Goal: Task Accomplishment & Management: Complete application form

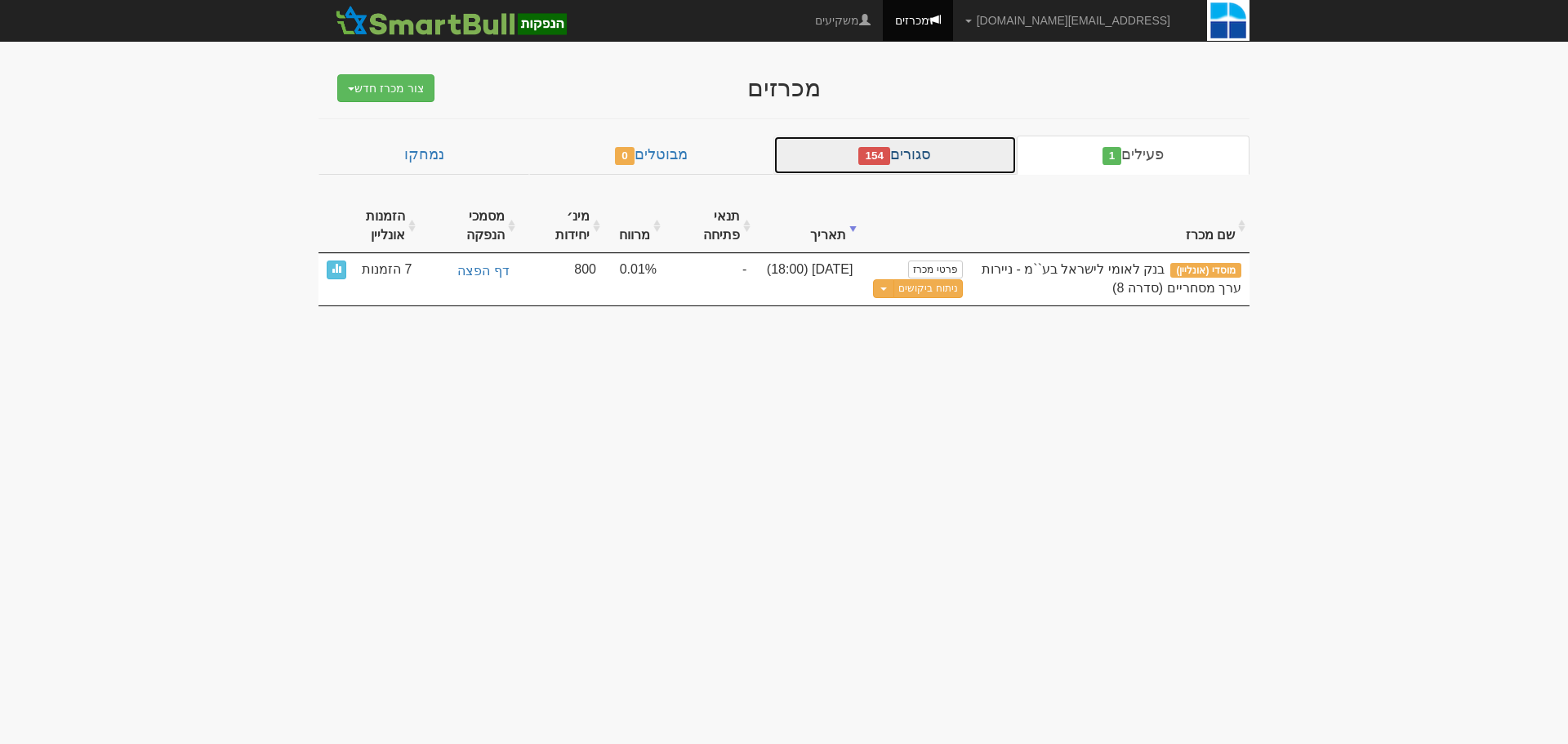
click at [981, 158] on link "סגורים 154" at bounding box center [894, 154] width 243 height 39
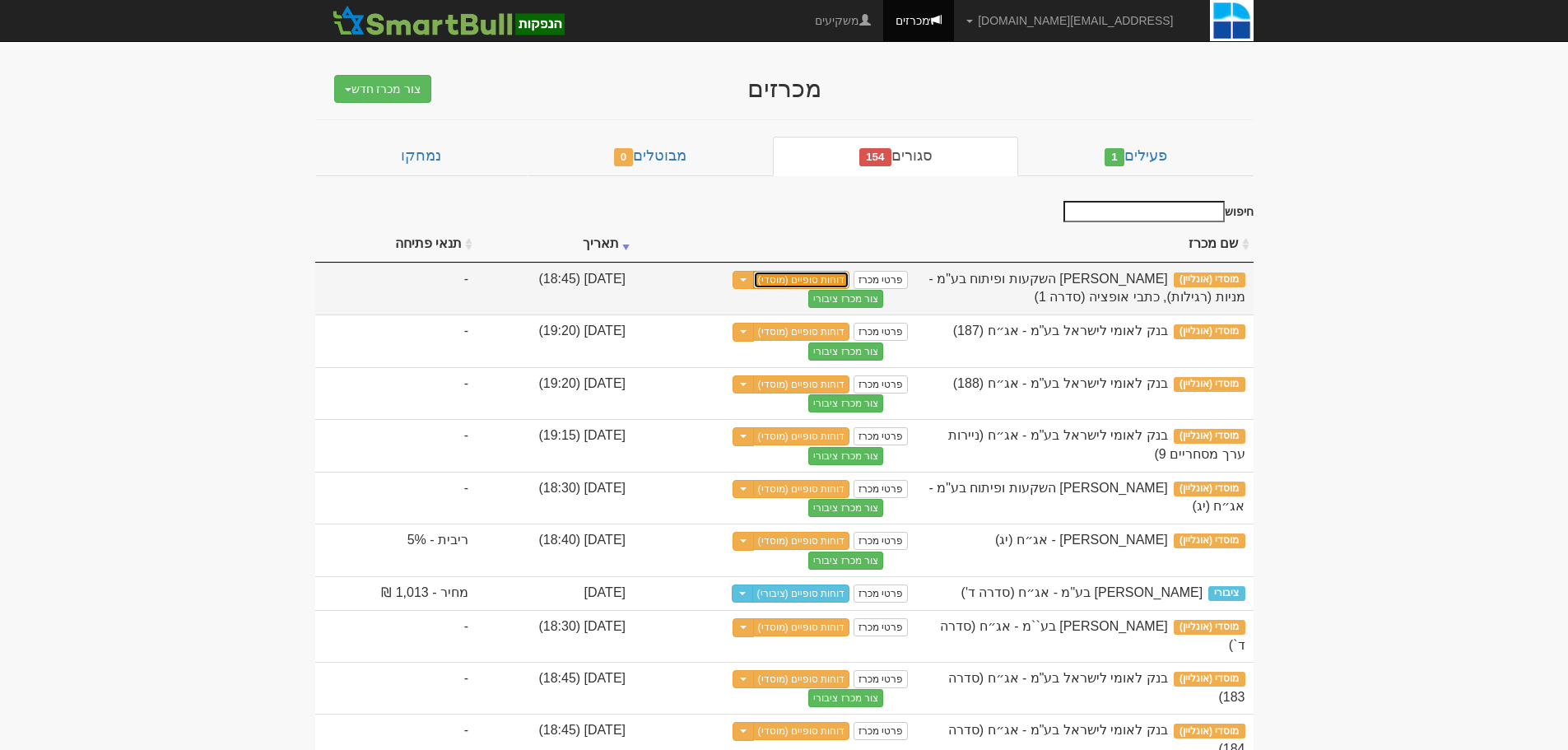
click at [850, 282] on link "דוחות סופיים (מוסדי)" at bounding box center [801, 279] width 97 height 18
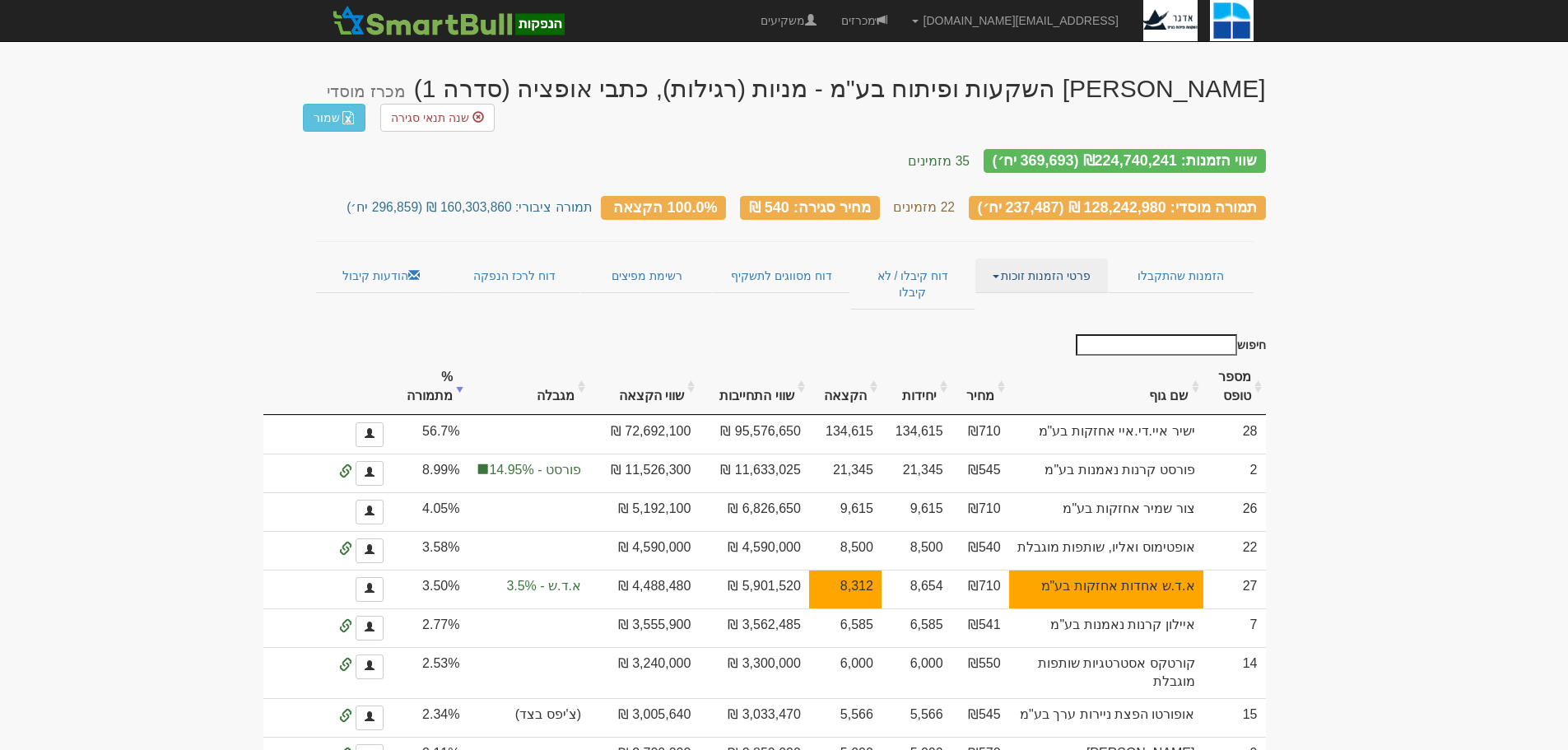
click at [996, 258] on link "פרטי הזמנות זוכות" at bounding box center [1042, 276] width 133 height 35
click at [1029, 297] on link "אנשי קשר וחשבונות" at bounding box center [1042, 308] width 130 height 22
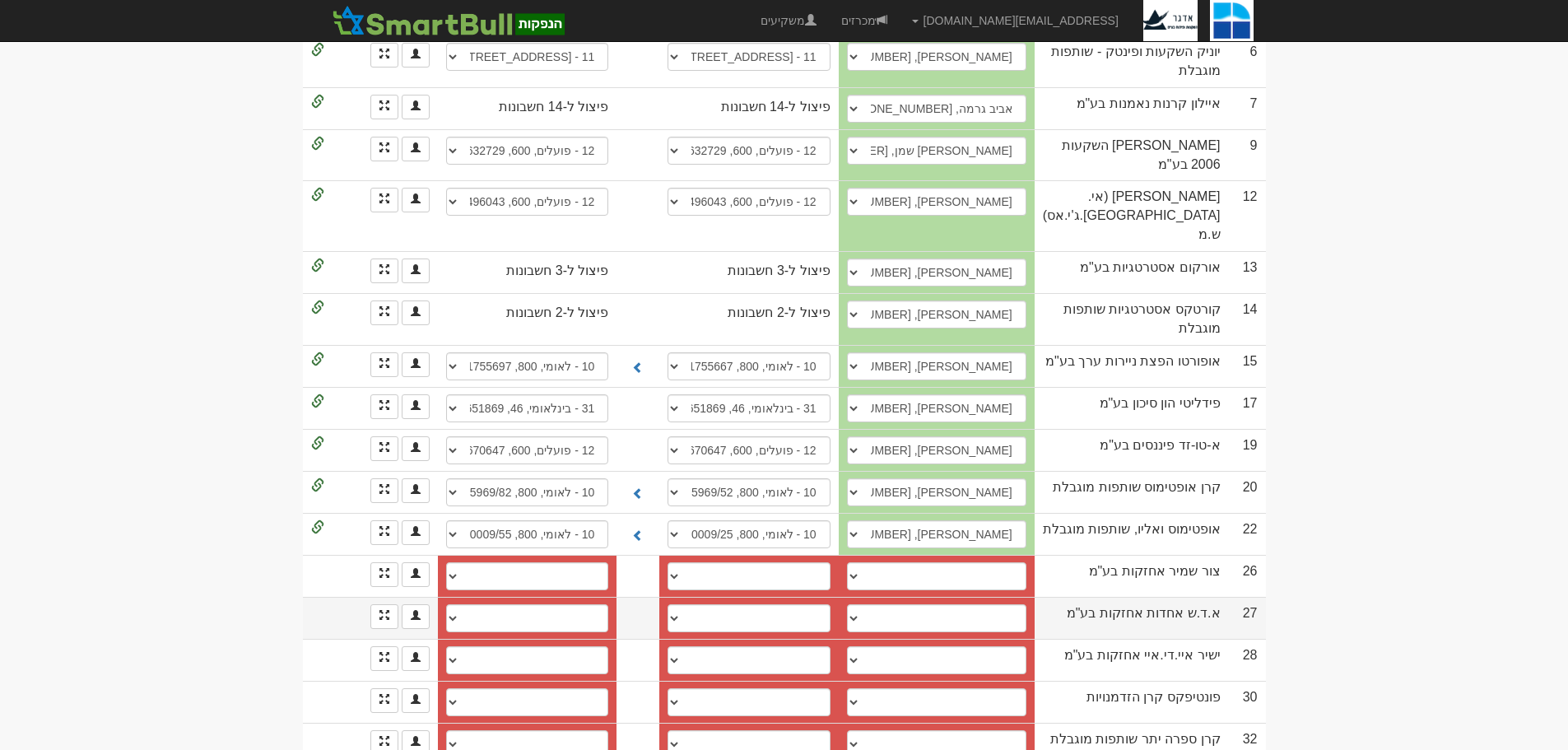
scroll to position [725, 0]
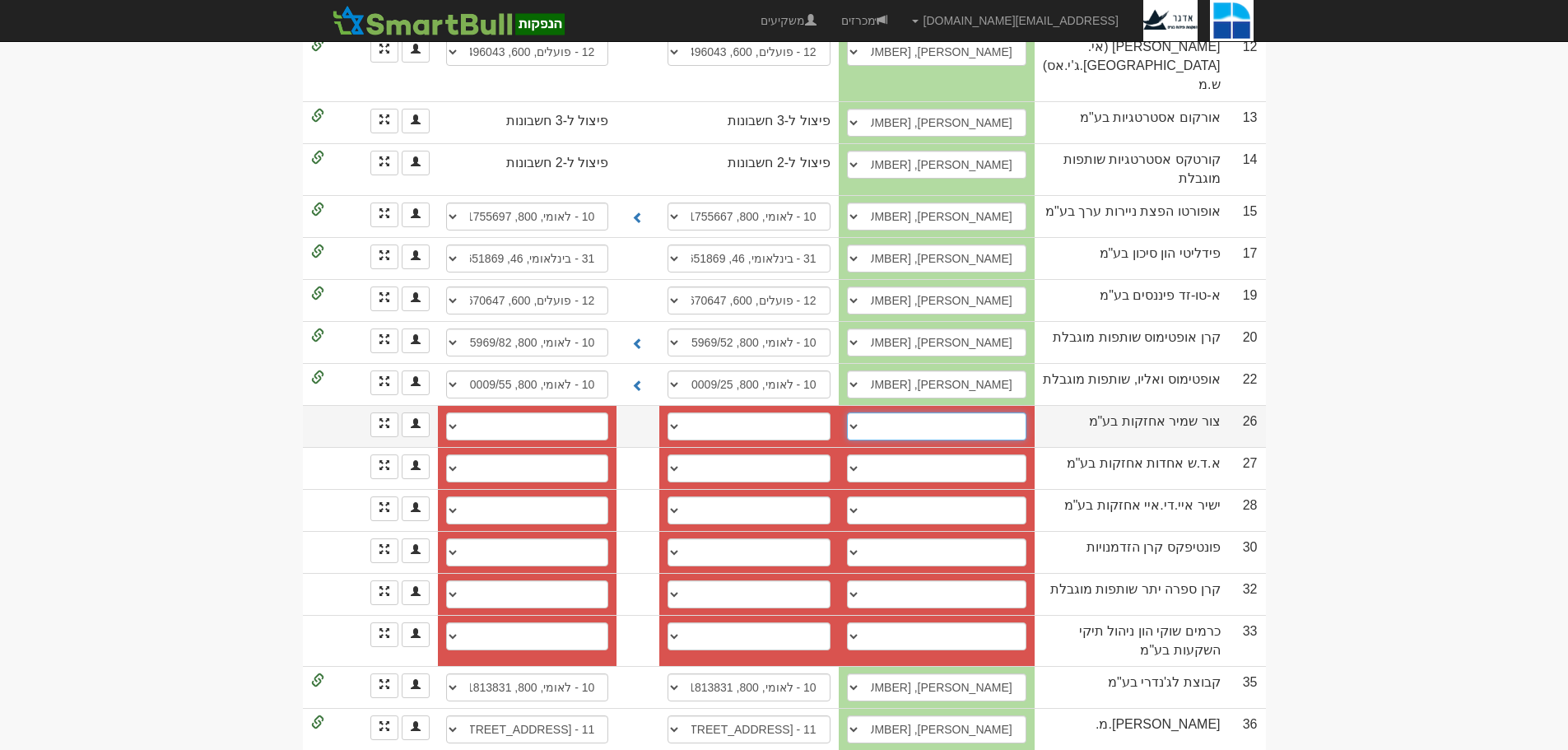
click at [1026, 412] on select "────────── איש קשר חדש" at bounding box center [936, 426] width 179 height 28
select select "new_contact"
click at [865, 412] on select "────────── איש קשר חדש" at bounding box center [936, 426] width 179 height 28
select select
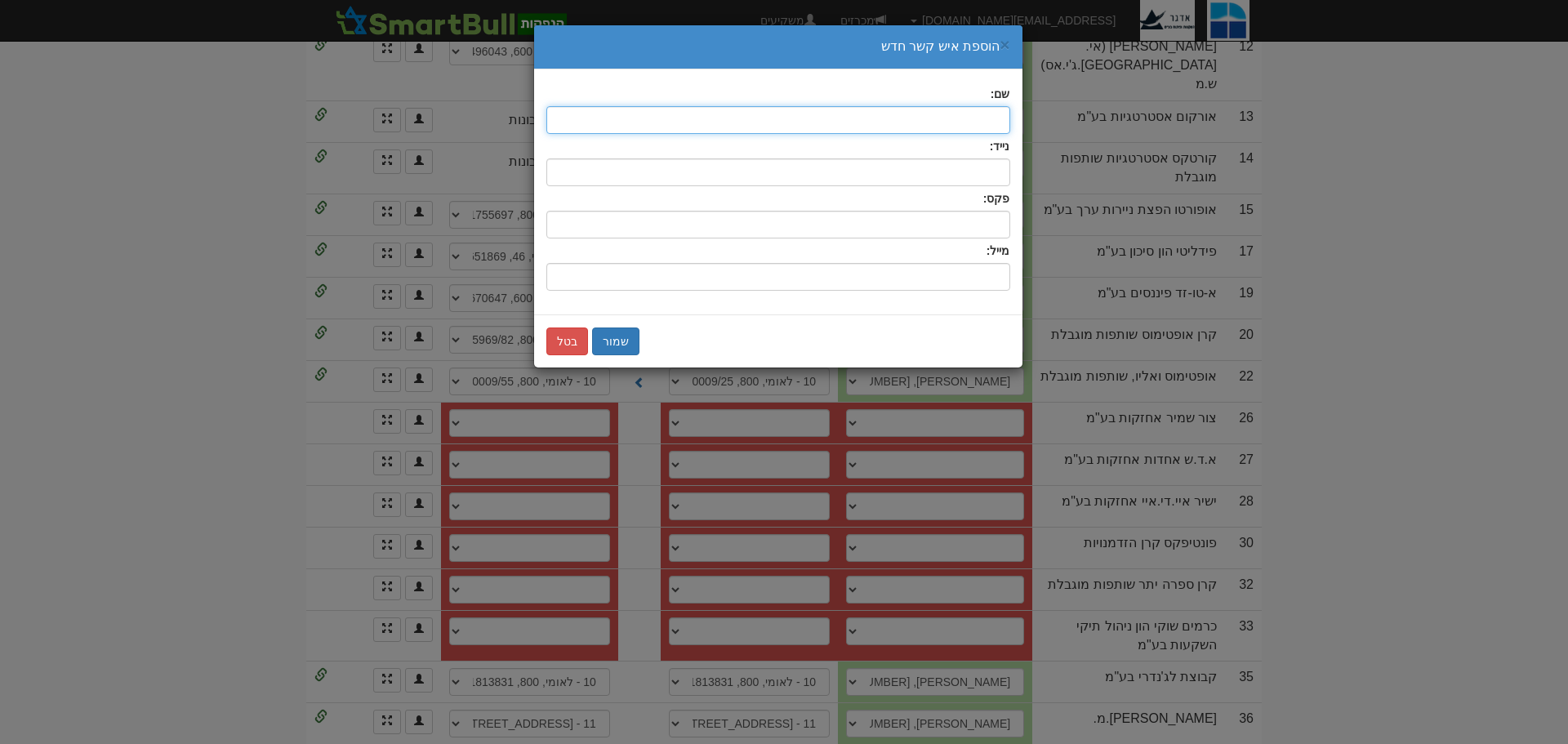
click at [988, 123] on input "text" at bounding box center [779, 120] width 464 height 28
type input "t"
type input "אילן שגב"
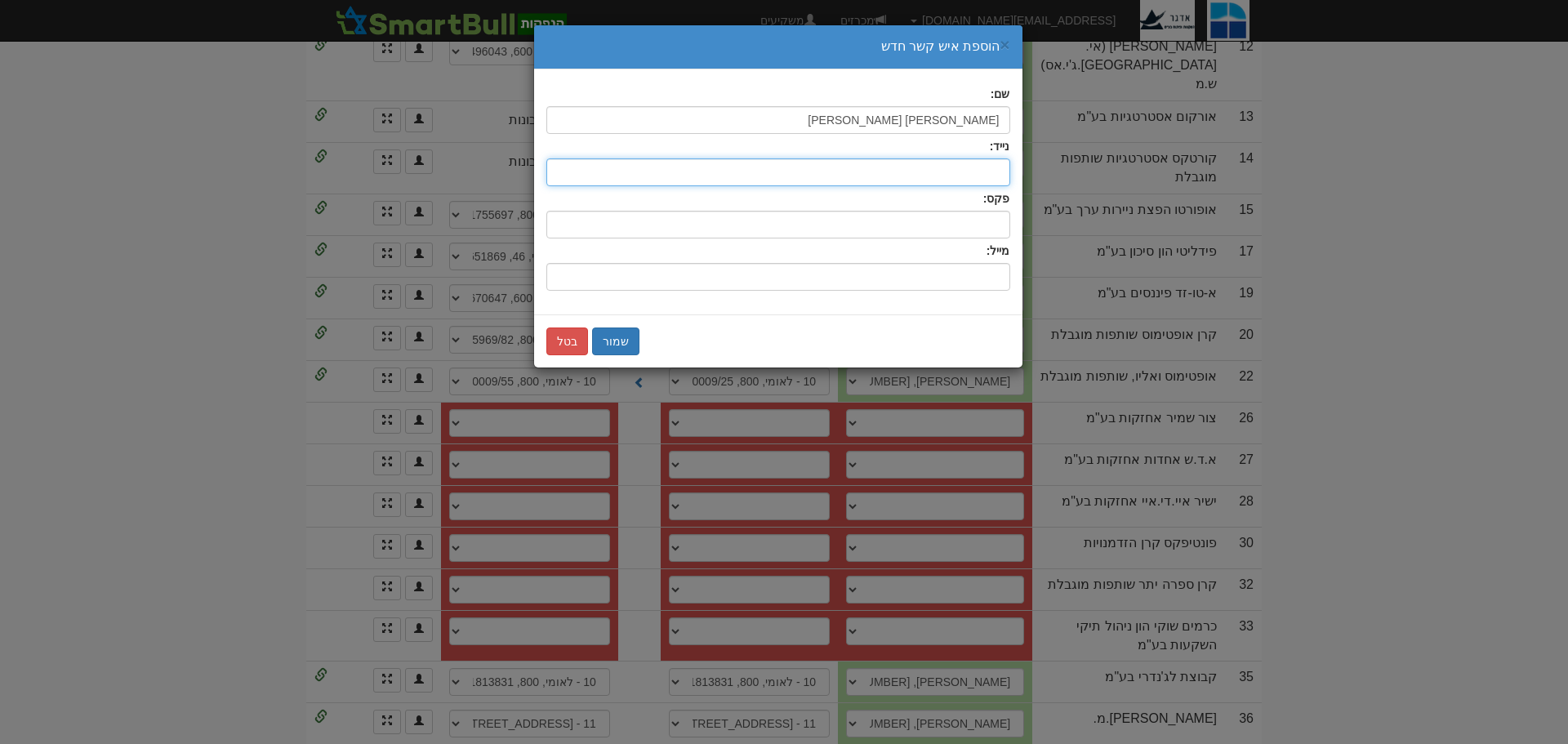
click at [990, 162] on input "text" at bounding box center [779, 172] width 464 height 28
type input "054-7107907"
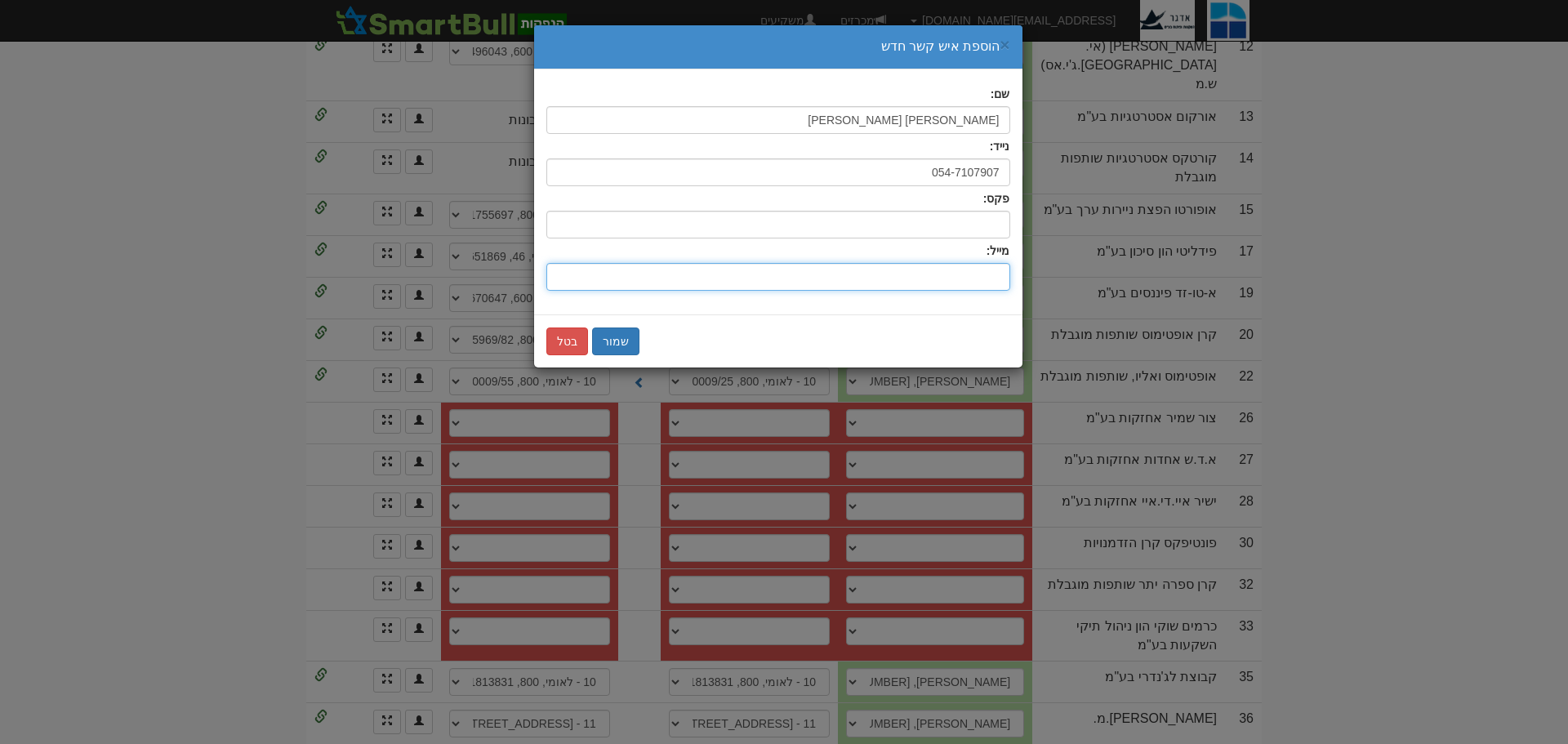
click at [962, 271] on input "שם:" at bounding box center [779, 276] width 464 height 28
type input "ilan@d-ifi.com"
click at [619, 336] on button "שמור" at bounding box center [615, 341] width 47 height 28
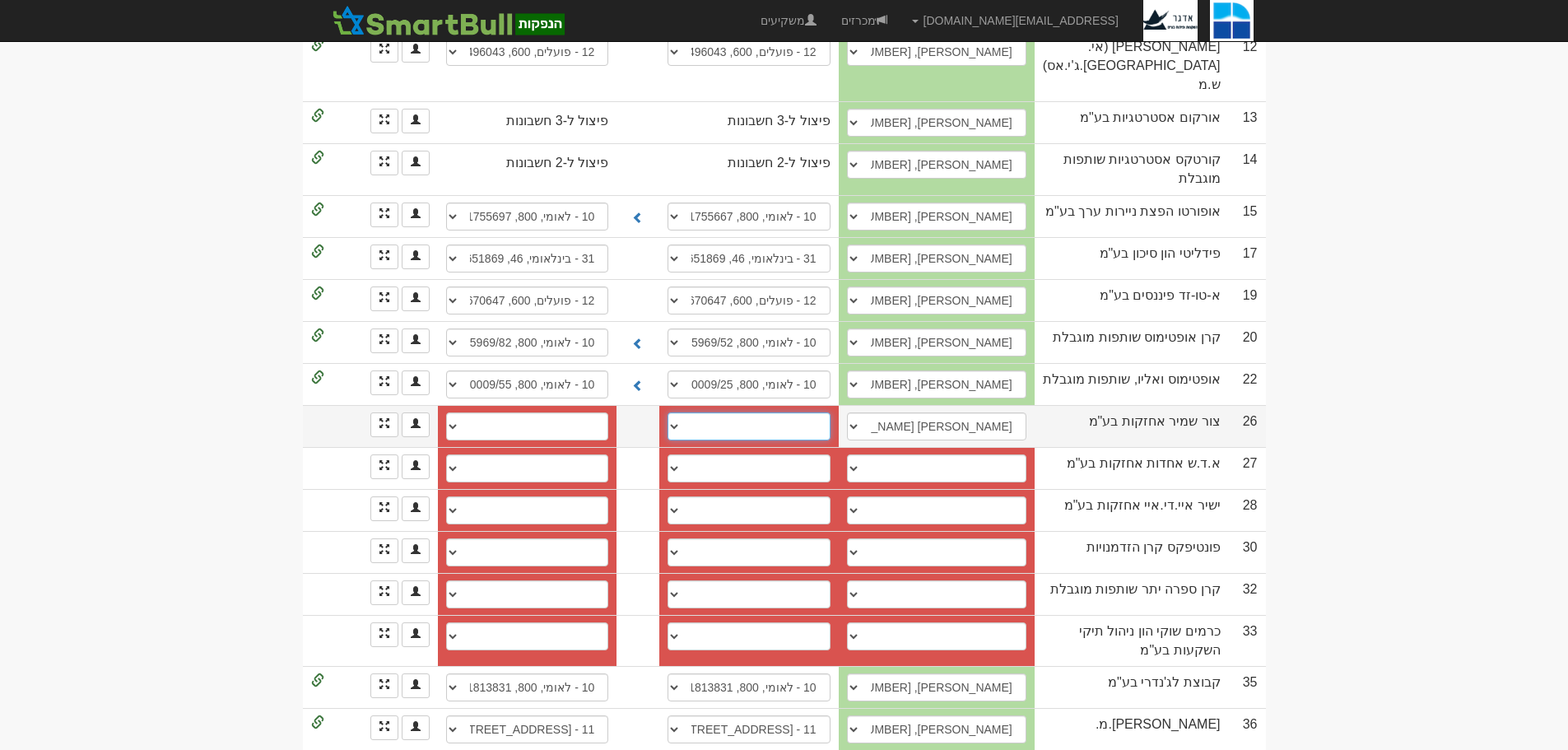
click at [682, 412] on select "חשבון חדש" at bounding box center [748, 426] width 162 height 28
select select "new_billing"
click at [680, 412] on select "חשבון חדש" at bounding box center [748, 426] width 162 height 28
select select
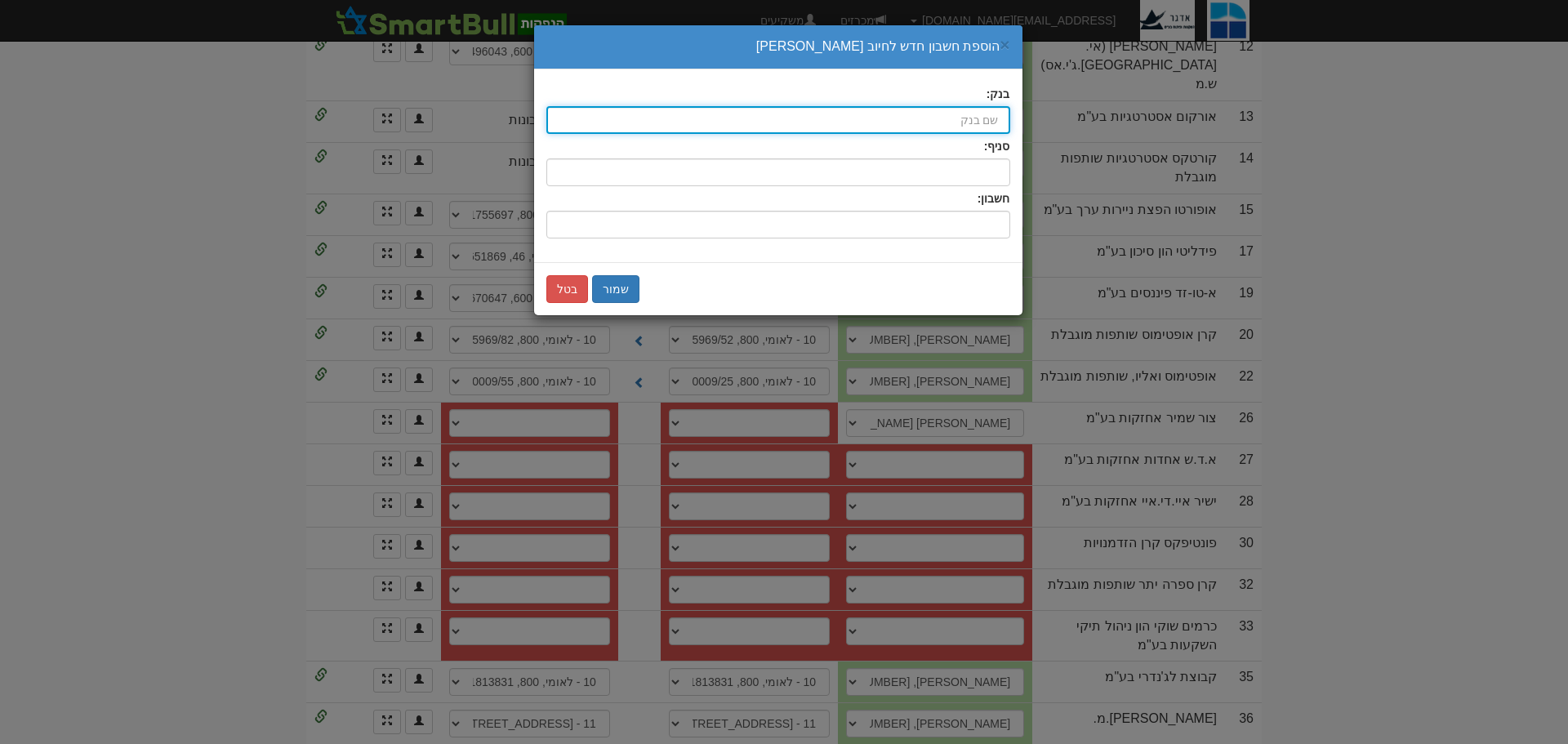
click at [984, 123] on input "בנק:" at bounding box center [779, 120] width 464 height 28
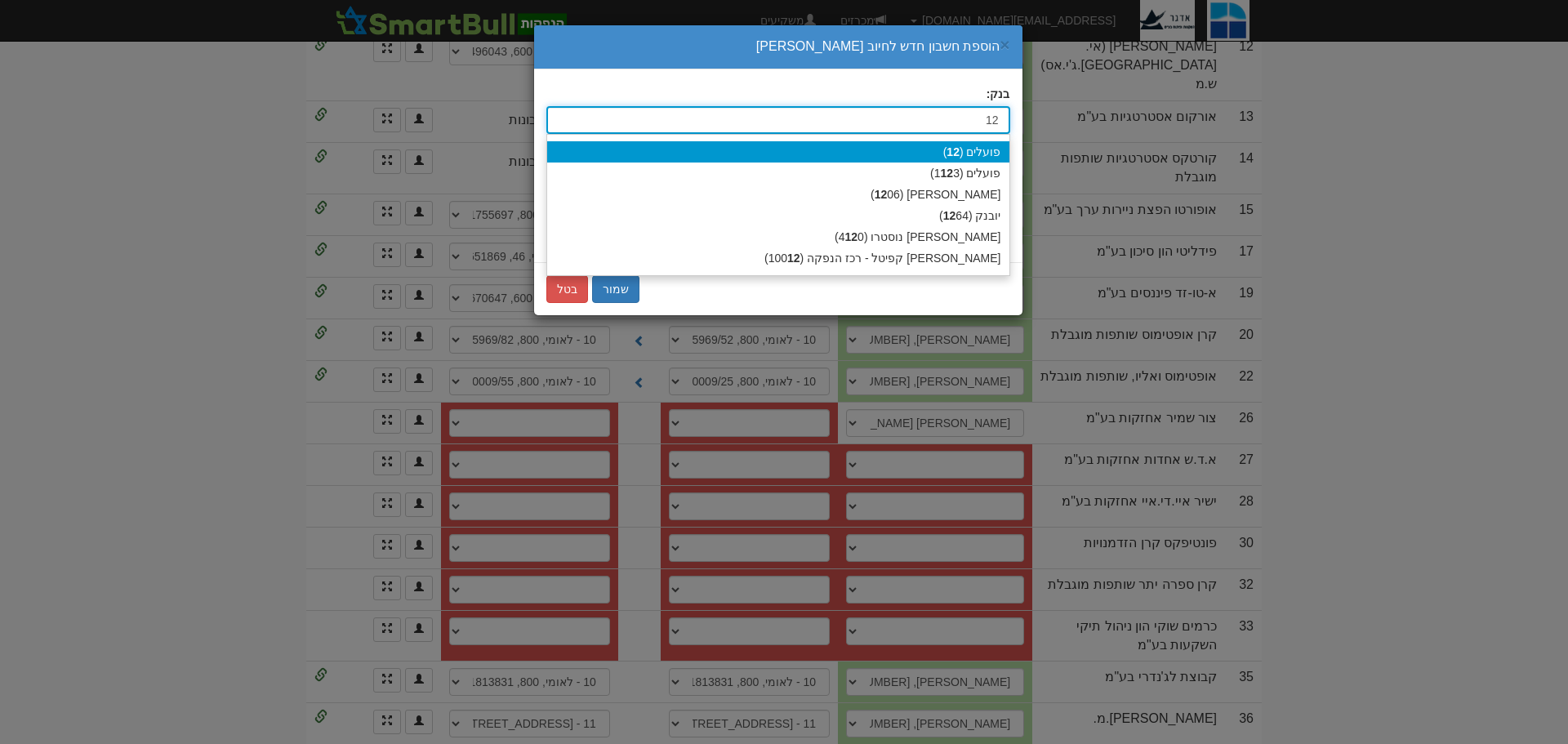
click at [995, 148] on div "פועלים ( 12 )" at bounding box center [779, 152] width 462 height 22
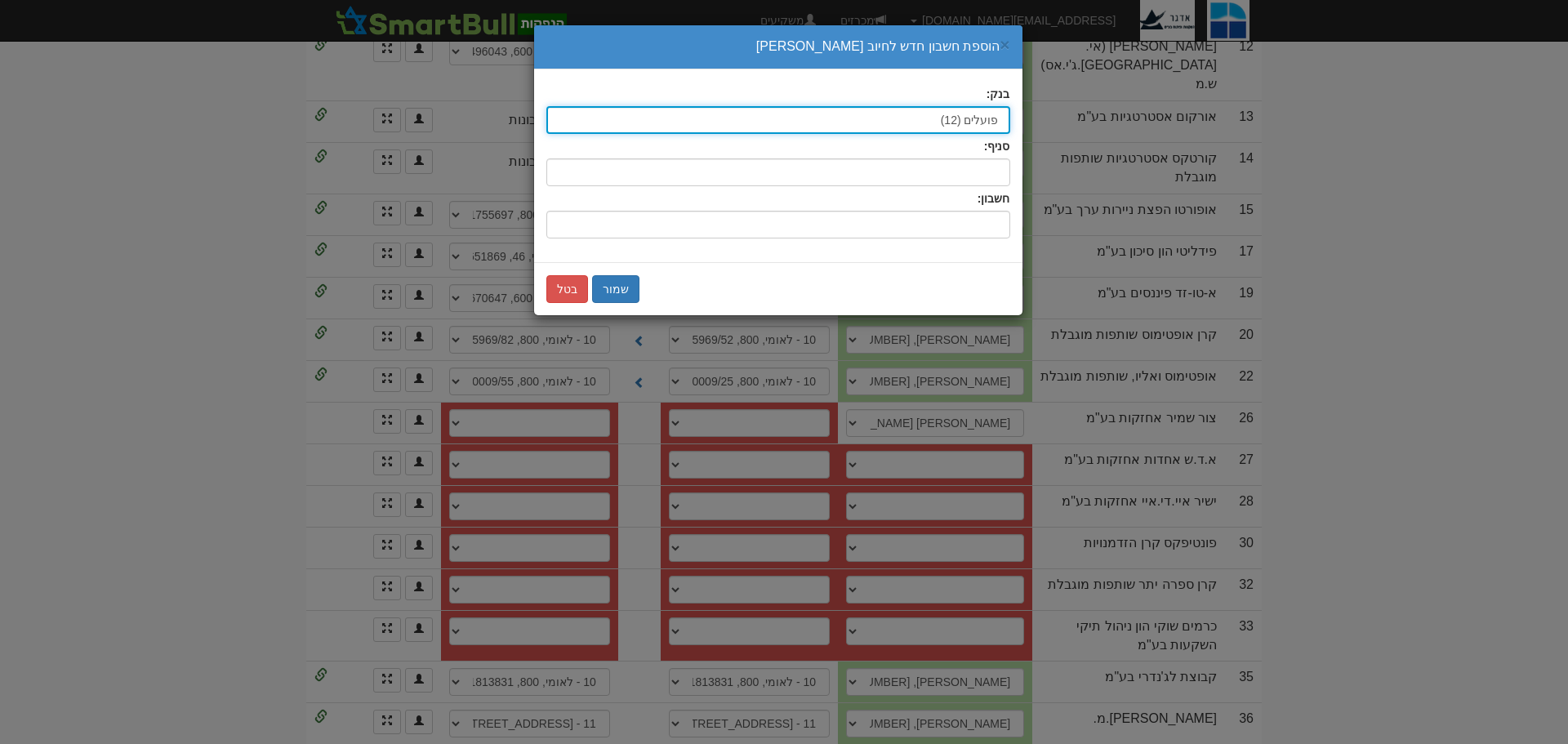
type input "פועלים (12)"
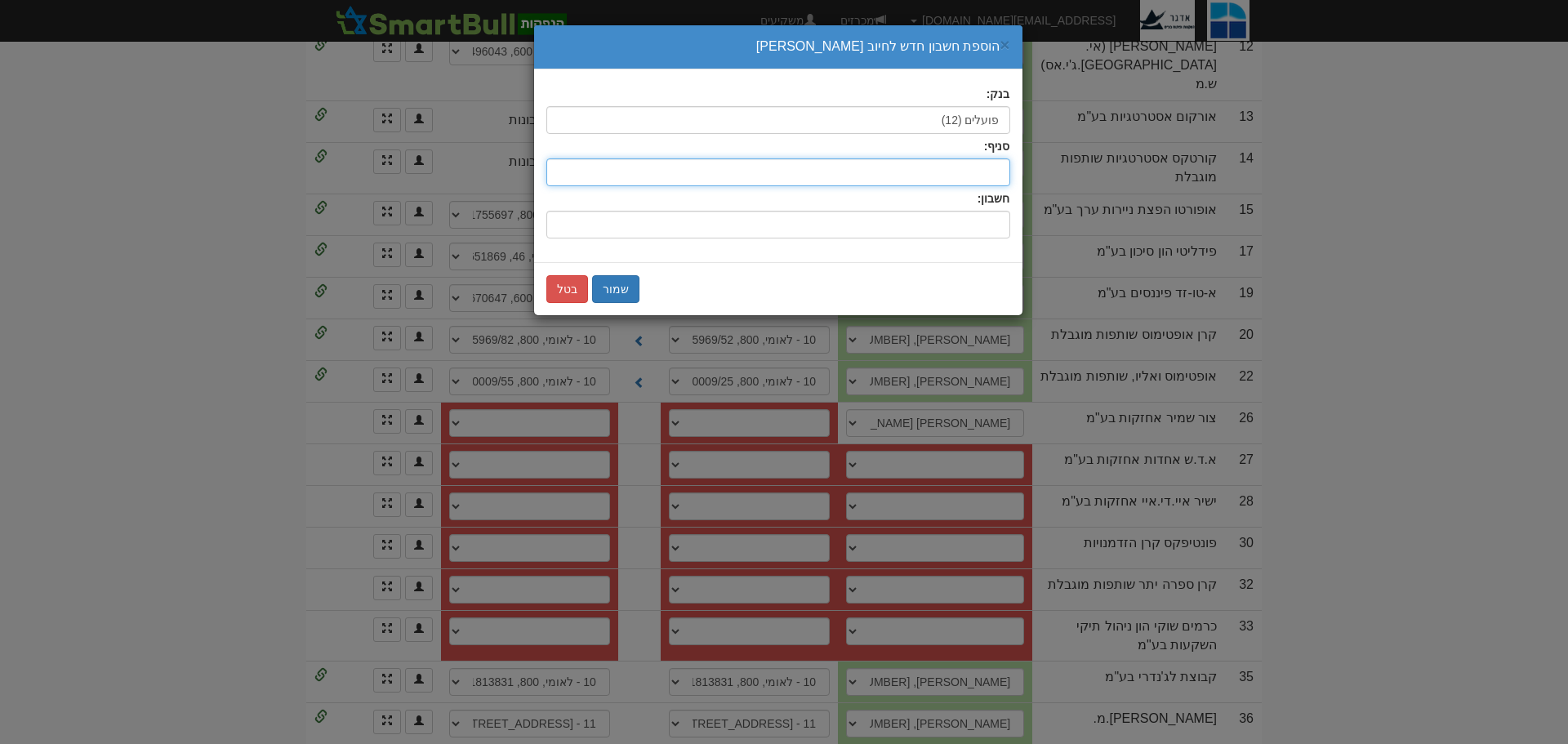
click at [987, 168] on input "סניף:" at bounding box center [779, 172] width 464 height 28
type input "600"
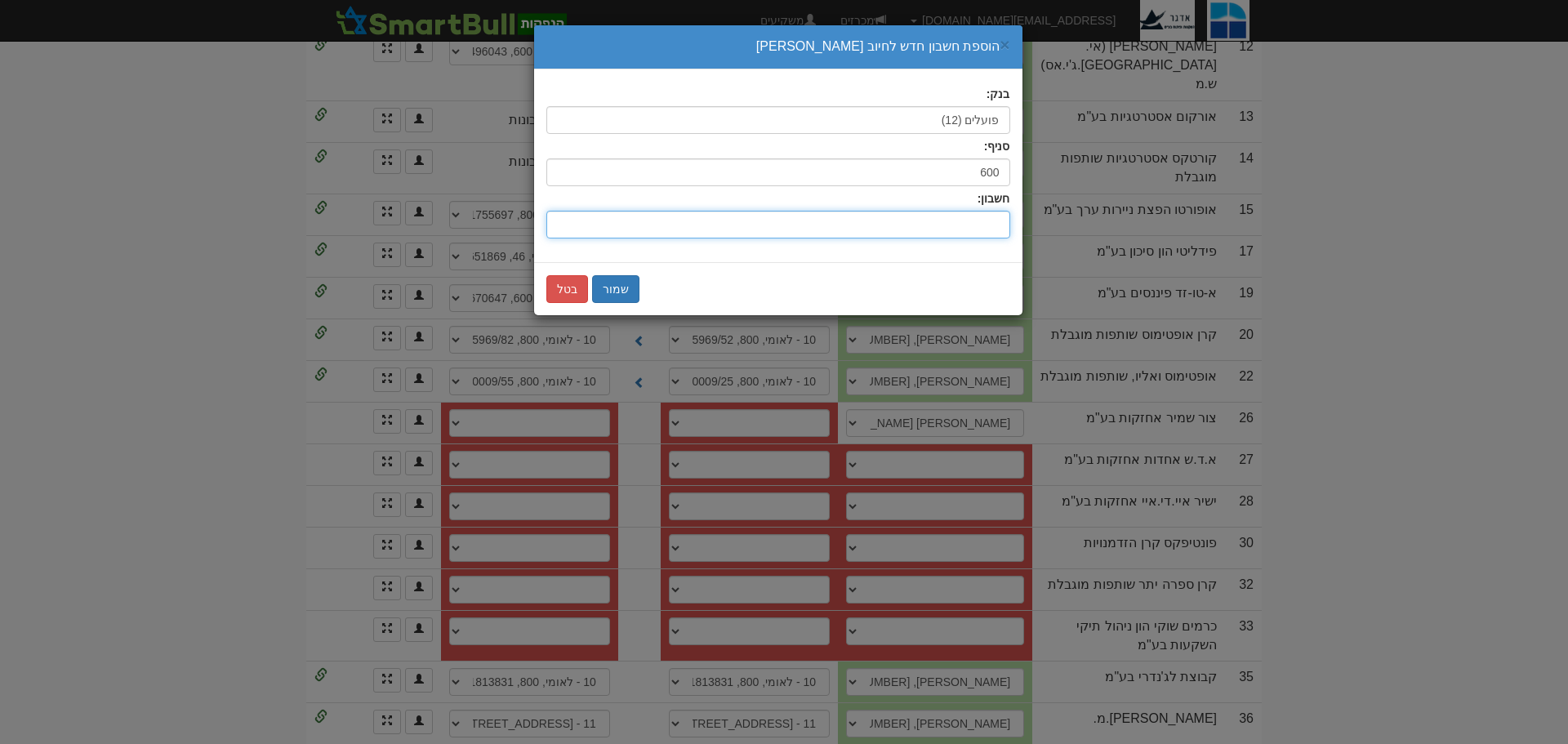
click at [976, 225] on input "חשבון:" at bounding box center [779, 224] width 464 height 28
type input "620100"
click at [621, 291] on button "שמור" at bounding box center [615, 289] width 47 height 28
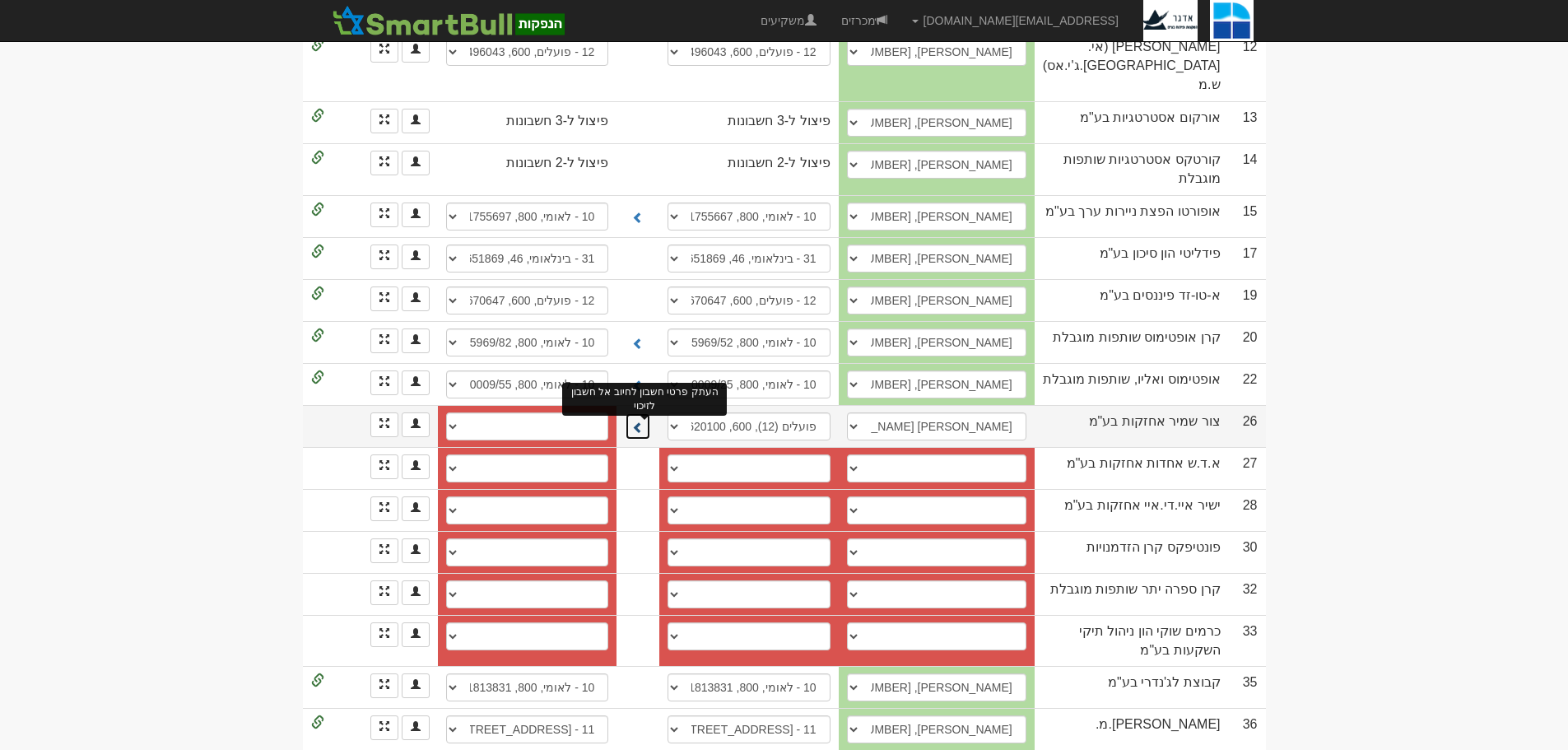
click at [643, 421] on span at bounding box center [637, 427] width 12 height 12
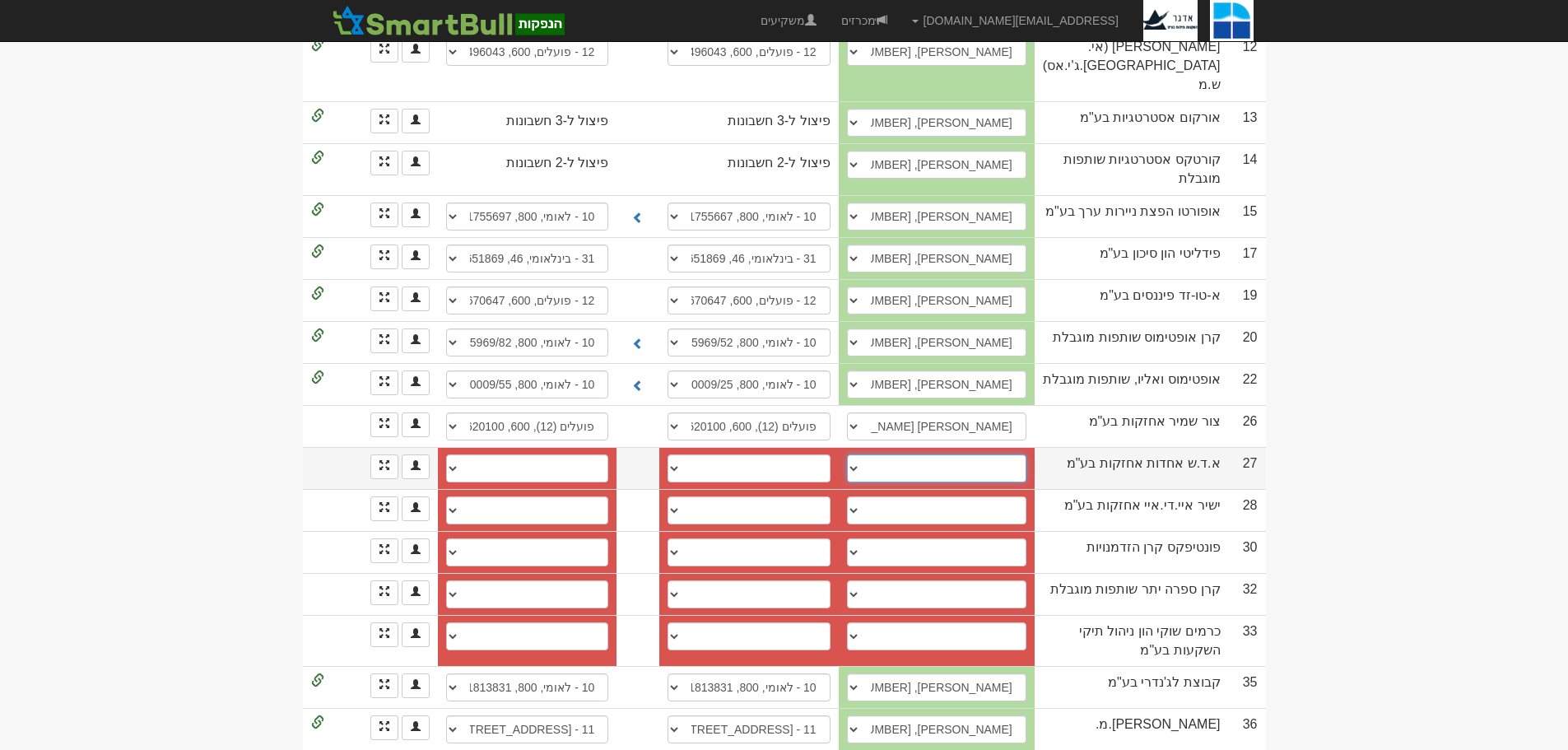
click at [866, 454] on select "────────── איש קשר חדש" at bounding box center [936, 468] width 179 height 28
select select "new_contact"
click at [865, 454] on select "────────── איש קשר חדש" at bounding box center [936, 468] width 179 height 28
select select
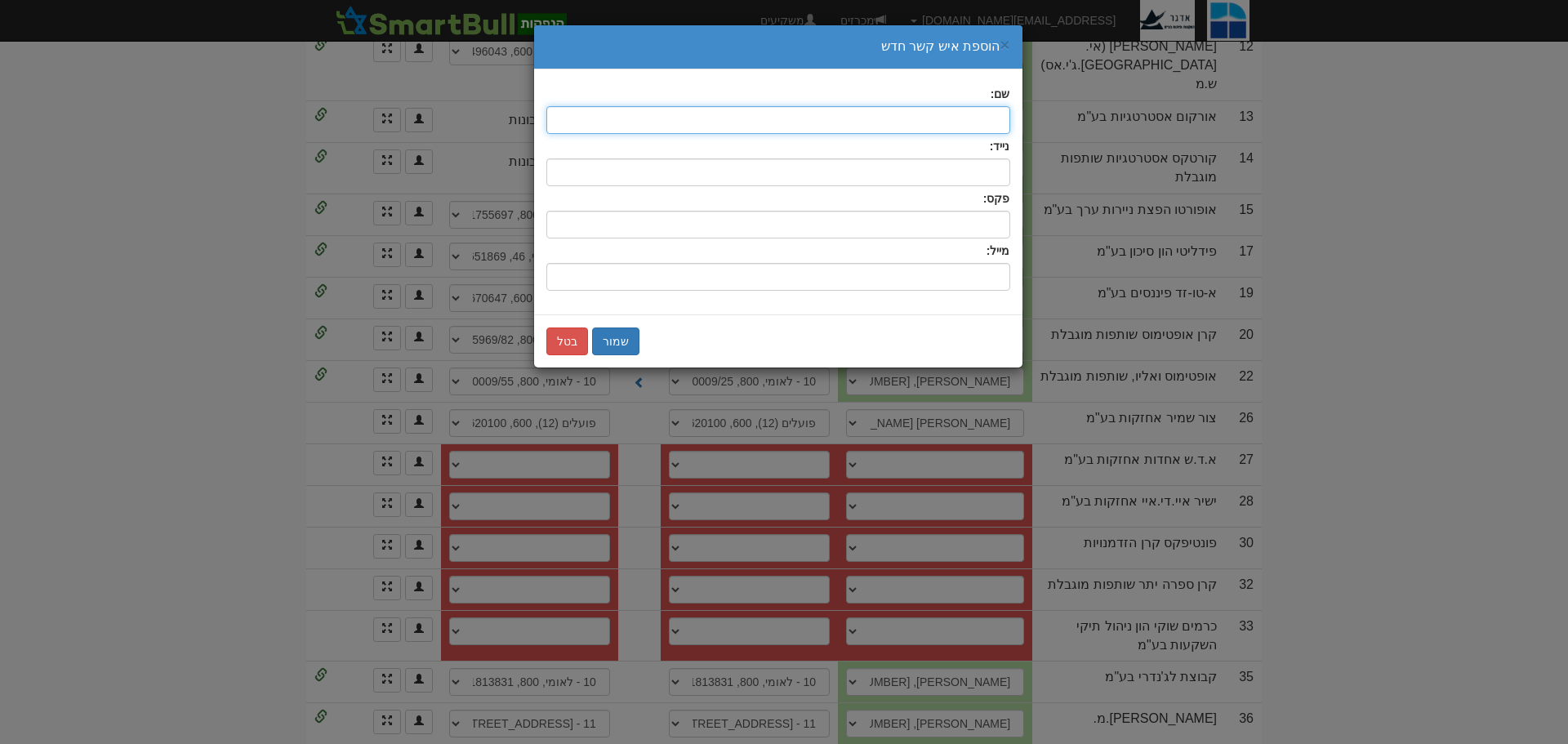
click at [989, 124] on input "text" at bounding box center [779, 120] width 464 height 28
type input "דורון שניידמן"
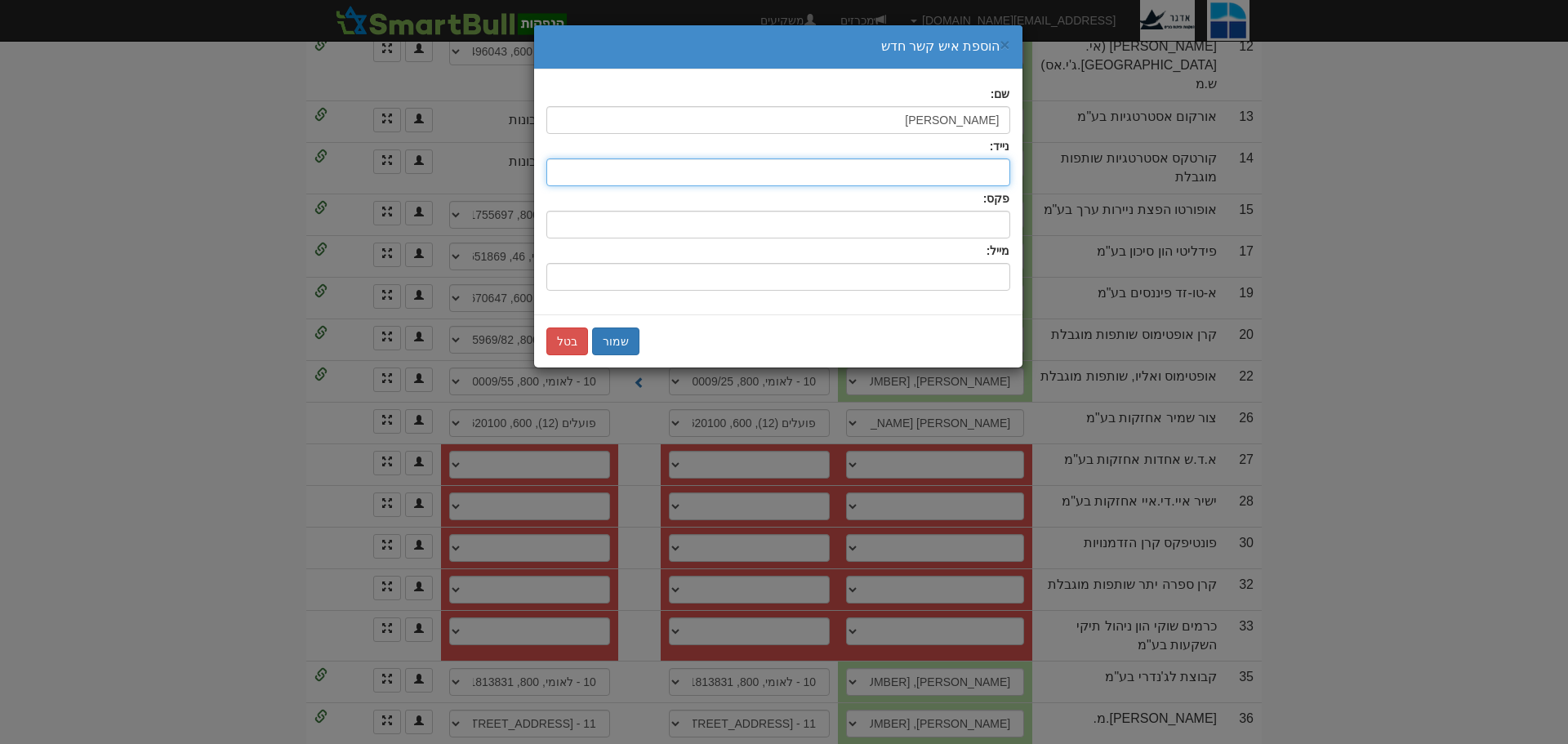
click at [990, 166] on input "text" at bounding box center [779, 172] width 464 height 28
type input "054-8181080"
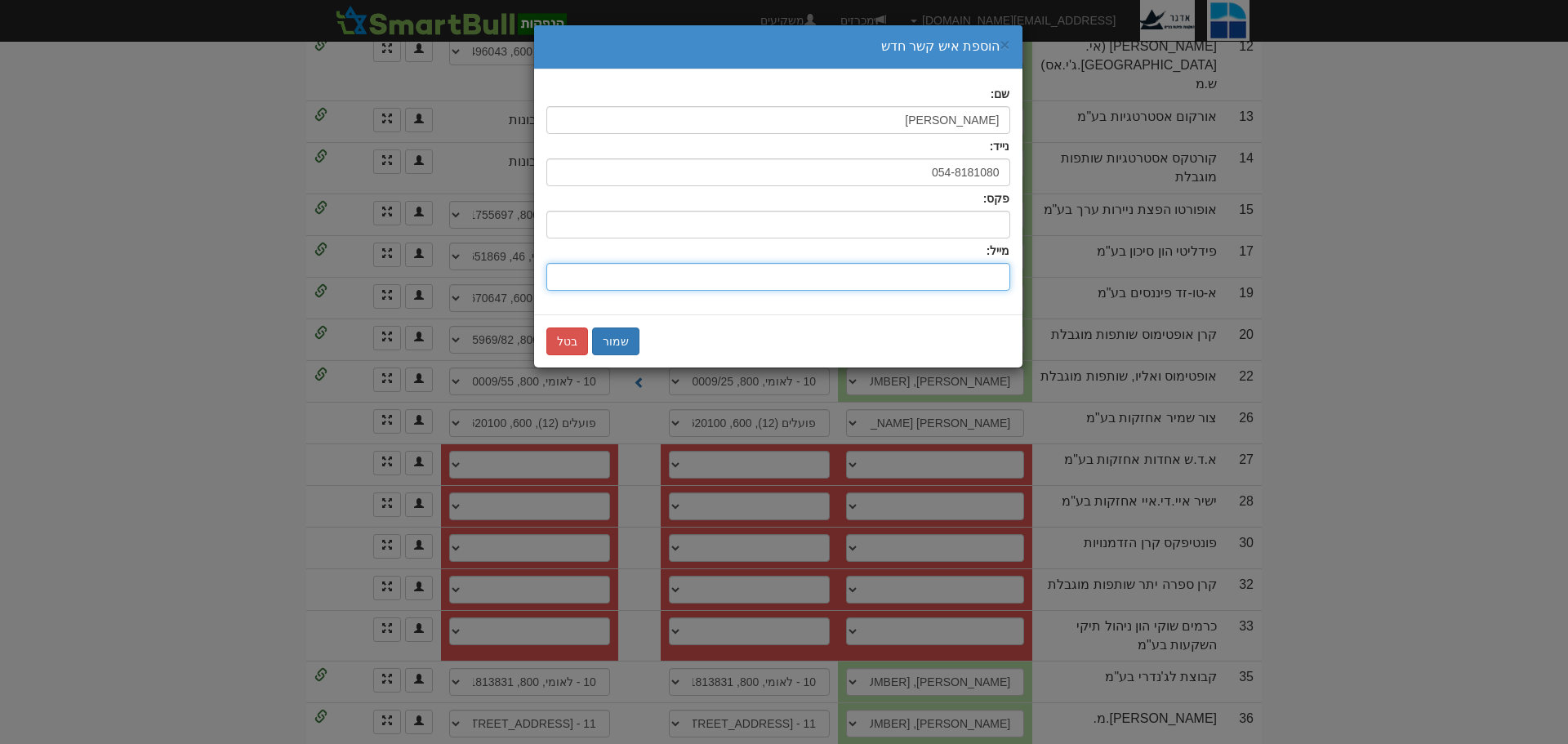
click at [954, 279] on input "שם:" at bounding box center [779, 276] width 464 height 28
type input "[EMAIL_ADDRESS][DOMAIN_NAME]"
click at [607, 339] on button "שמור" at bounding box center [615, 341] width 47 height 28
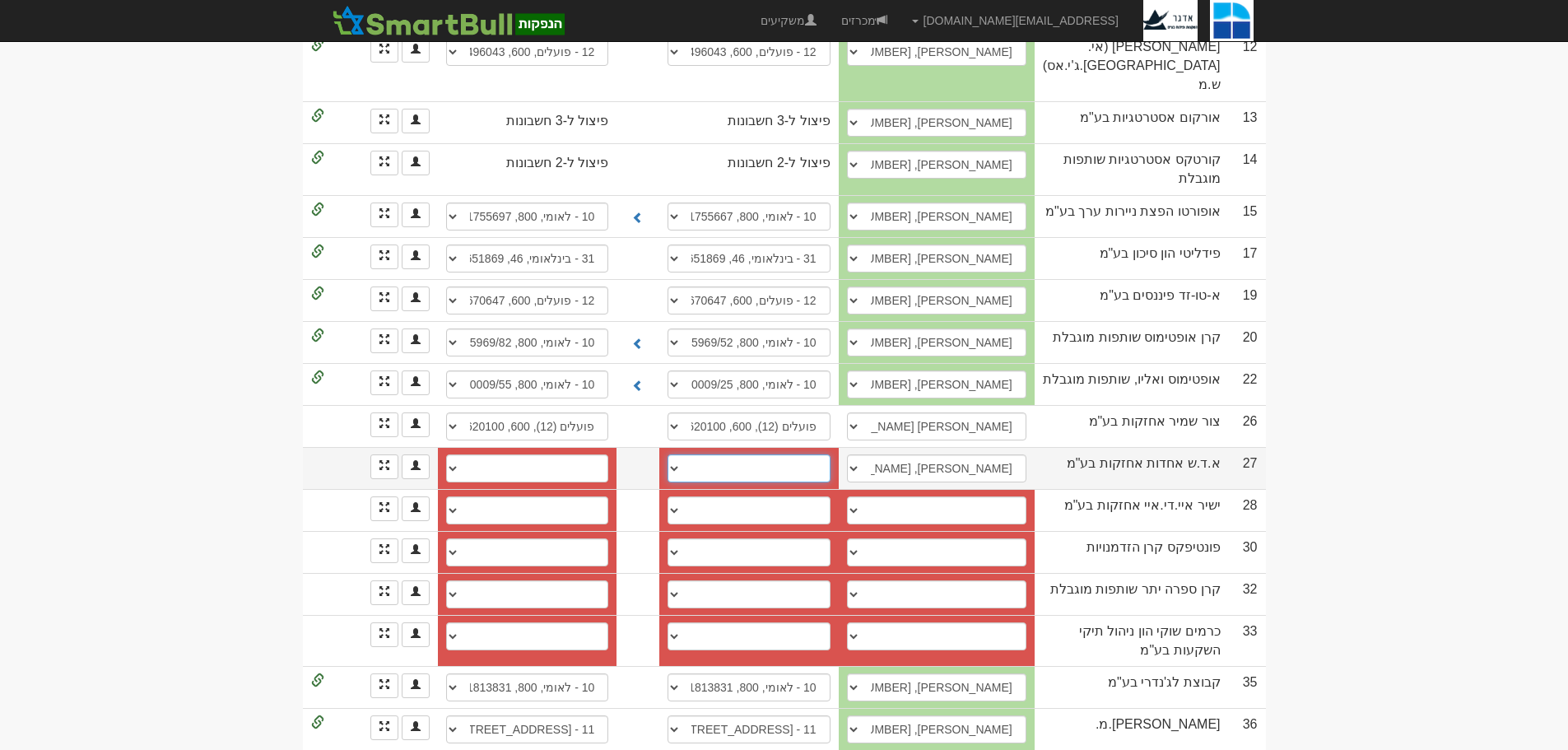
click at [676, 454] on select "חשבון חדש" at bounding box center [748, 468] width 162 height 28
select select "new_billing"
click at [680, 454] on select "חשבון חדש" at bounding box center [748, 468] width 162 height 28
select select
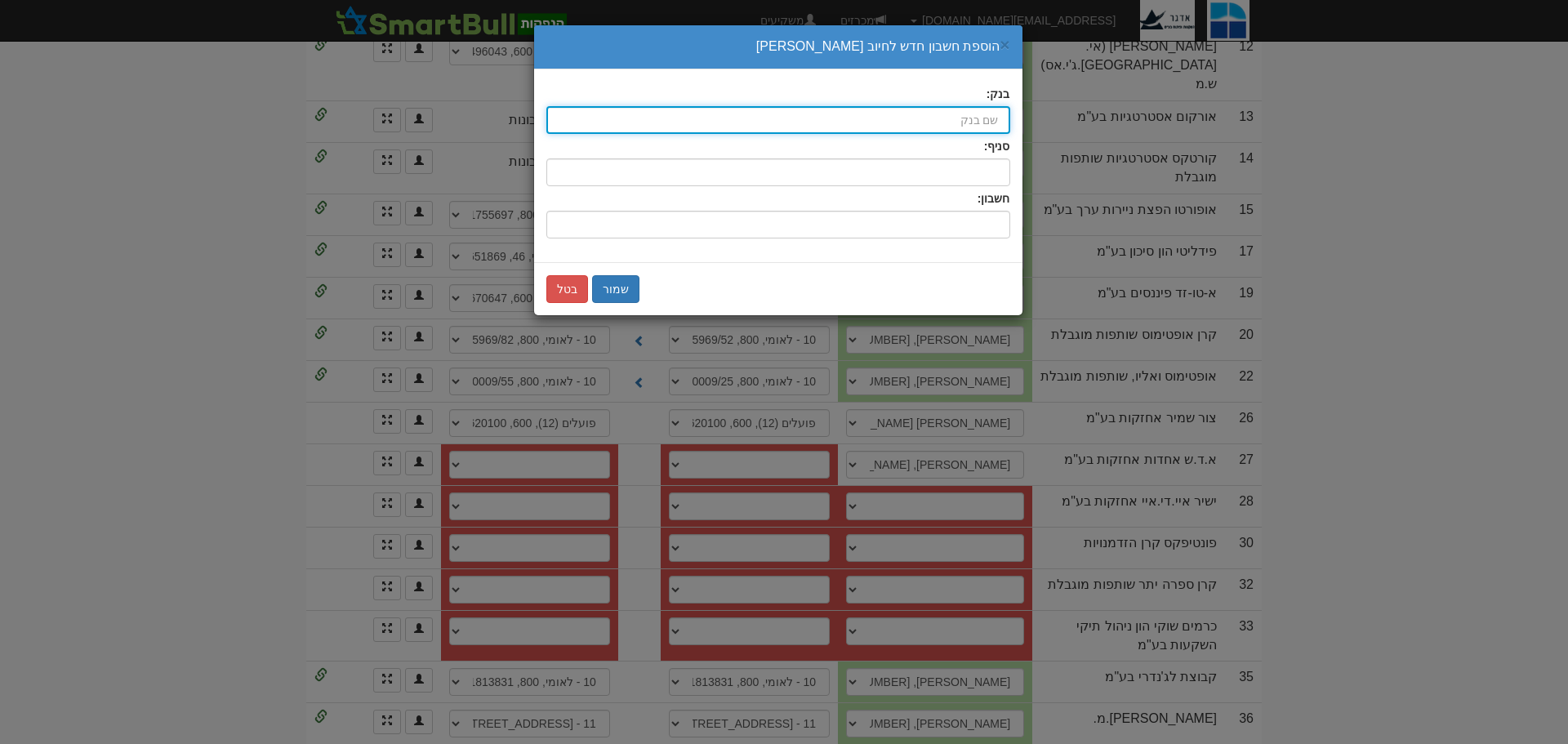
click at [976, 118] on input "בנק:" at bounding box center [779, 120] width 464 height 28
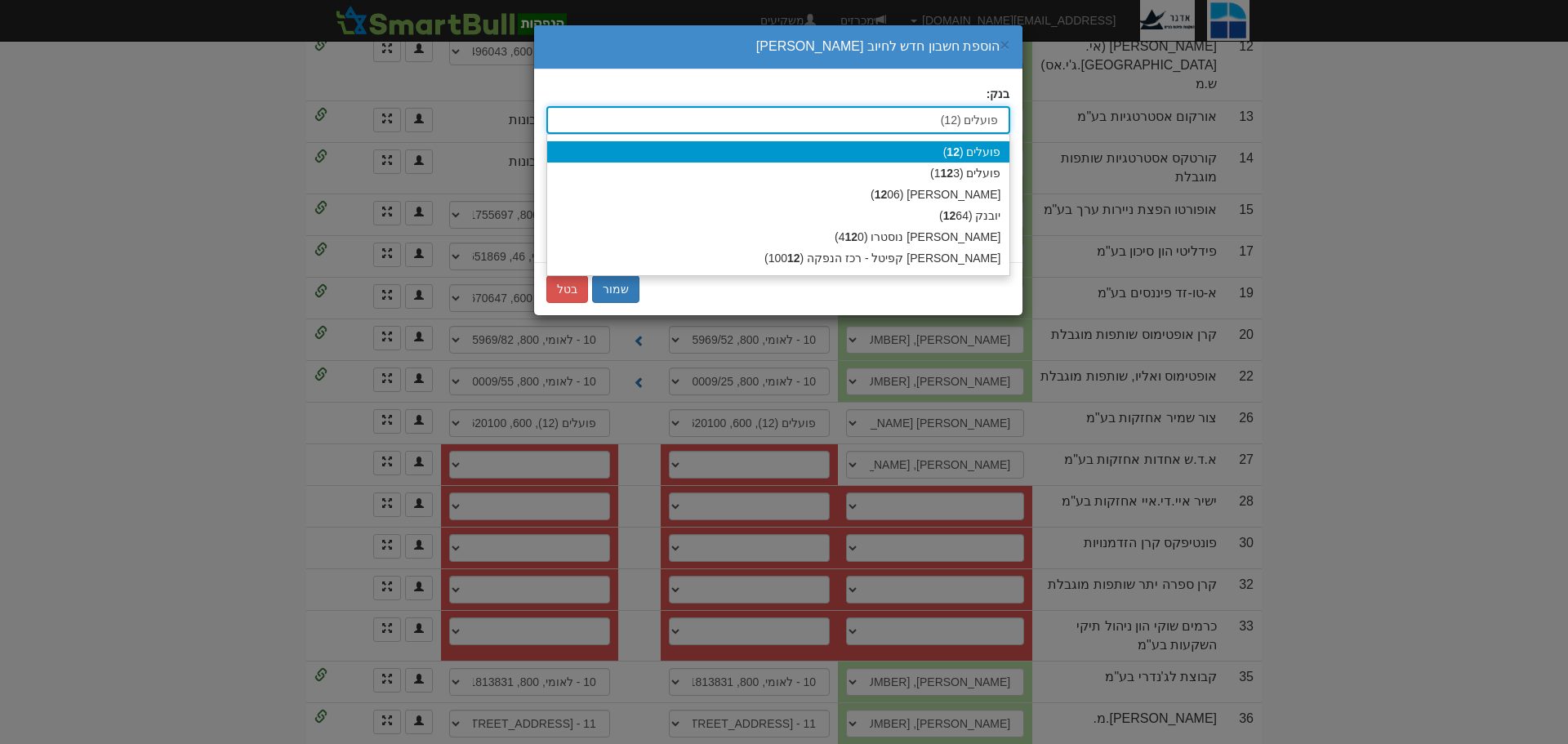
click at [972, 150] on div "פועלים ( 12 )" at bounding box center [779, 152] width 462 height 22
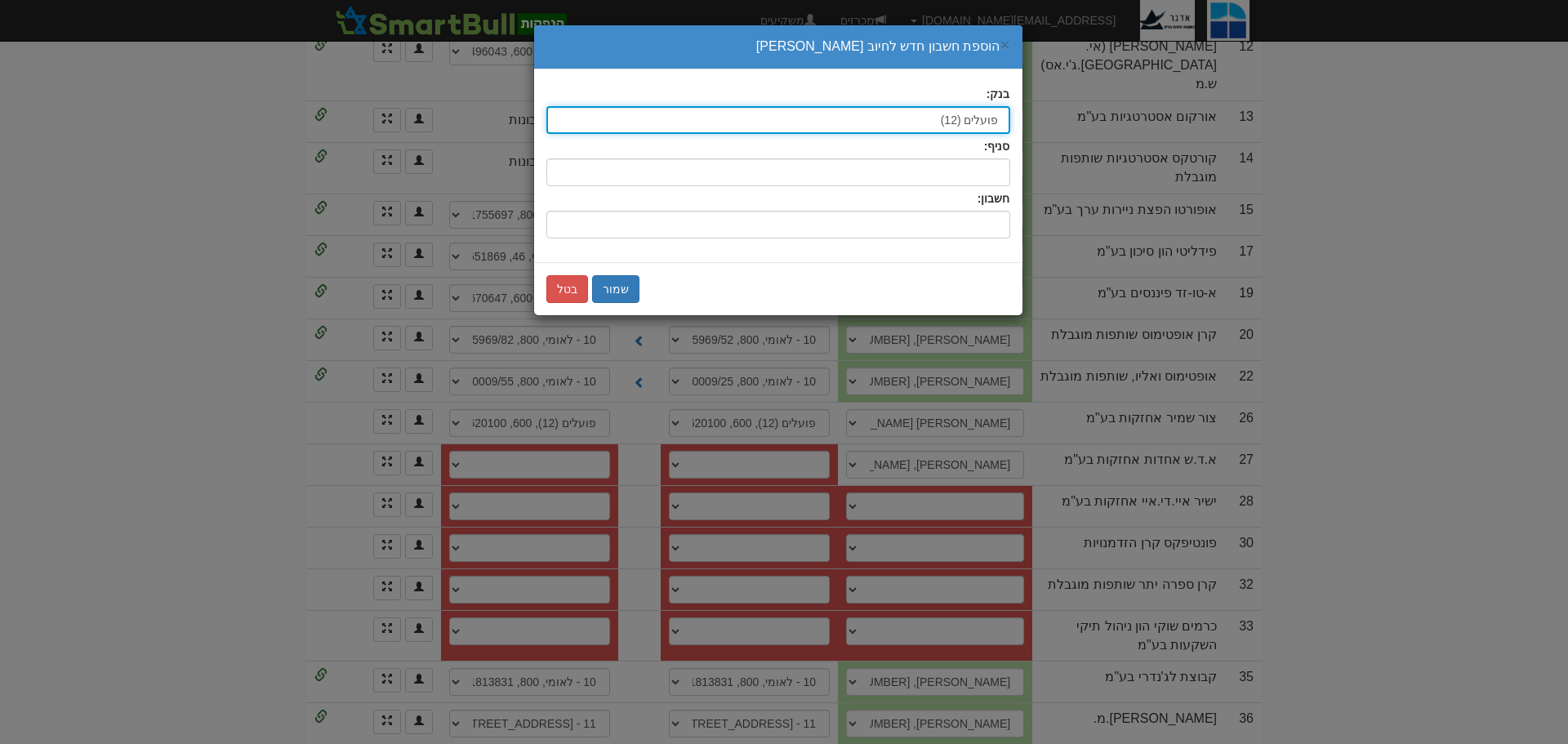
type input "פועלים (12)"
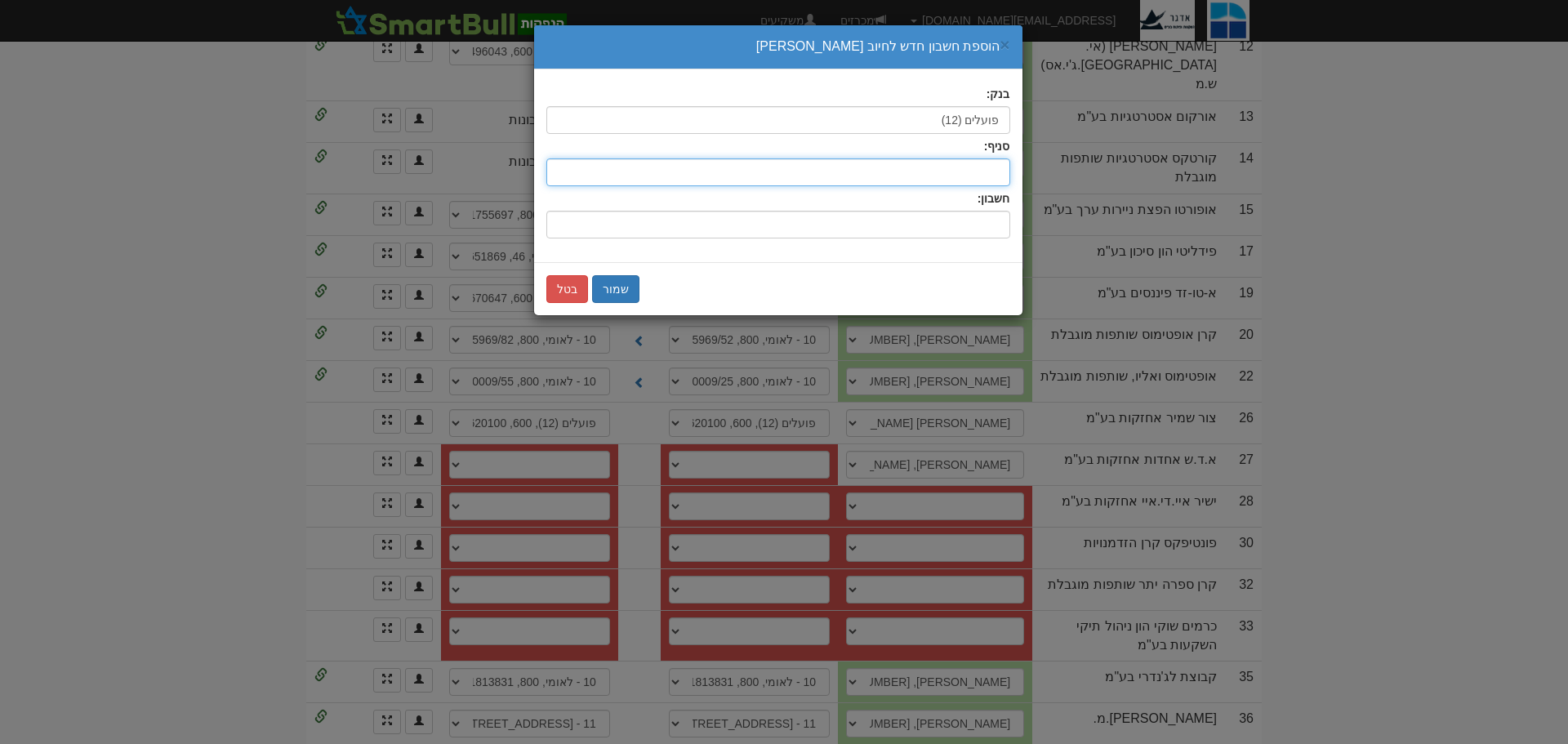
click at [973, 168] on input "סניף:" at bounding box center [779, 172] width 464 height 28
type input "600"
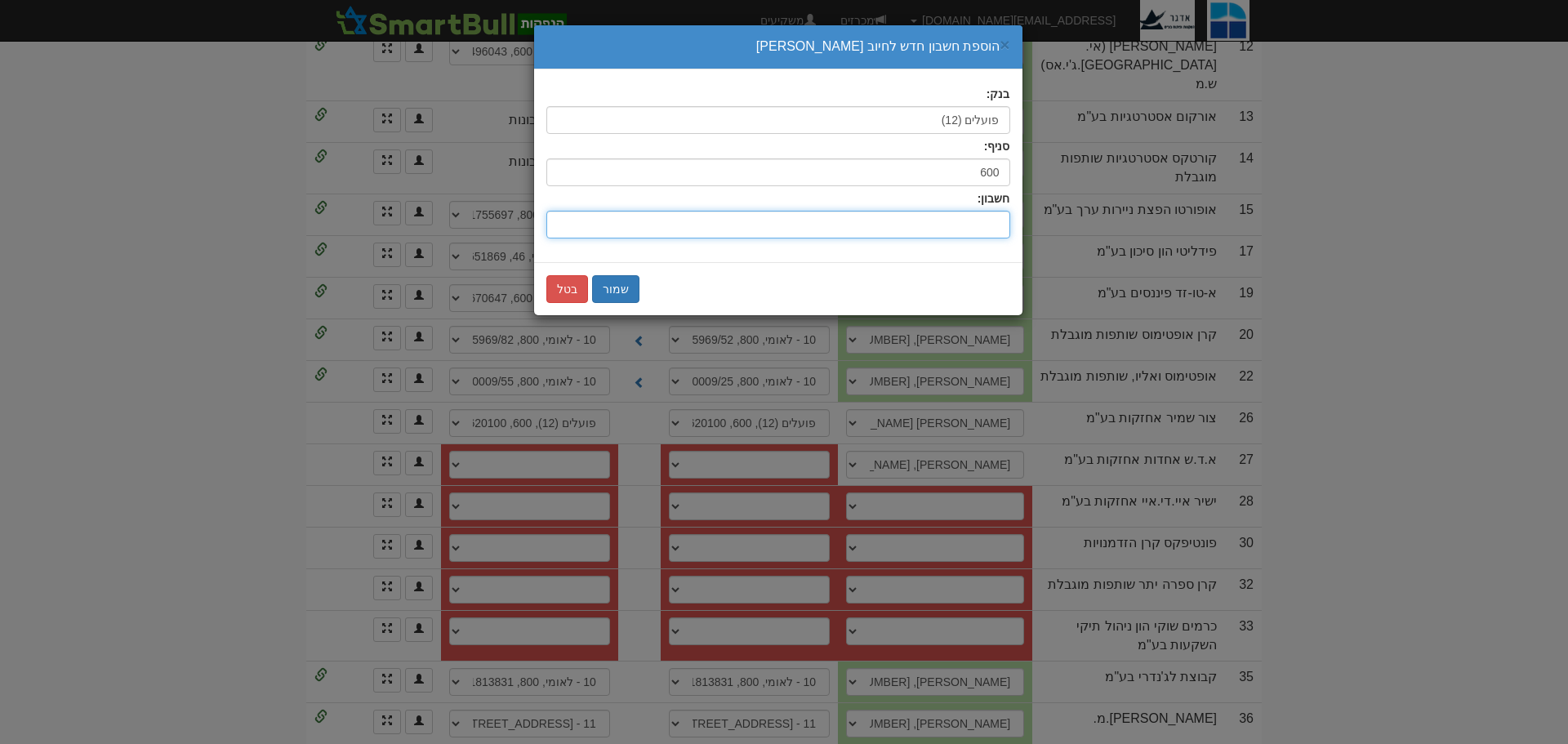
click at [988, 221] on input "חשבון:" at bounding box center [779, 224] width 464 height 28
type input "414128"
click at [628, 289] on button "שמור" at bounding box center [615, 289] width 47 height 28
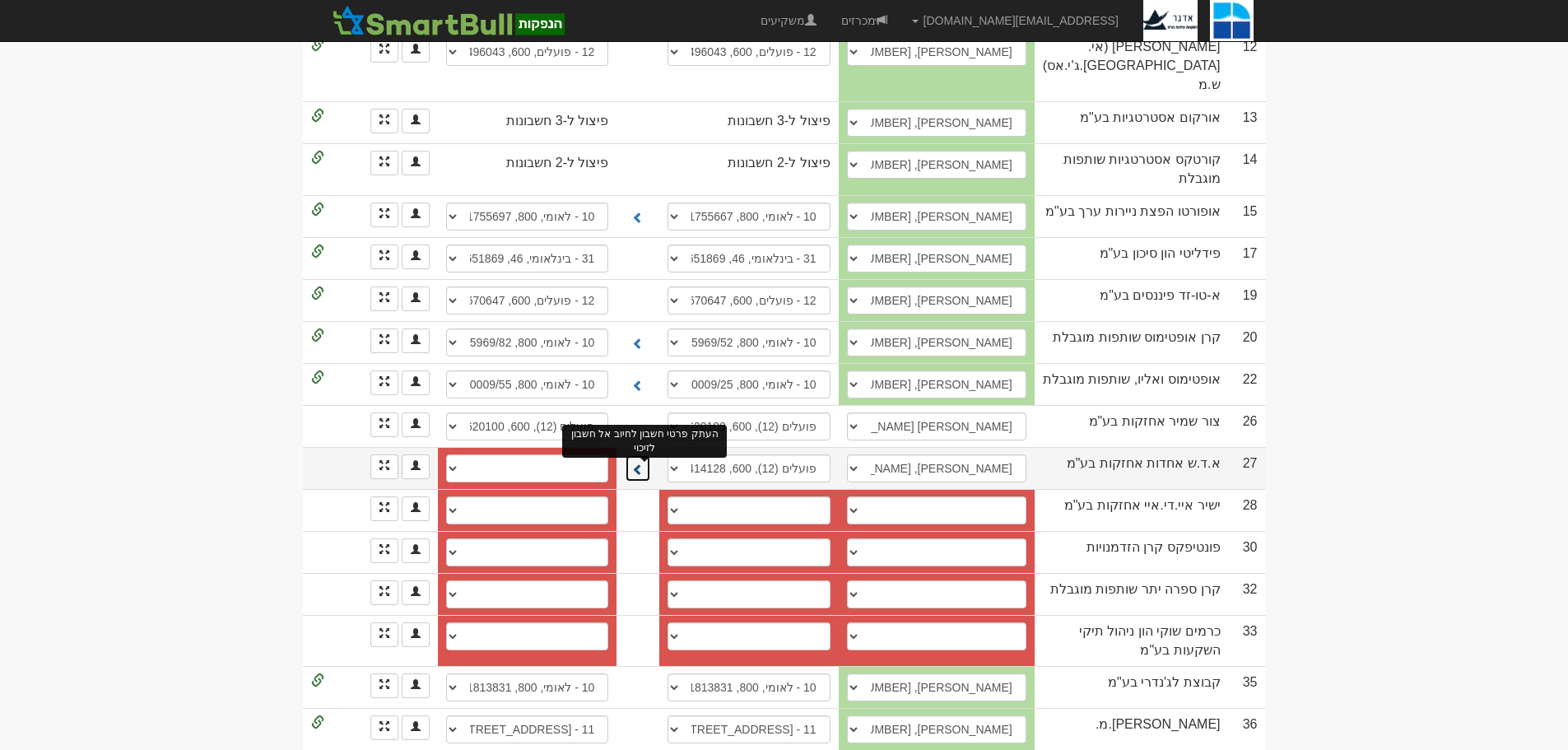
click at [643, 463] on span at bounding box center [637, 469] width 12 height 12
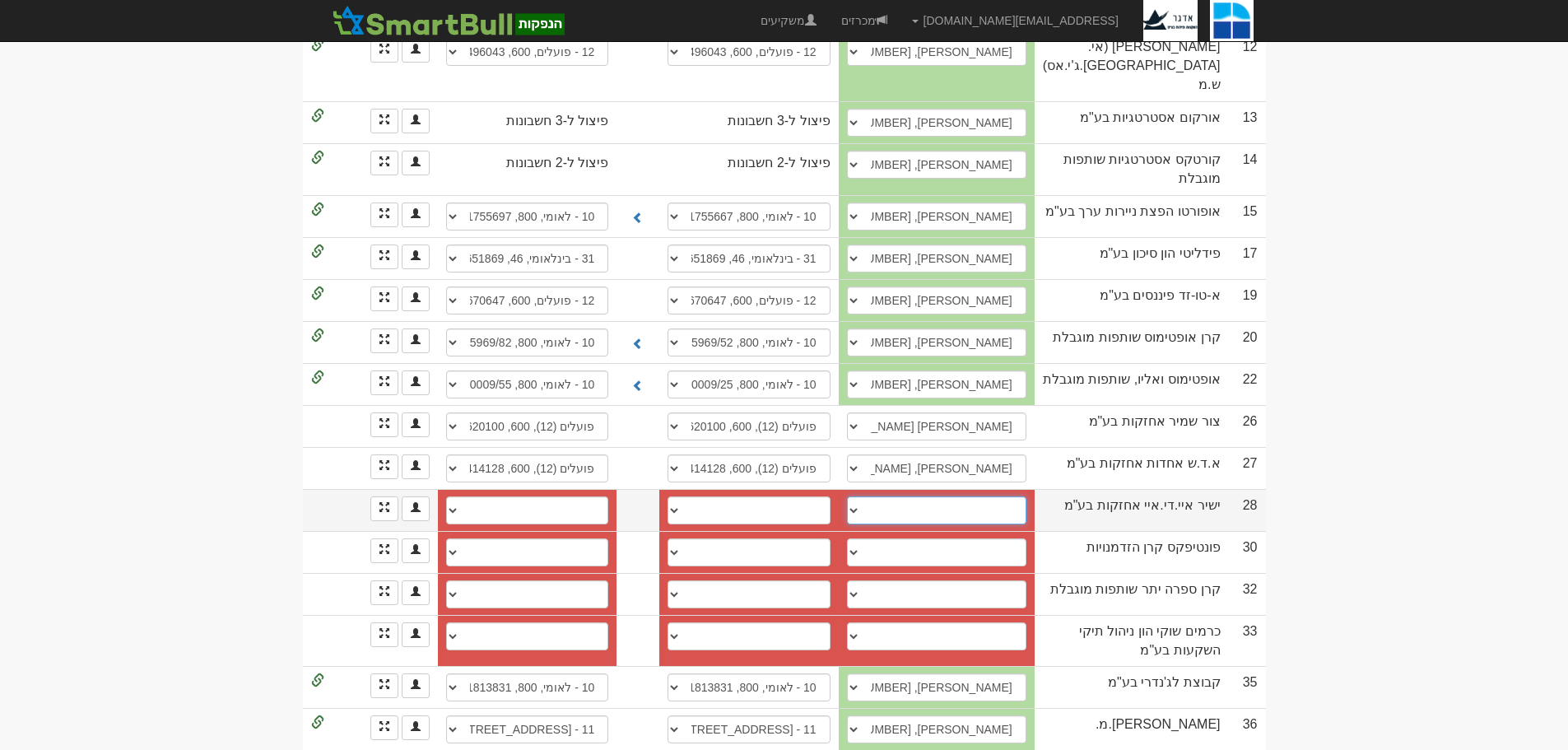
click at [864, 496] on select "────────── איש קשר חדש" at bounding box center [936, 510] width 179 height 28
select select "new_contact"
click at [865, 496] on select "────────── איש קשר חדש" at bounding box center [936, 510] width 179 height 28
select select
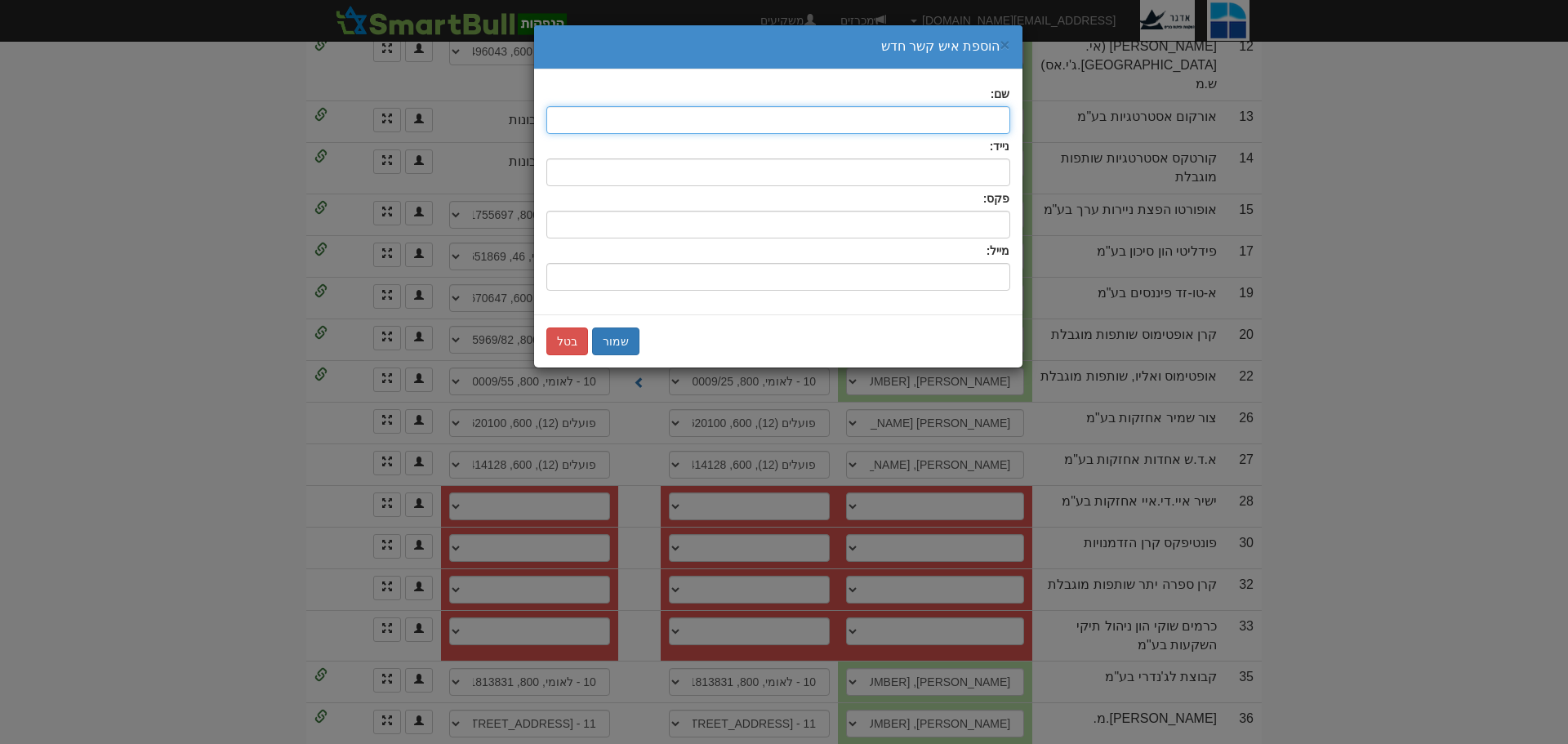
click at [961, 117] on input "text" at bounding box center [779, 120] width 464 height 28
type input "אילן שגב"
click at [966, 157] on div "נייד:" at bounding box center [779, 162] width 464 height 48
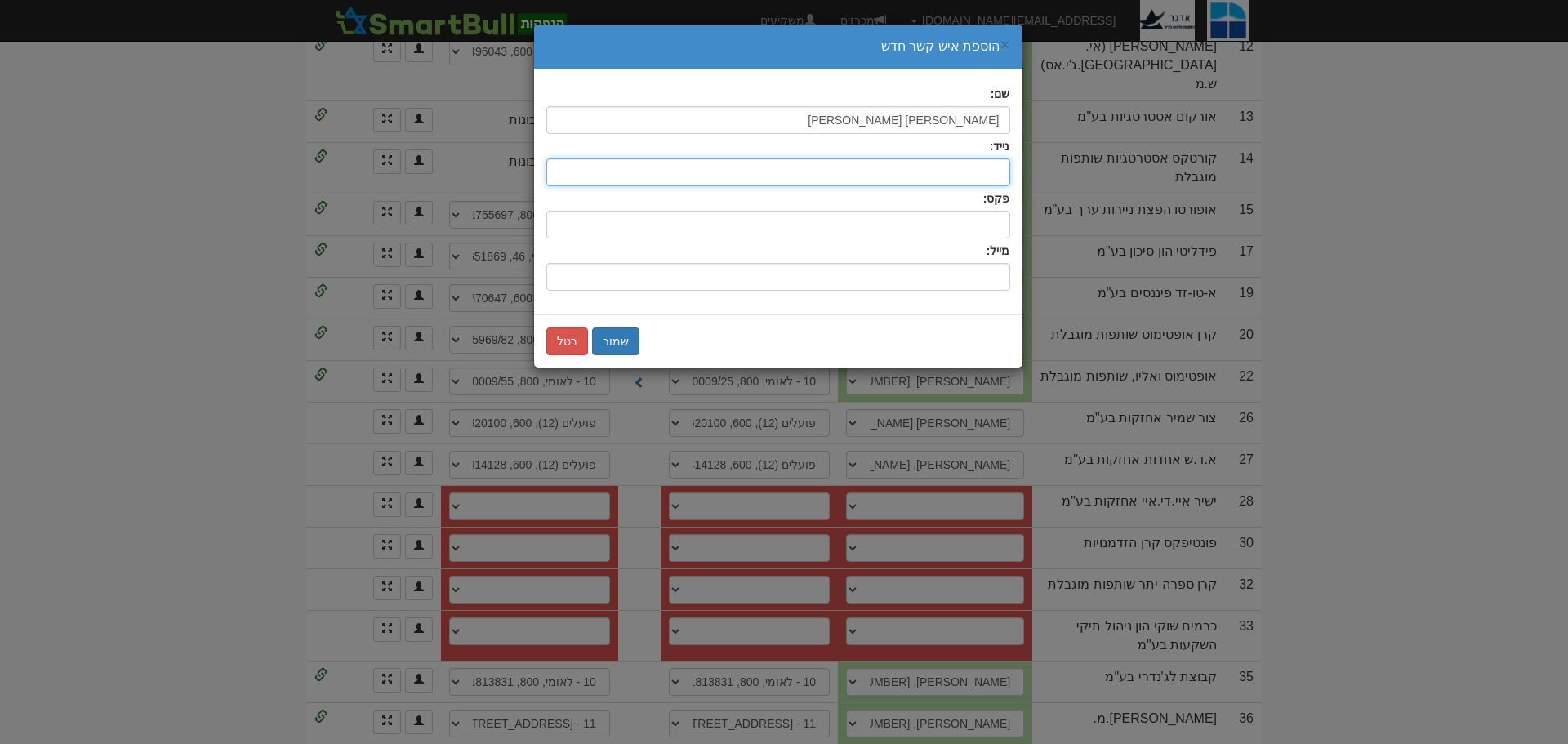
click at [966, 163] on input "text" at bounding box center [779, 172] width 464 height 28
type input "054-7107907"
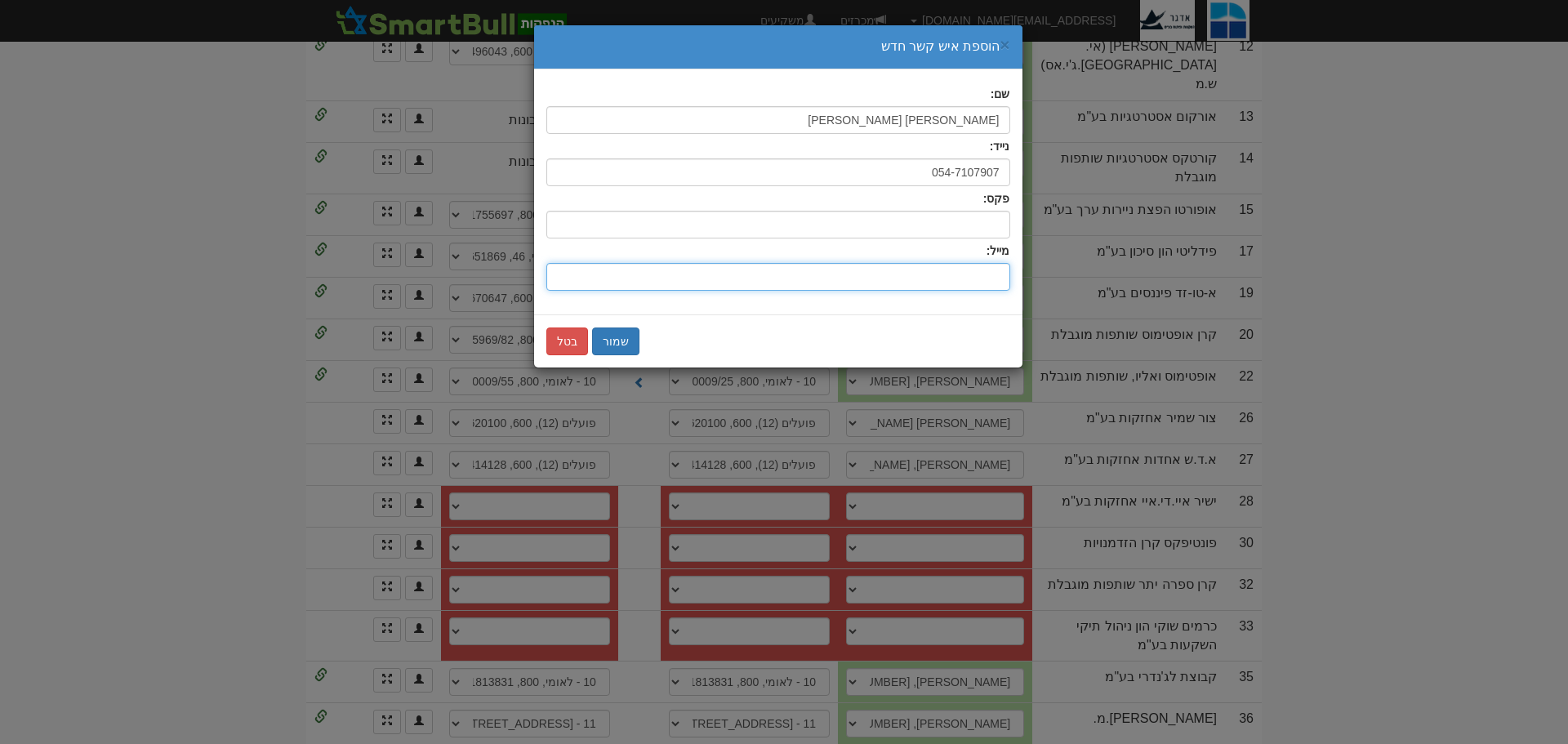
click at [968, 276] on input "שם:" at bounding box center [779, 276] width 464 height 28
type input "[EMAIL_ADDRESS][DOMAIN_NAME]"
click at [612, 344] on button "שמור" at bounding box center [615, 341] width 47 height 28
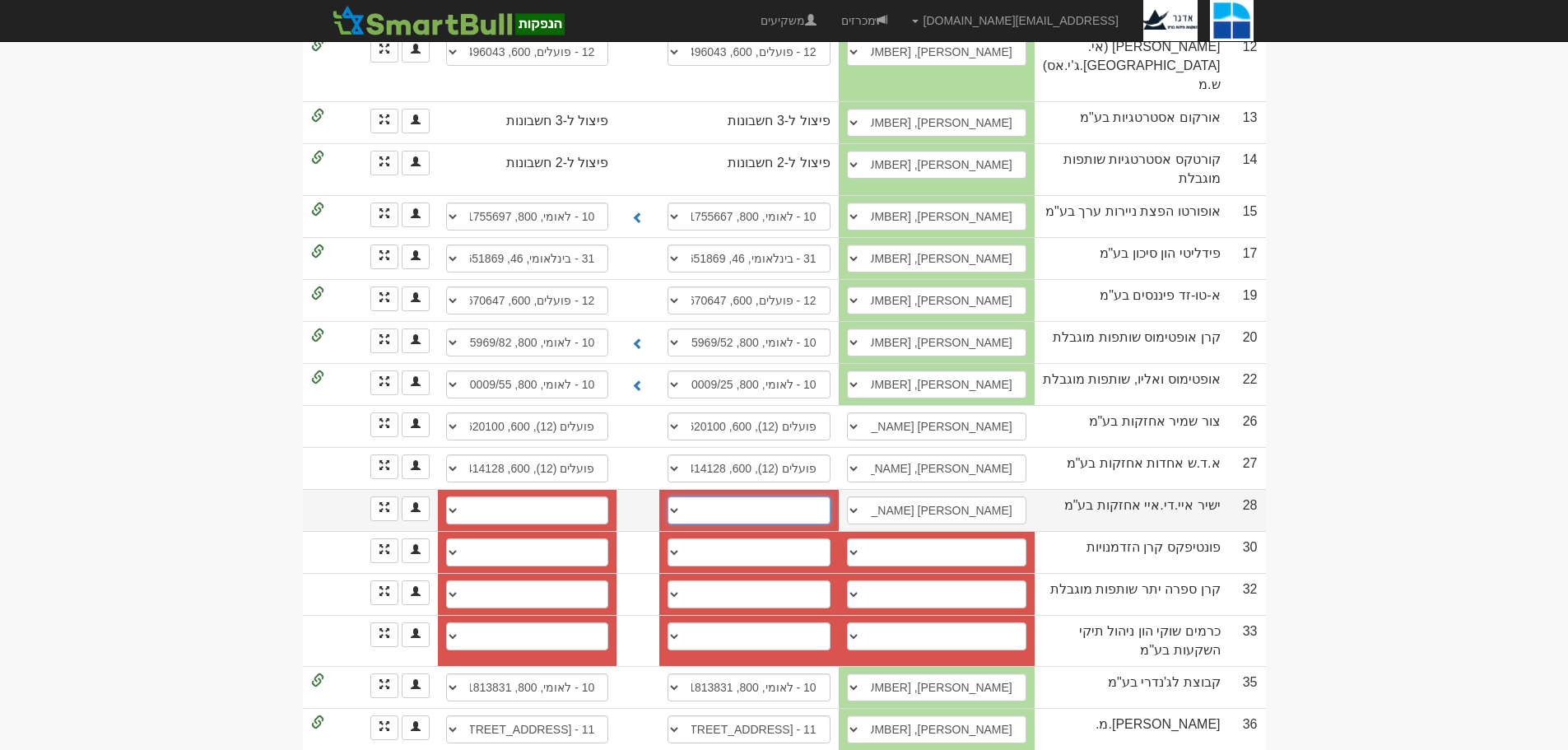
click at [686, 496] on select "חשבון חדש" at bounding box center [748, 510] width 162 height 28
select select "new_billing"
click at [680, 496] on select "חשבון חדש" at bounding box center [748, 510] width 162 height 28
select select
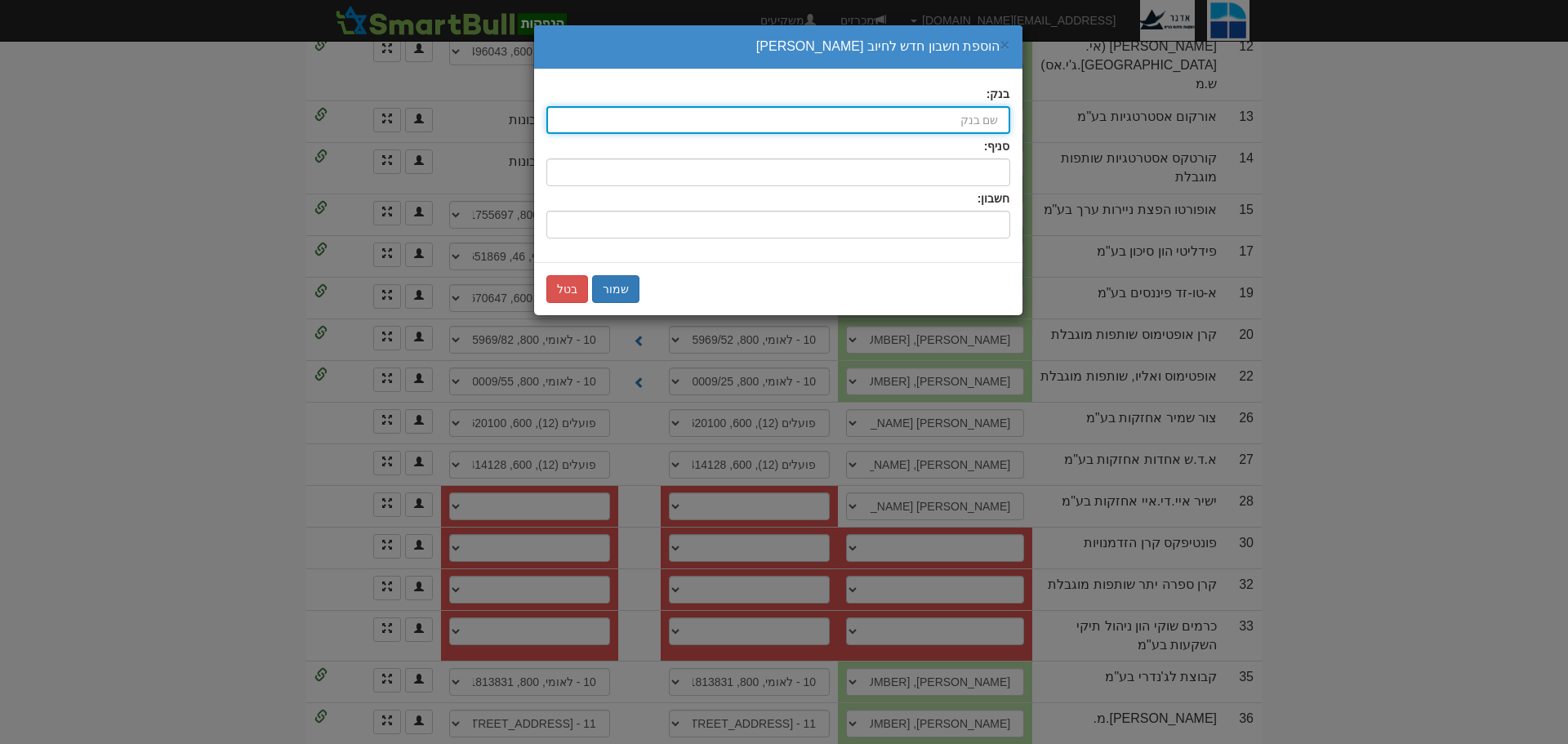
click at [989, 113] on input "בנק:" at bounding box center [779, 120] width 464 height 28
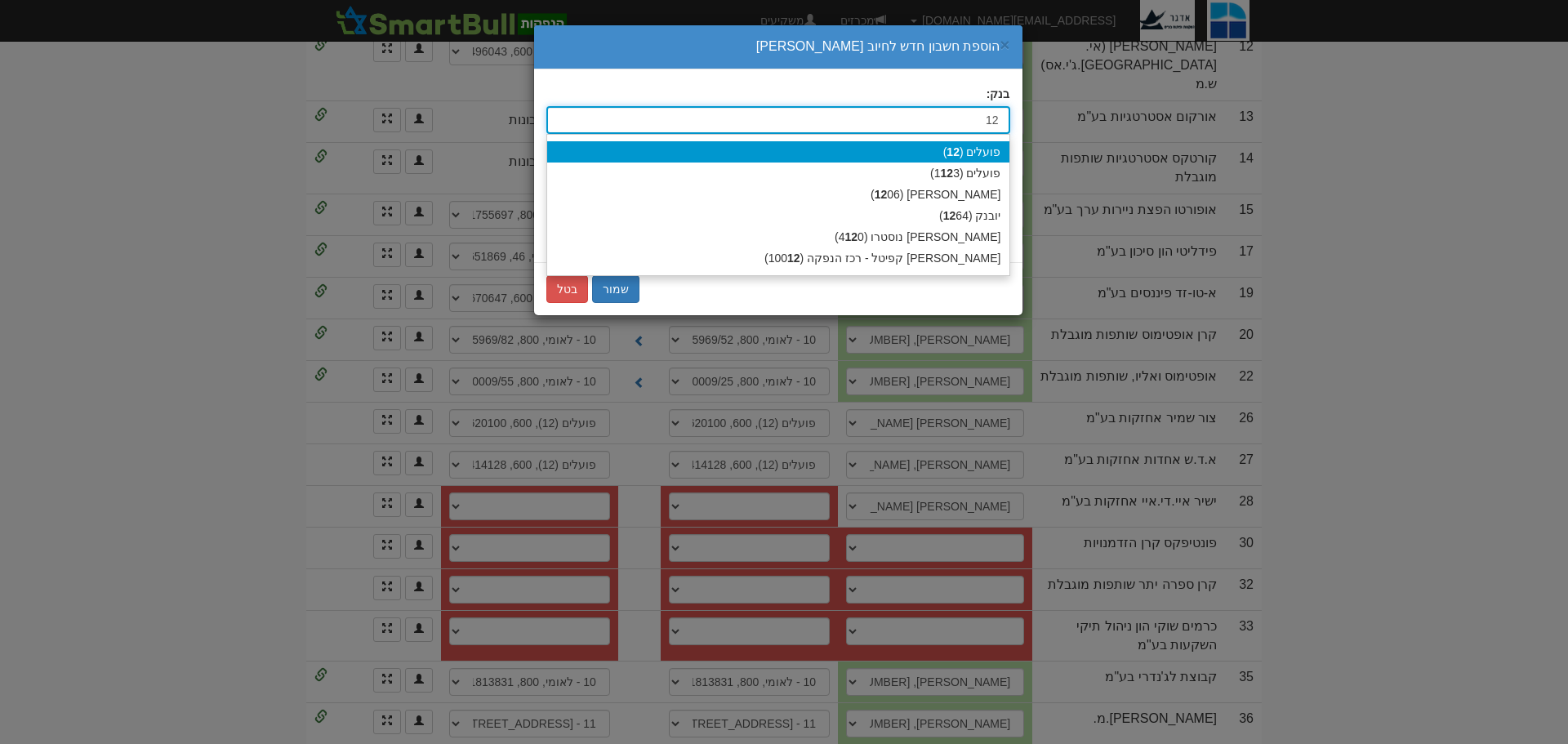
click at [976, 153] on div "פועלים ( 12 )" at bounding box center [779, 152] width 462 height 22
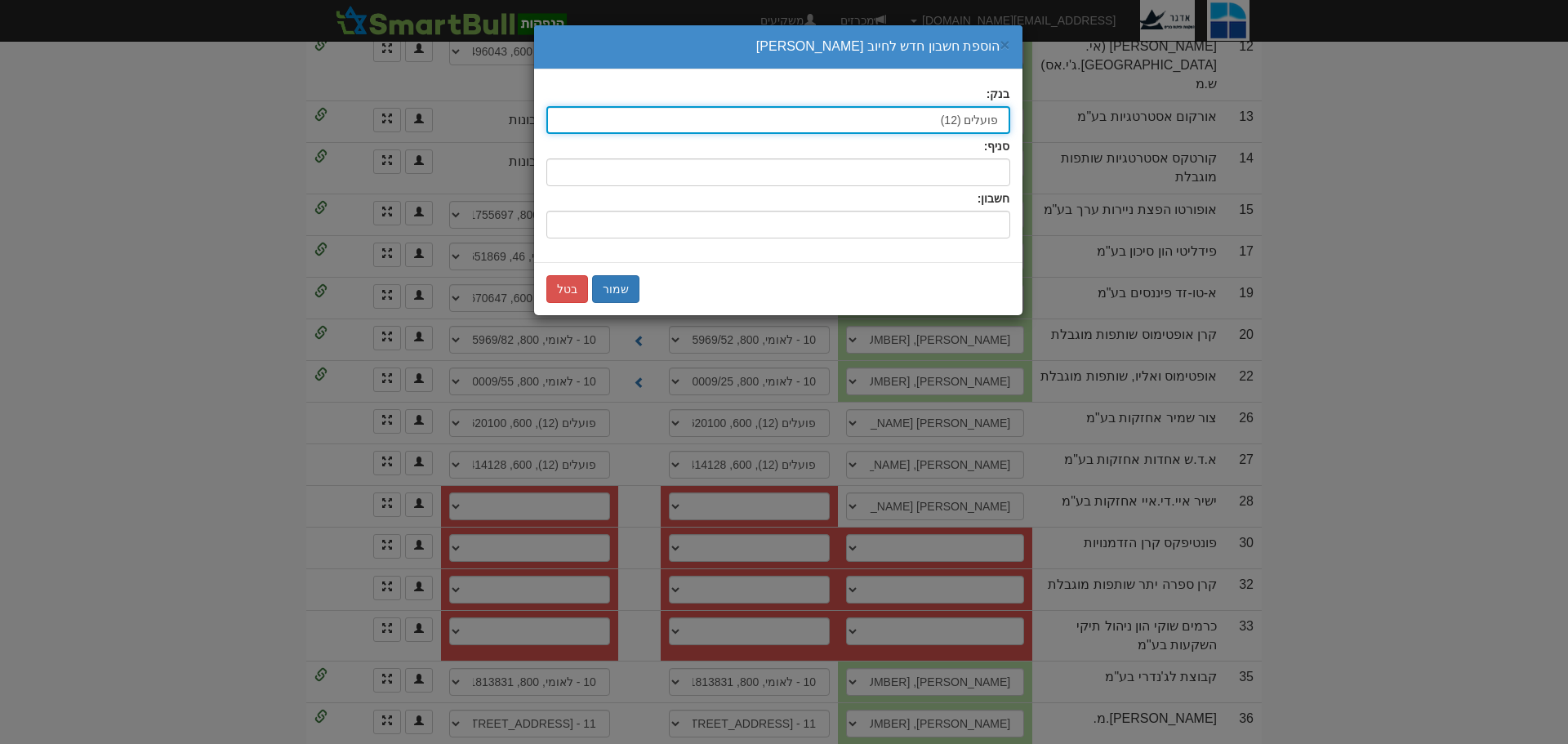
type input "פועלים (12)"
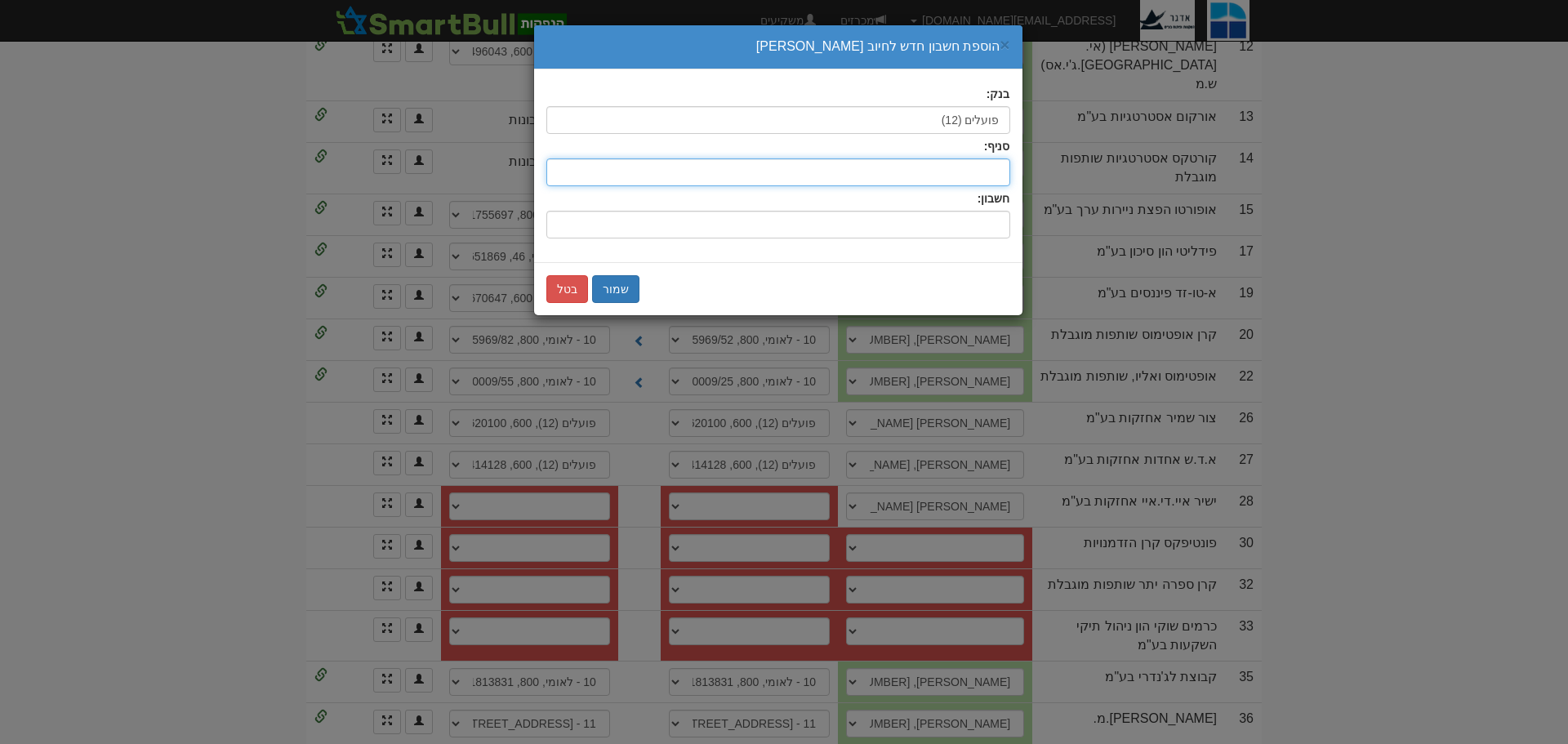
click at [964, 179] on input "סניף:" at bounding box center [779, 172] width 464 height 28
type input "600"
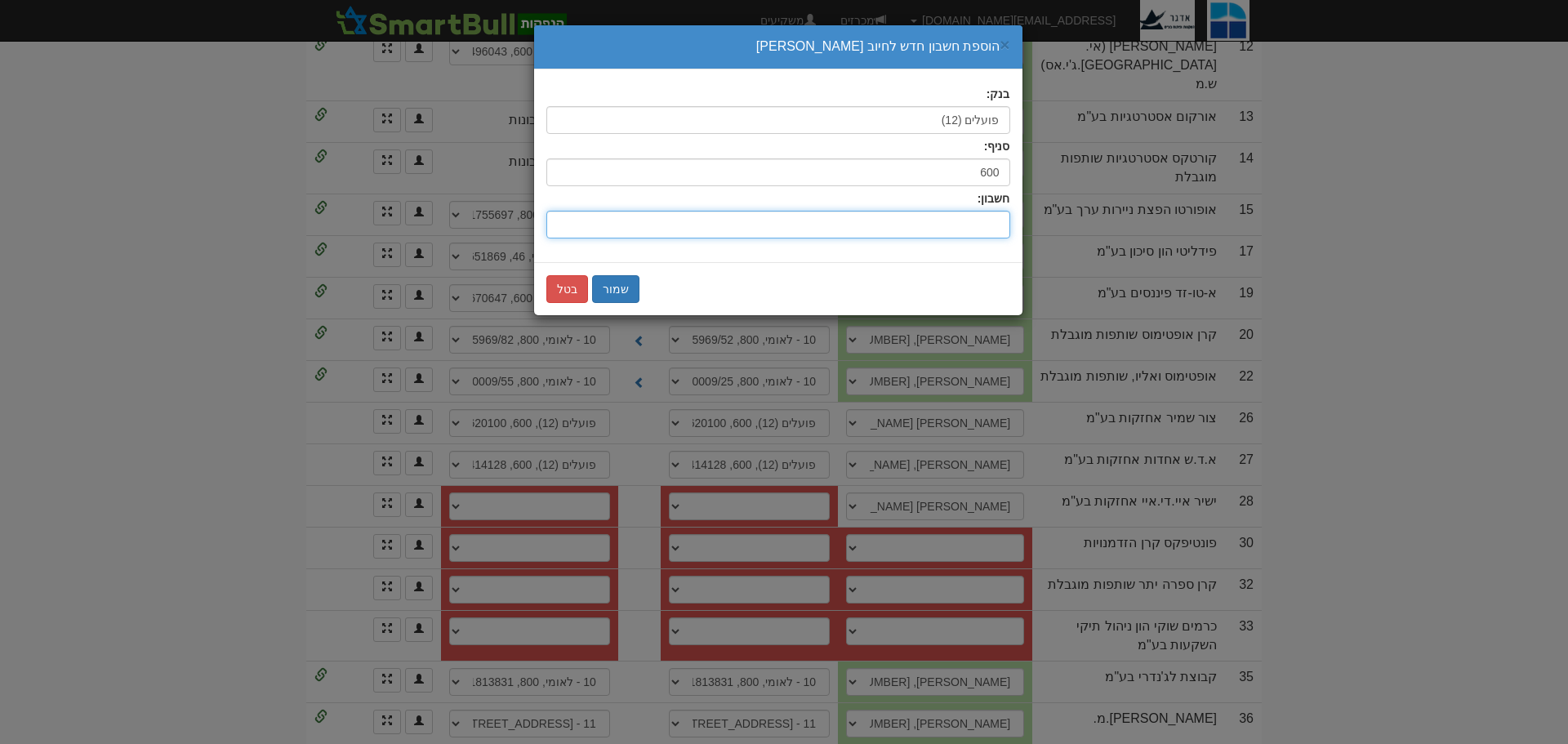
click at [958, 219] on input "חשבון:" at bounding box center [779, 224] width 464 height 28
type input "349253"
click at [613, 293] on button "שמור" at bounding box center [615, 289] width 47 height 28
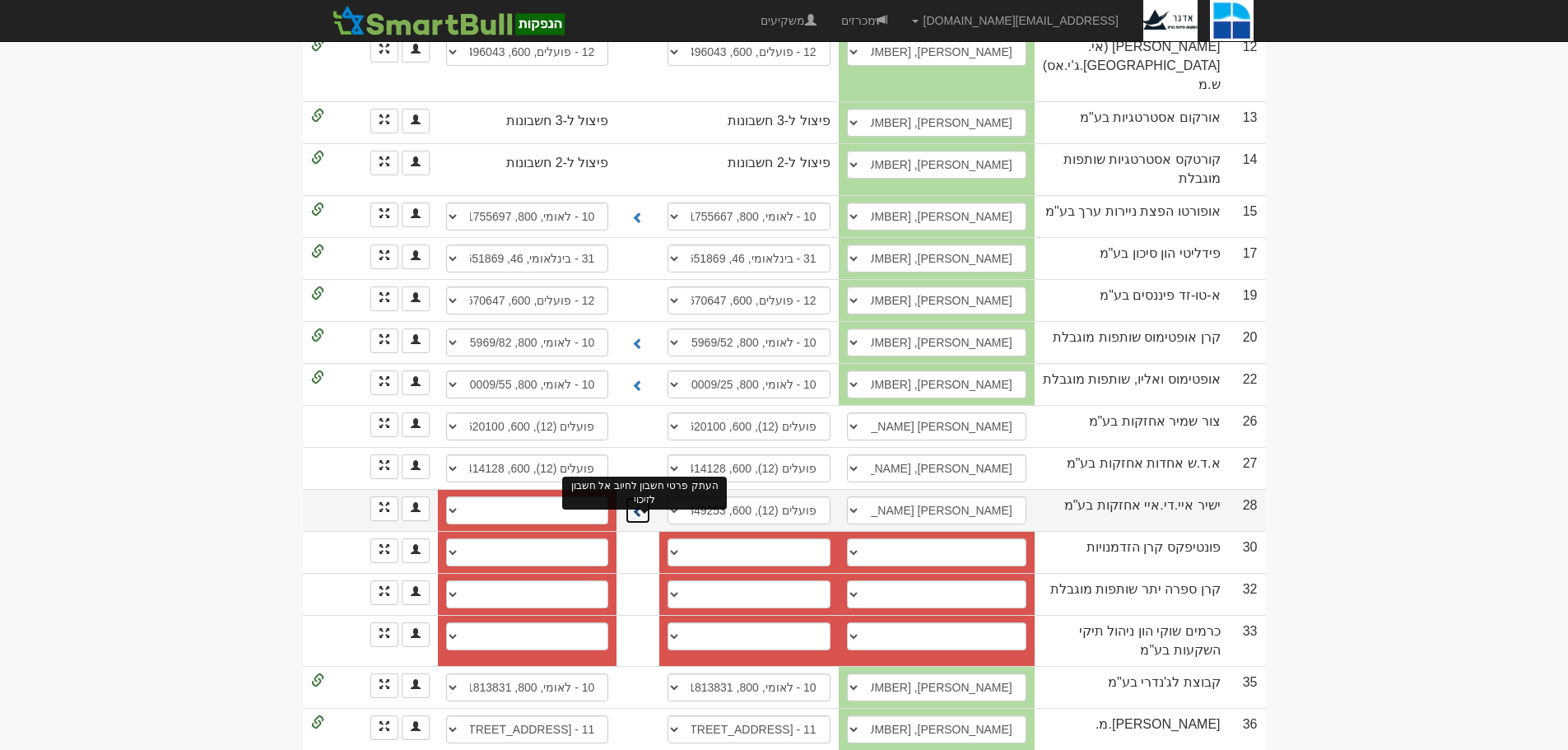
click at [644, 505] on span at bounding box center [637, 511] width 12 height 12
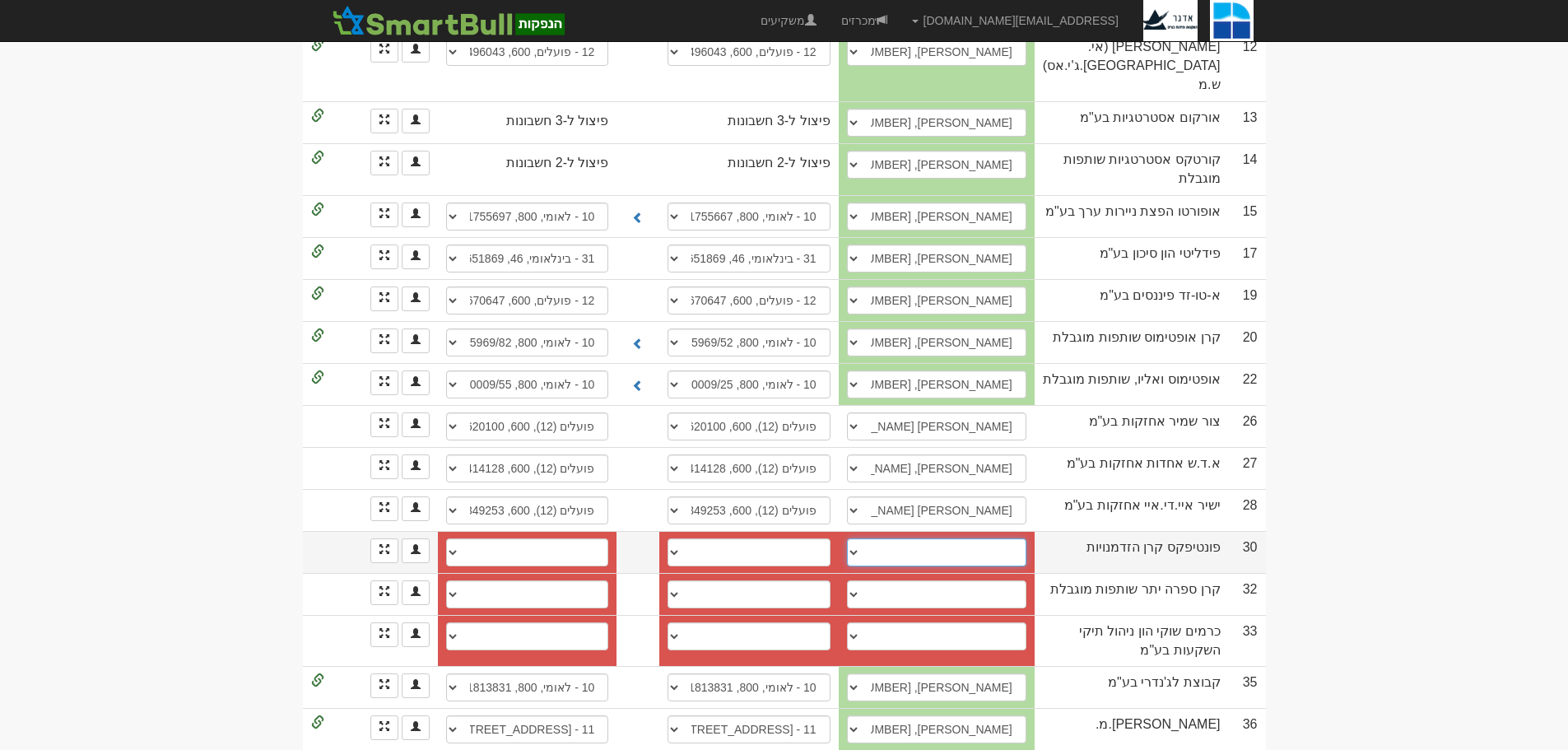
click at [871, 538] on select "מיטל נבון, 052-529-0245, meital@pontifax.com שי אזולאי, 054-669-0517, shay@pont…" at bounding box center [936, 552] width 179 height 28
click at [867, 538] on select "מיטל נבון, 052-529-0245, meital@pontifax.com שי אזולאי, 054-669-0517, shay@pont…" at bounding box center [936, 552] width 179 height 28
select select "6686b9e753737ea33c7f3f95"
click at [860, 538] on select "מיטל נבון, 052-529-0245, meital@pontifax.com שי אזולאי, 054-669-0517, shay@pont…" at bounding box center [936, 552] width 179 height 28
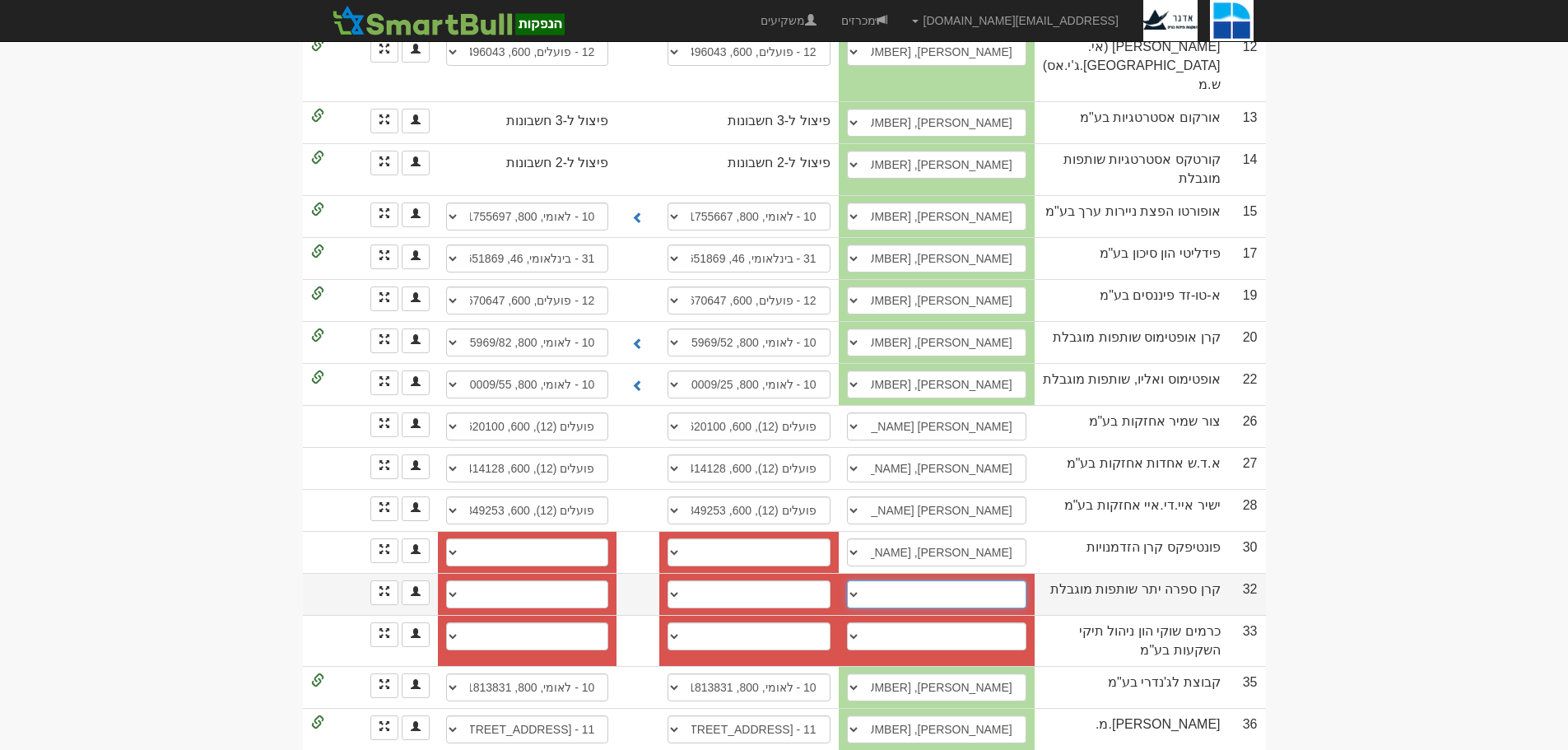
click at [871, 580] on select "────────── איש קשר חדש" at bounding box center [936, 593] width 179 height 28
select select "new_contact"
click at [865, 580] on select "────────── איש קשר חדש" at bounding box center [936, 593] width 179 height 28
select select
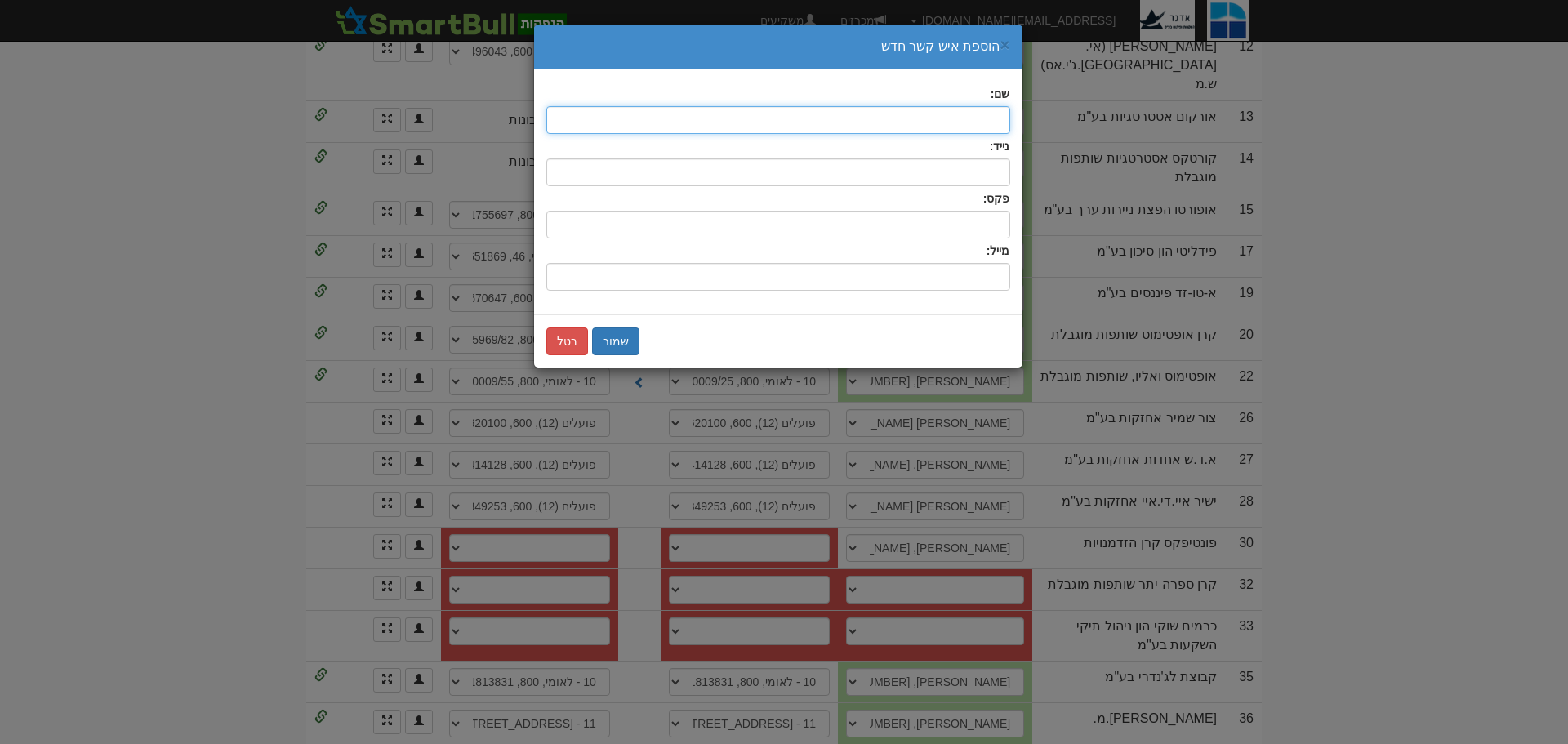
click at [986, 116] on input "text" at bounding box center [779, 120] width 464 height 28
type input "t"
type input "אבישי הרצנו"
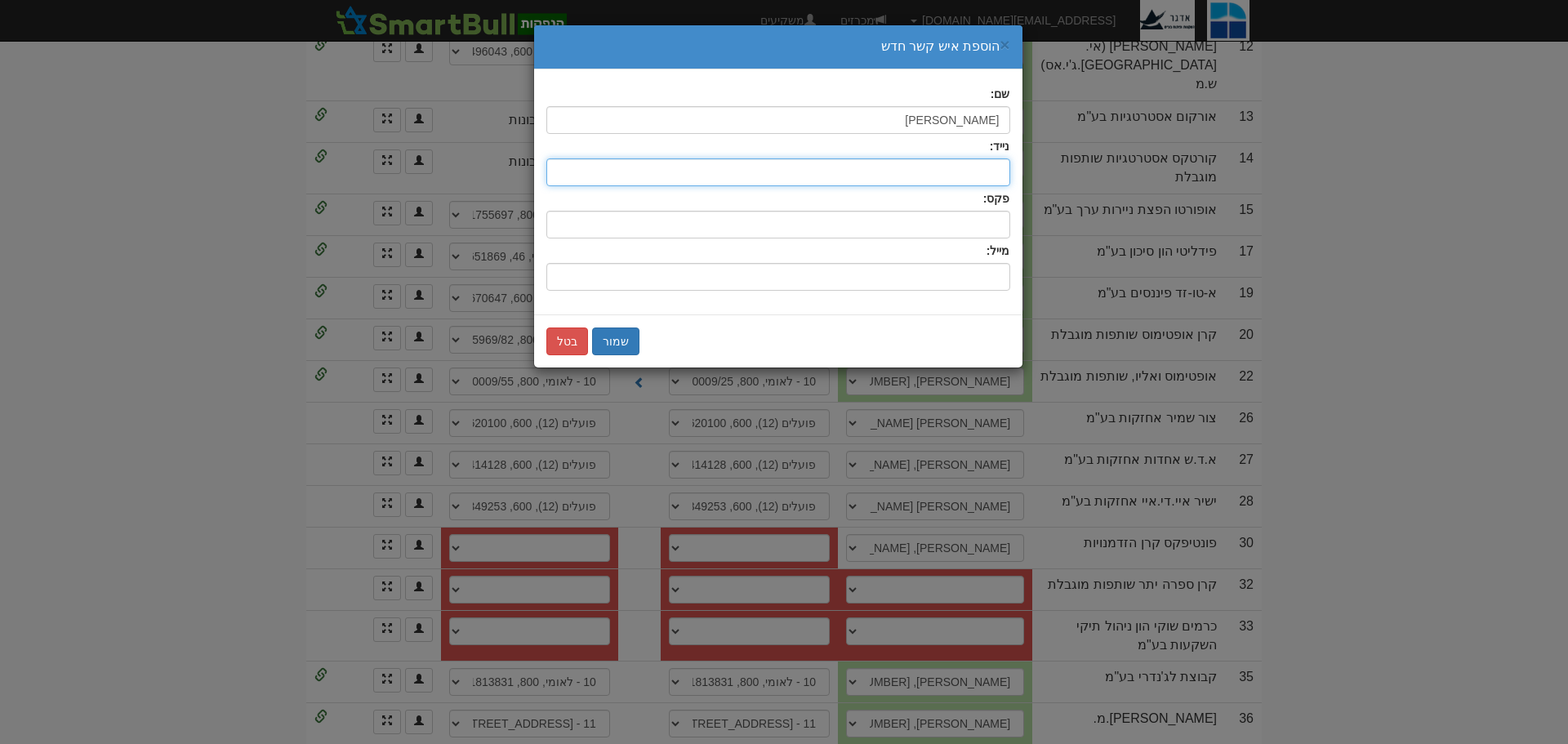
click at [995, 173] on input "text" at bounding box center [779, 172] width 464 height 28
type input "052-7467506"
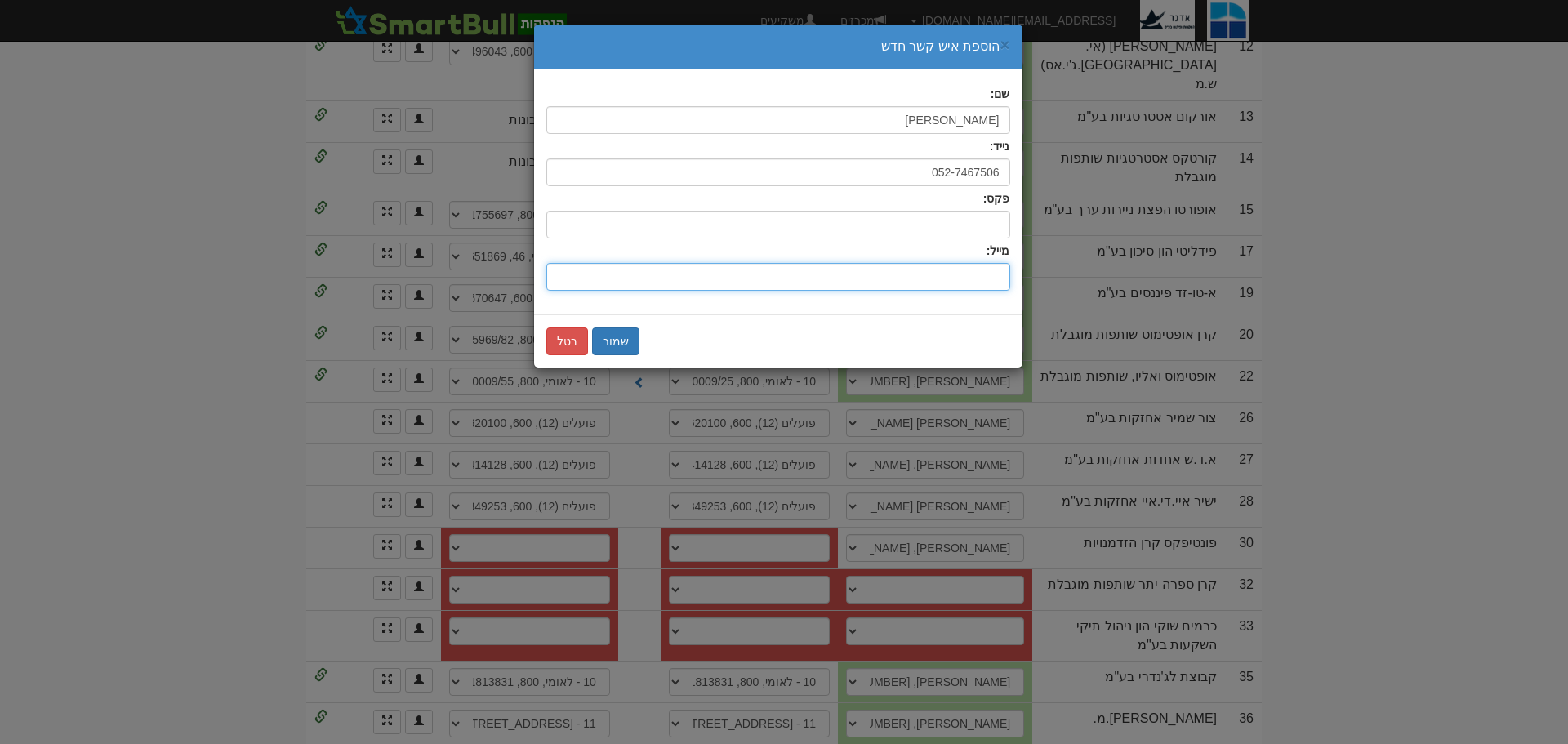
click at [983, 275] on input "שם:" at bounding box center [779, 276] width 464 height 28
type input "[EMAIL_ADDRESS][DOMAIN_NAME]"
click at [616, 337] on button "שמור" at bounding box center [615, 341] width 47 height 28
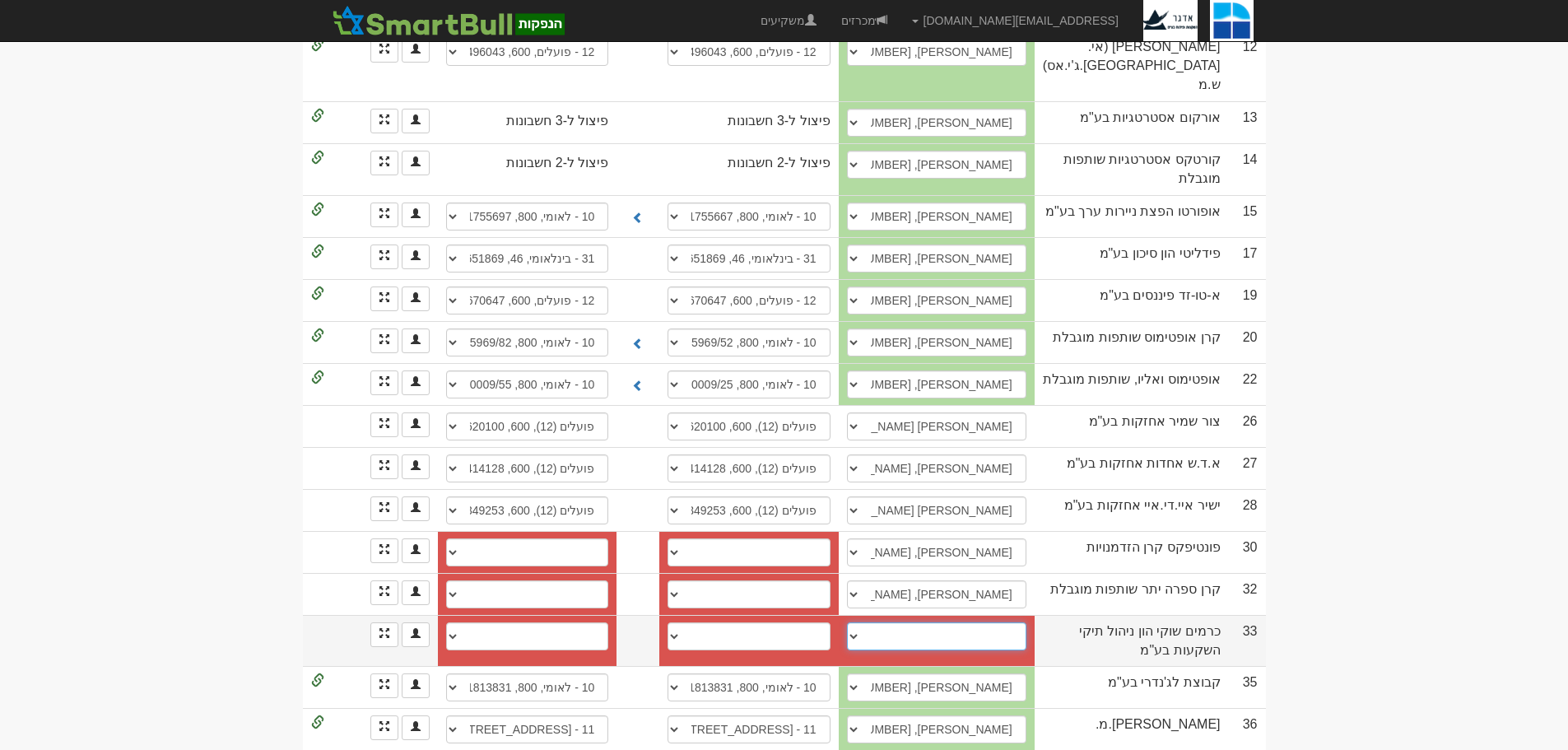
click at [863, 623] on select "עדי סוויד, 054-2476868, adi@cih.co.il רן אמיתי , 054-4874587, ran@cih.co.il רן …" at bounding box center [936, 636] width 179 height 28
select select "579f506556a01f11008b08e9"
click at [860, 623] on select "עדי סוויד, 054-2476868, adi@cih.co.il רן אמיתי , 054-4874587, ran@cih.co.il רן …" at bounding box center [936, 636] width 179 height 28
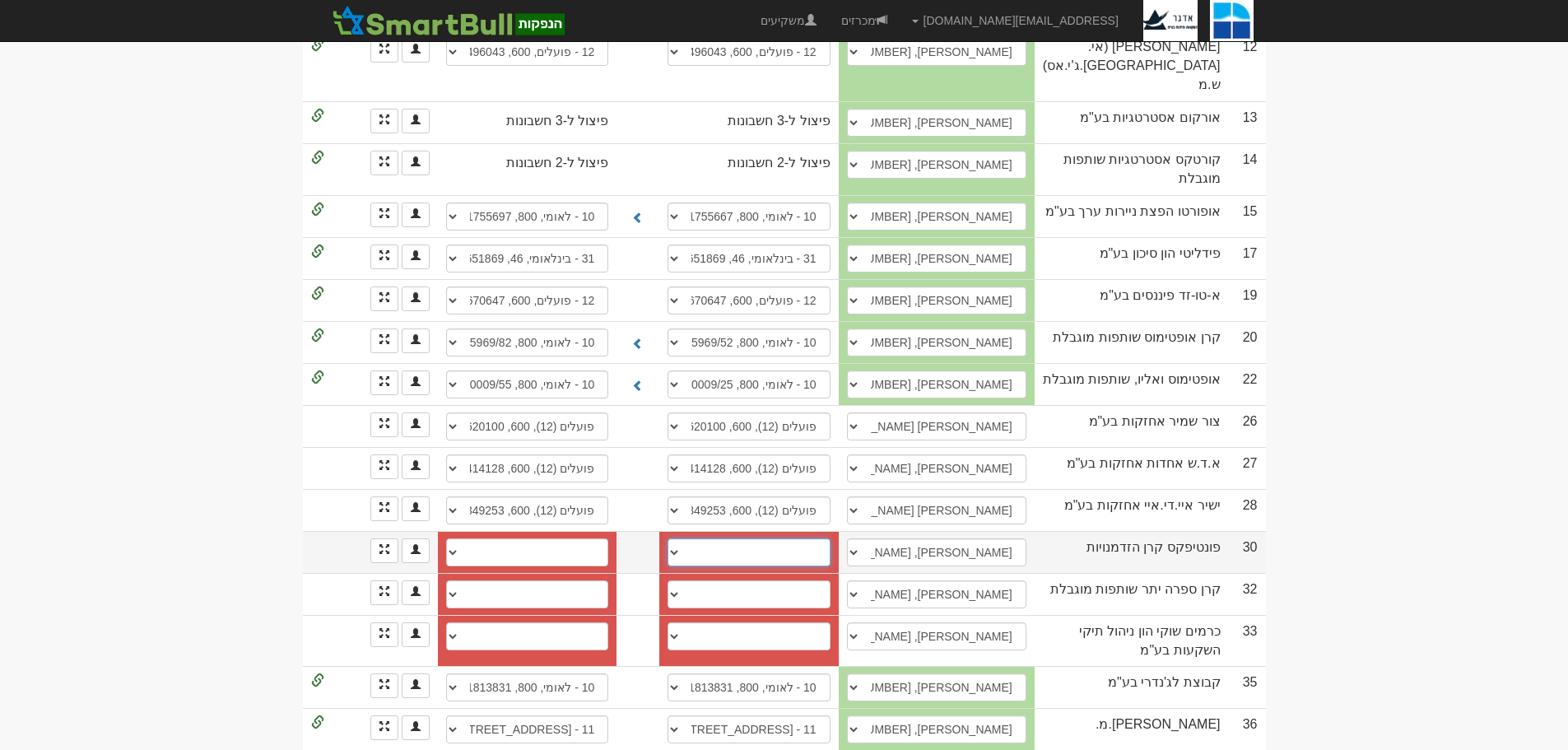
click at [683, 538] on select "12 - פועלים, 600, 552024 31 - בינלאומי, 46, 927452 31 - בינלאומי, 46, 927452 12…" at bounding box center [748, 552] width 162 height 28
select select "new_billing"
click at [680, 538] on select "12 - פועלים, 600, 552024 31 - בינלאומי, 46, 927452 31 - בינלאומי, 46, 927452 12…" at bounding box center [748, 552] width 162 height 28
select select
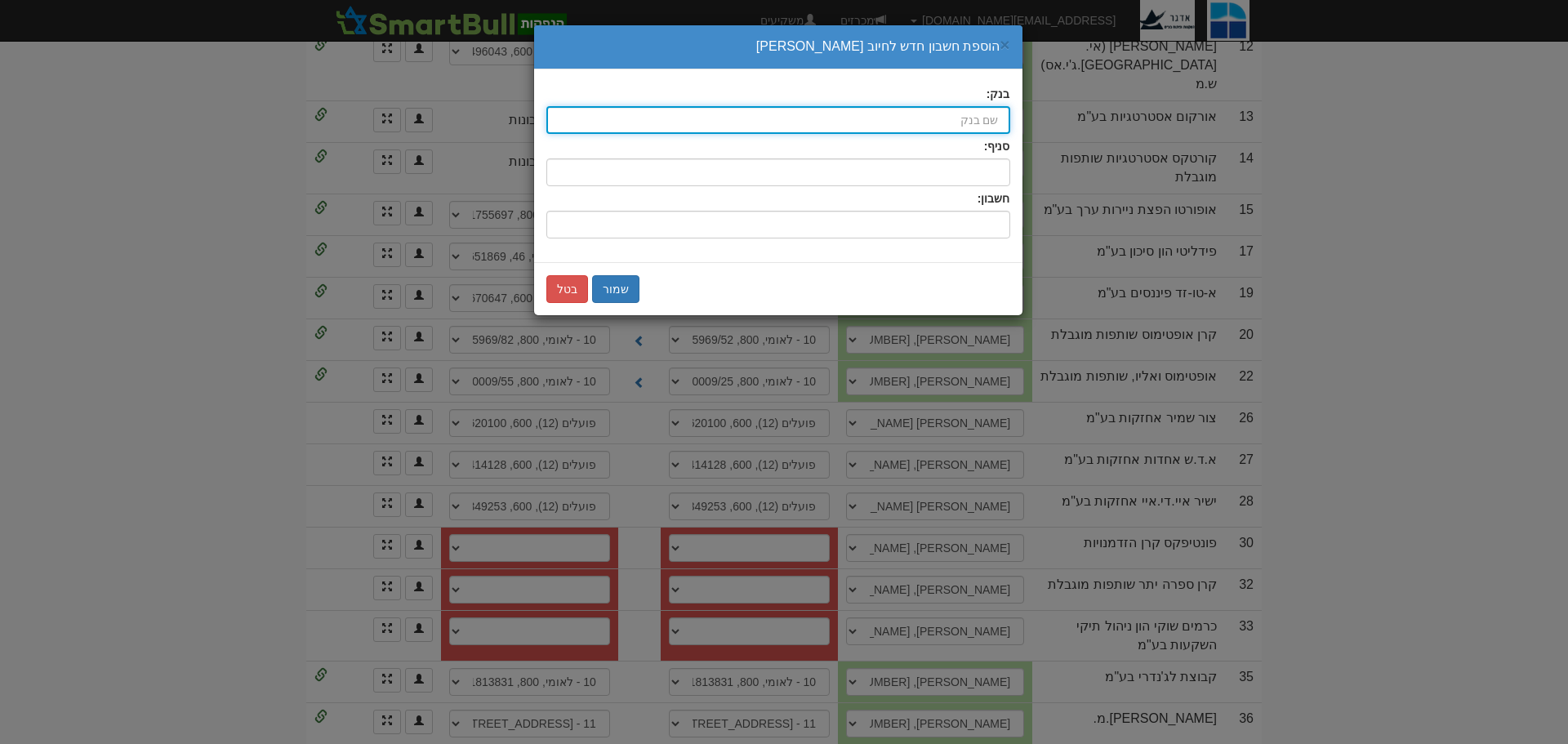
click at [969, 116] on input "בנק:" at bounding box center [779, 120] width 464 height 28
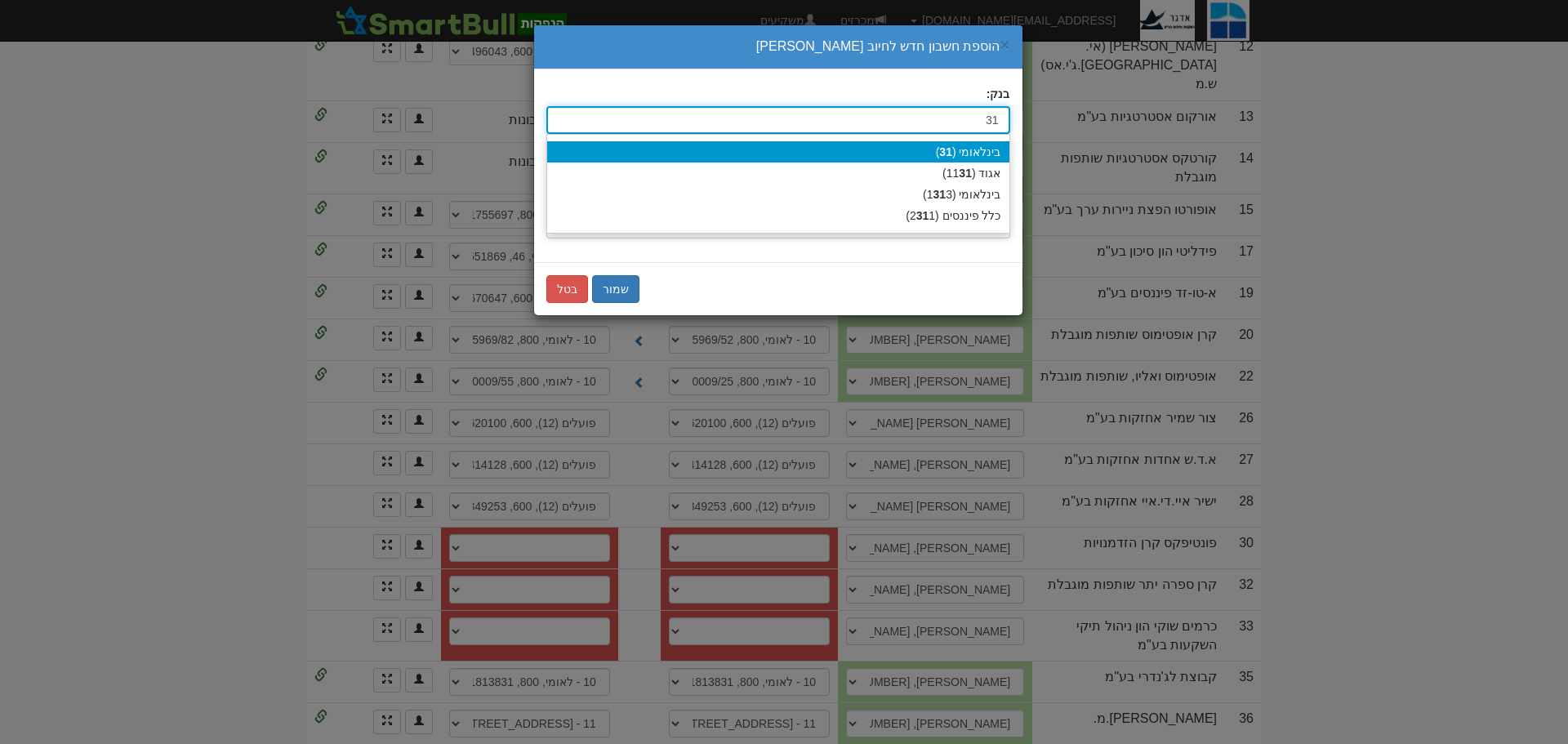
click at [973, 153] on div "בינלאומי ( 31 )" at bounding box center [779, 152] width 462 height 22
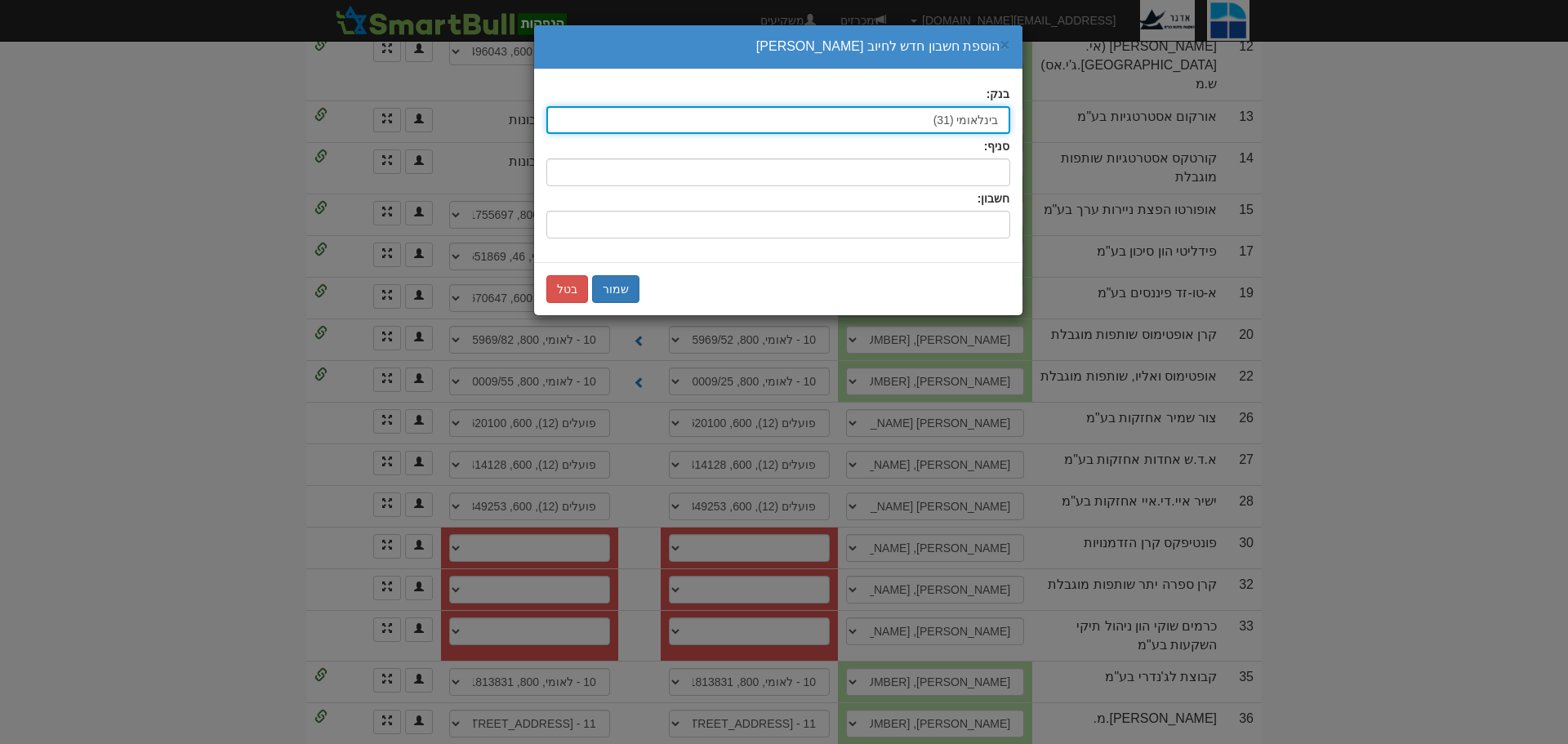
type input "בינלאומי (31)"
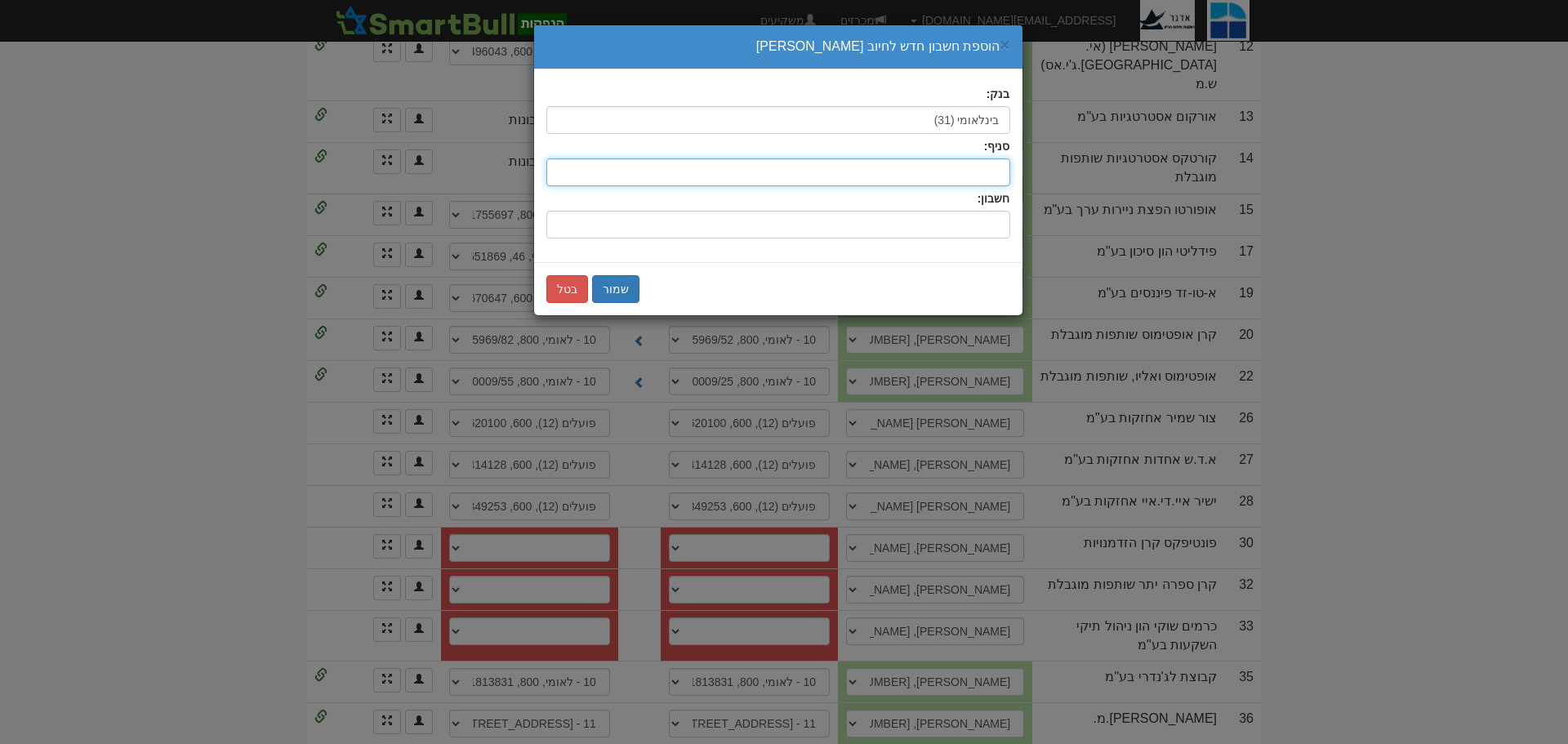
click at [979, 166] on input "סניף:" at bounding box center [779, 172] width 464 height 28
type input "46"
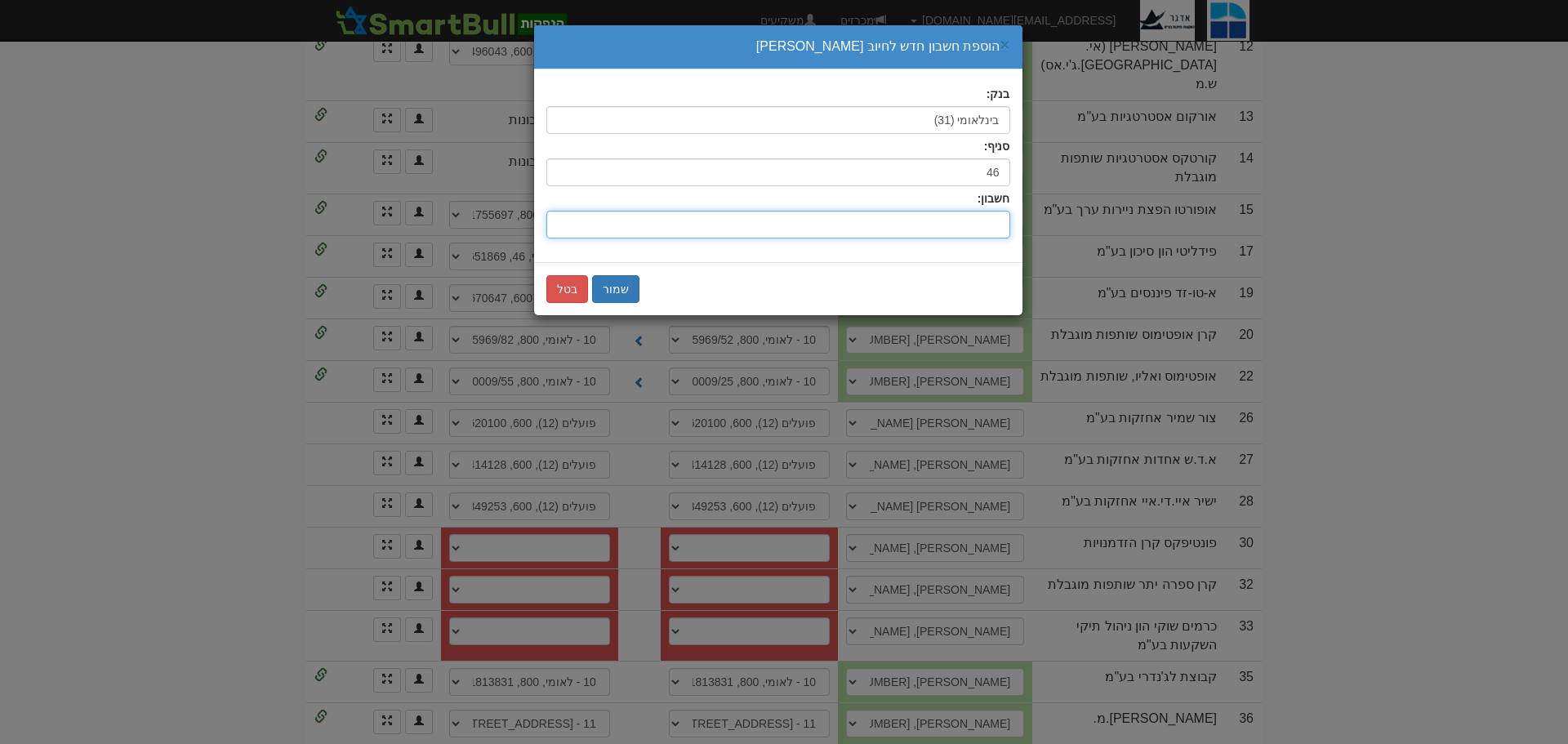
click at [975, 221] on input "חשבון:" at bounding box center [779, 224] width 464 height 28
type input "927711"
click at [620, 287] on button "שמור" at bounding box center [615, 289] width 47 height 28
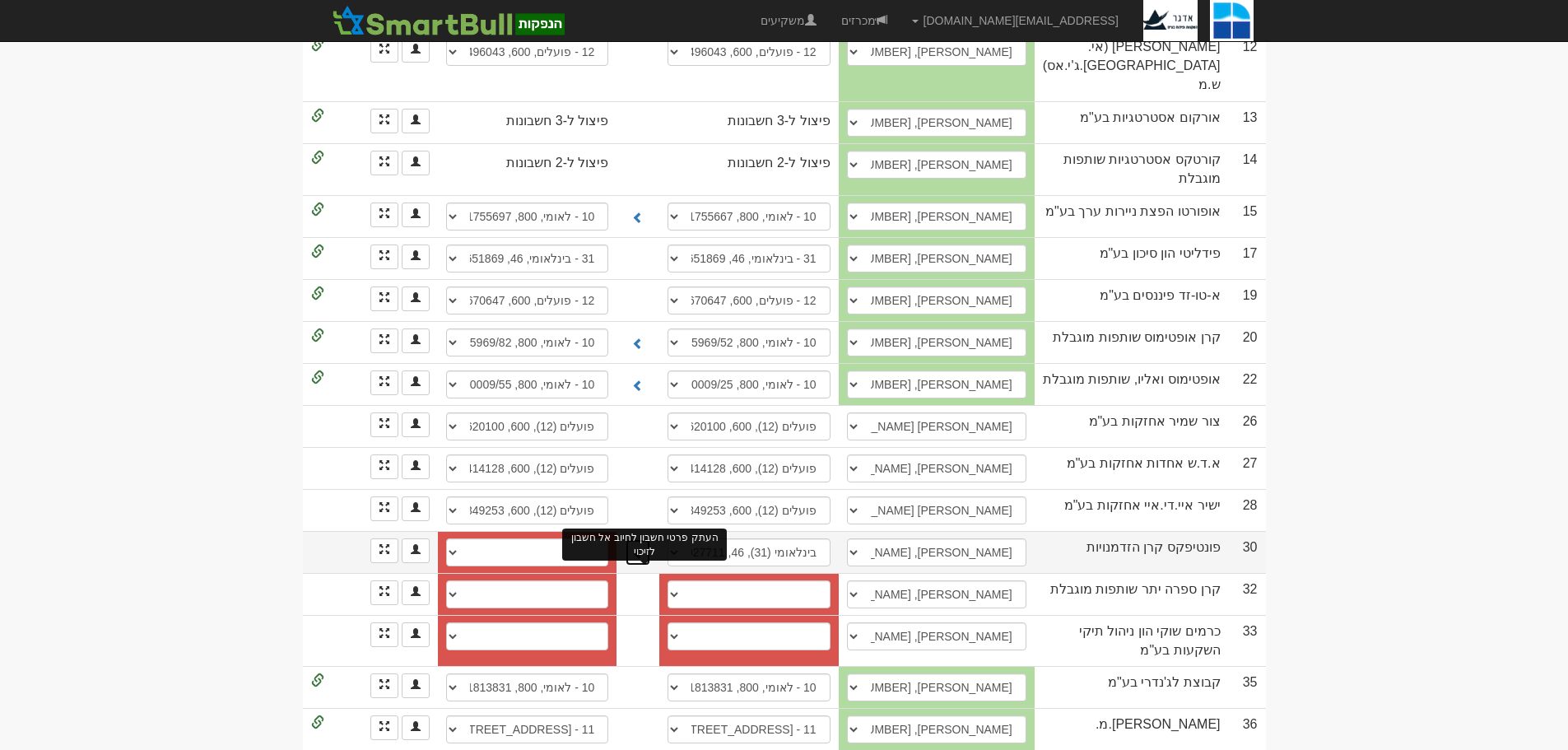
click at [644, 547] on span at bounding box center [637, 552] width 12 height 12
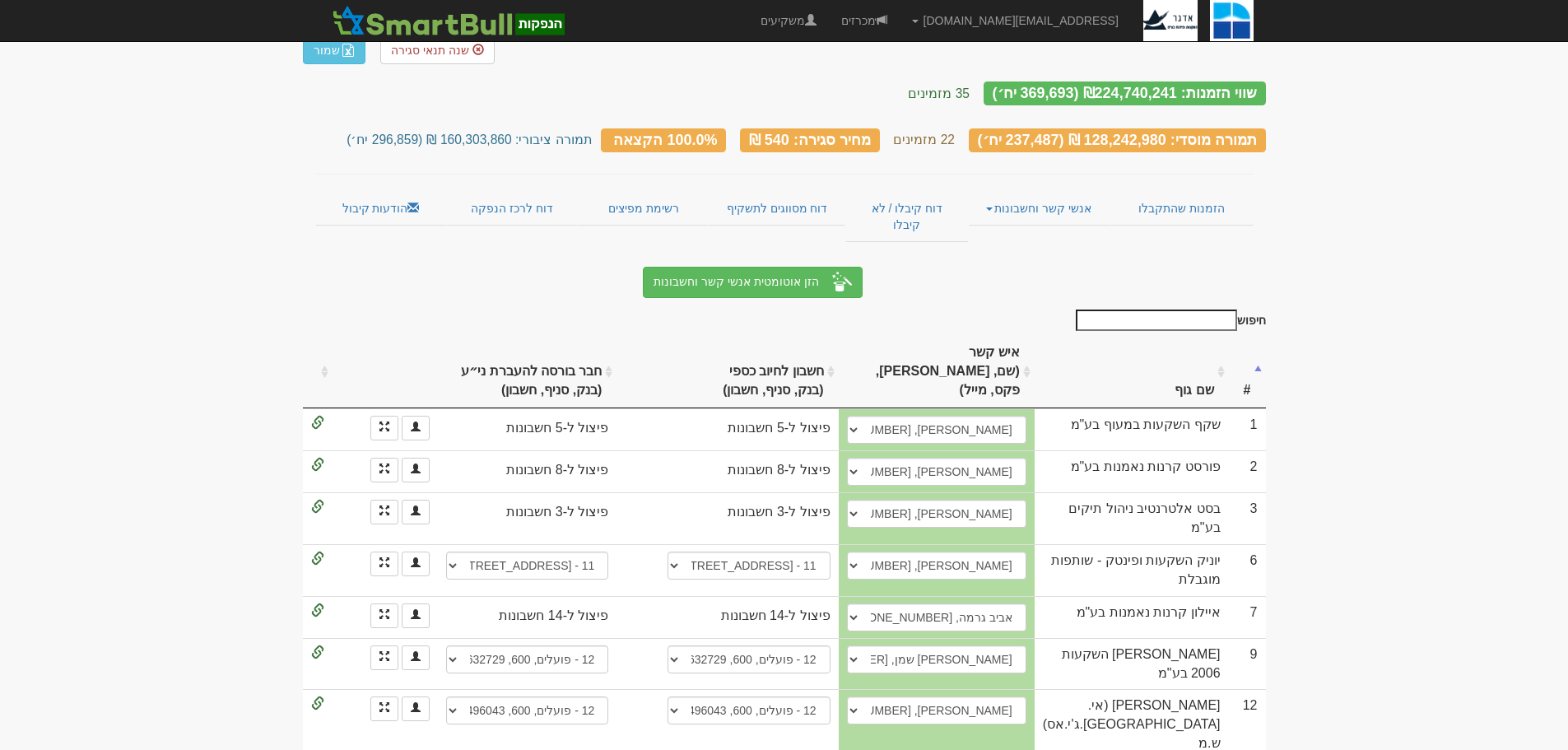
scroll to position [0, 0]
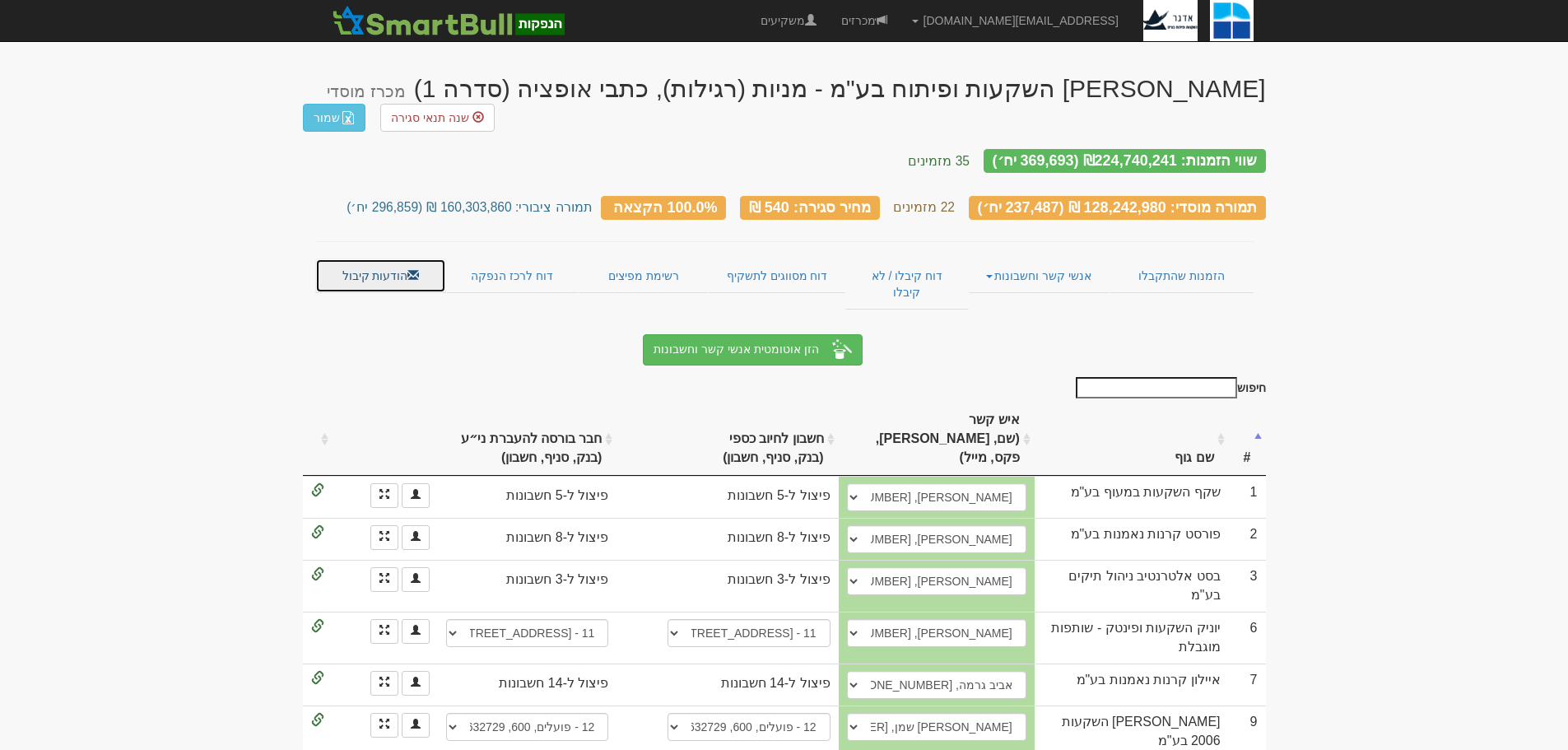
click at [392, 258] on link "הודעות קיבול" at bounding box center [381, 276] width 132 height 35
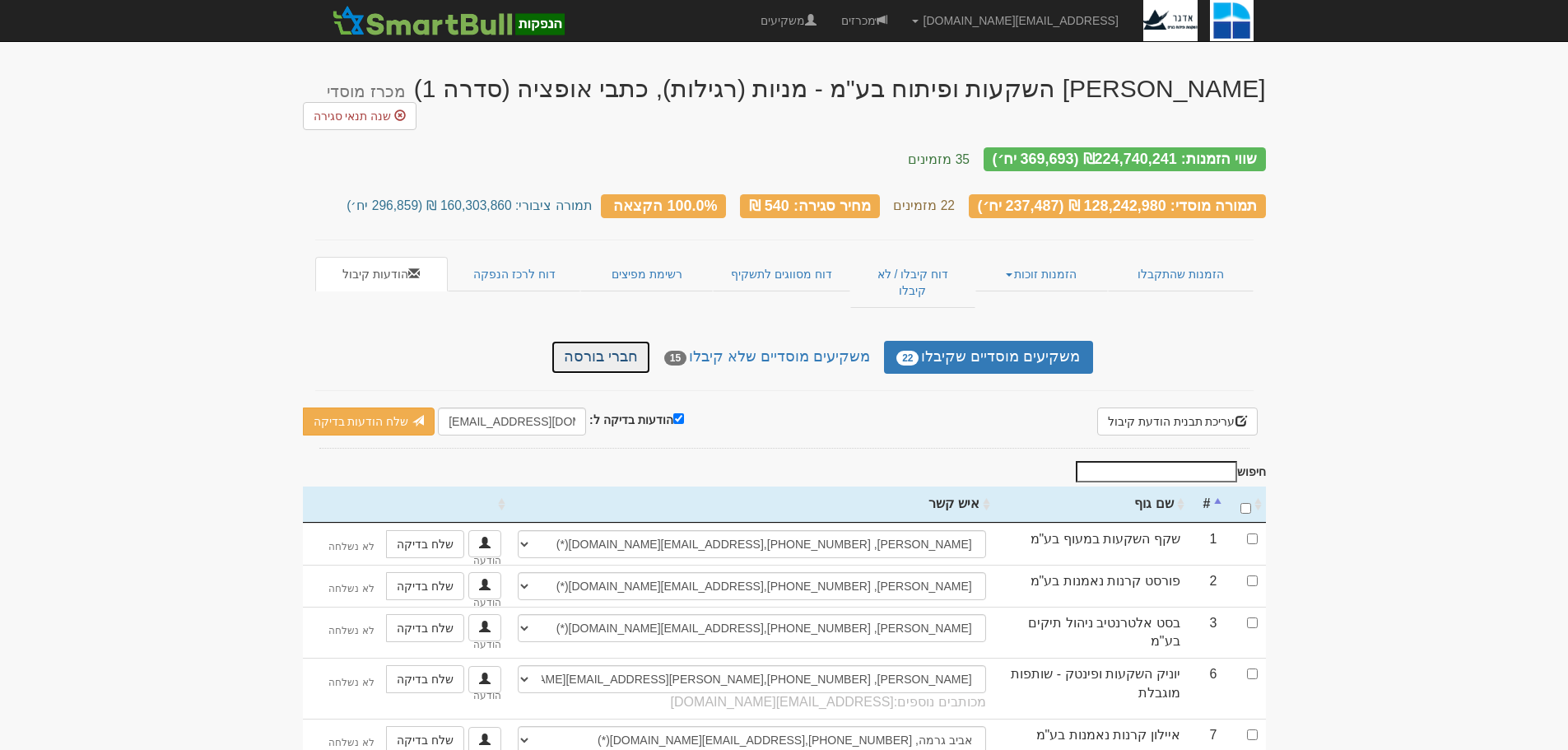
click at [627, 340] on link "חברי בורסה" at bounding box center [601, 357] width 98 height 33
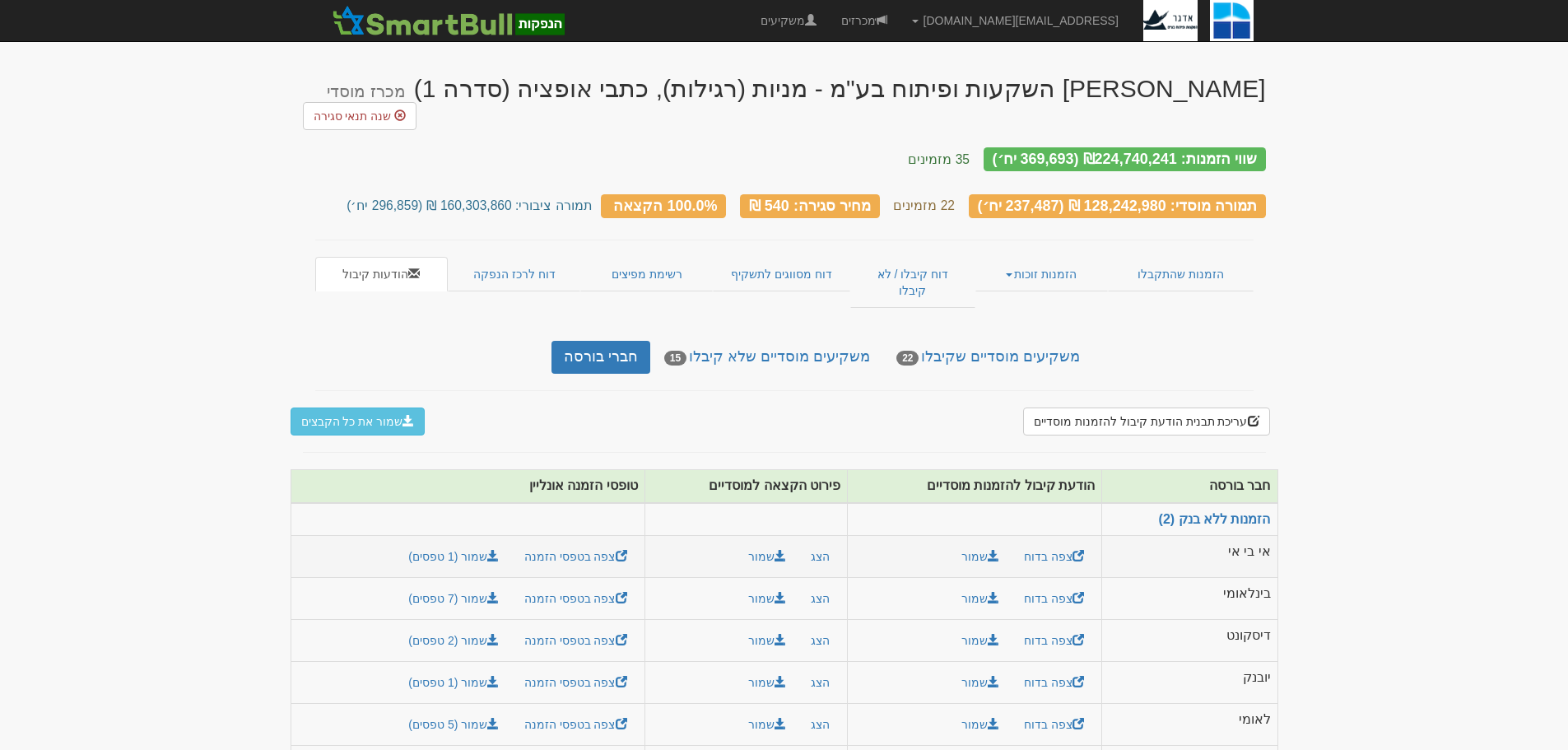
scroll to position [39, 0]
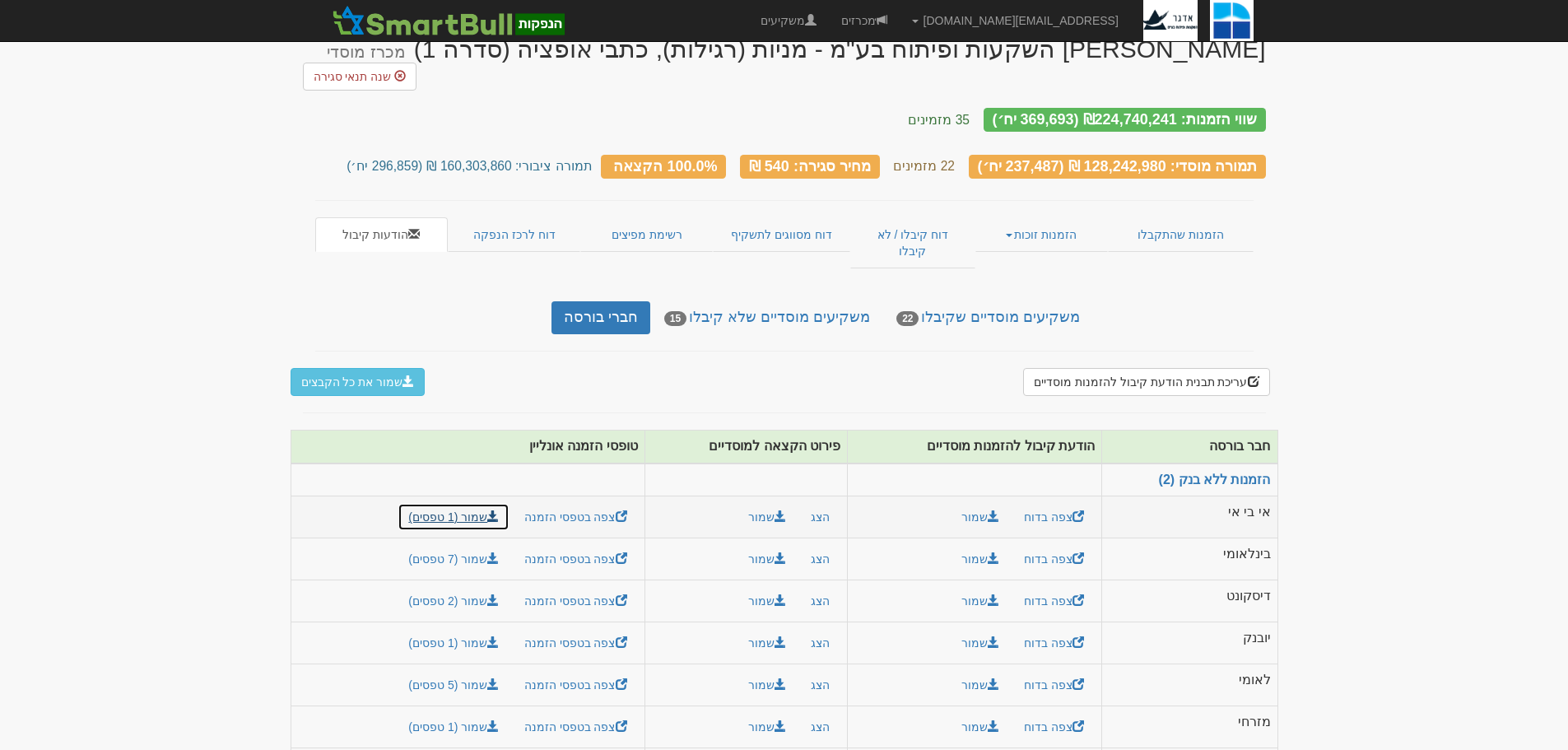
click at [474, 502] on link "שמור (1 טפסים)" at bounding box center [453, 516] width 112 height 28
click at [469, 545] on link "שמור (7 טפסים)" at bounding box center [453, 559] width 112 height 28
click at [474, 587] on link "שמור (2 טפסים)" at bounding box center [453, 601] width 112 height 28
click at [471, 629] on link "שמור (1 טפסים)" at bounding box center [453, 643] width 112 height 28
click at [459, 671] on link "שמור (5 טפסים)" at bounding box center [453, 684] width 112 height 28
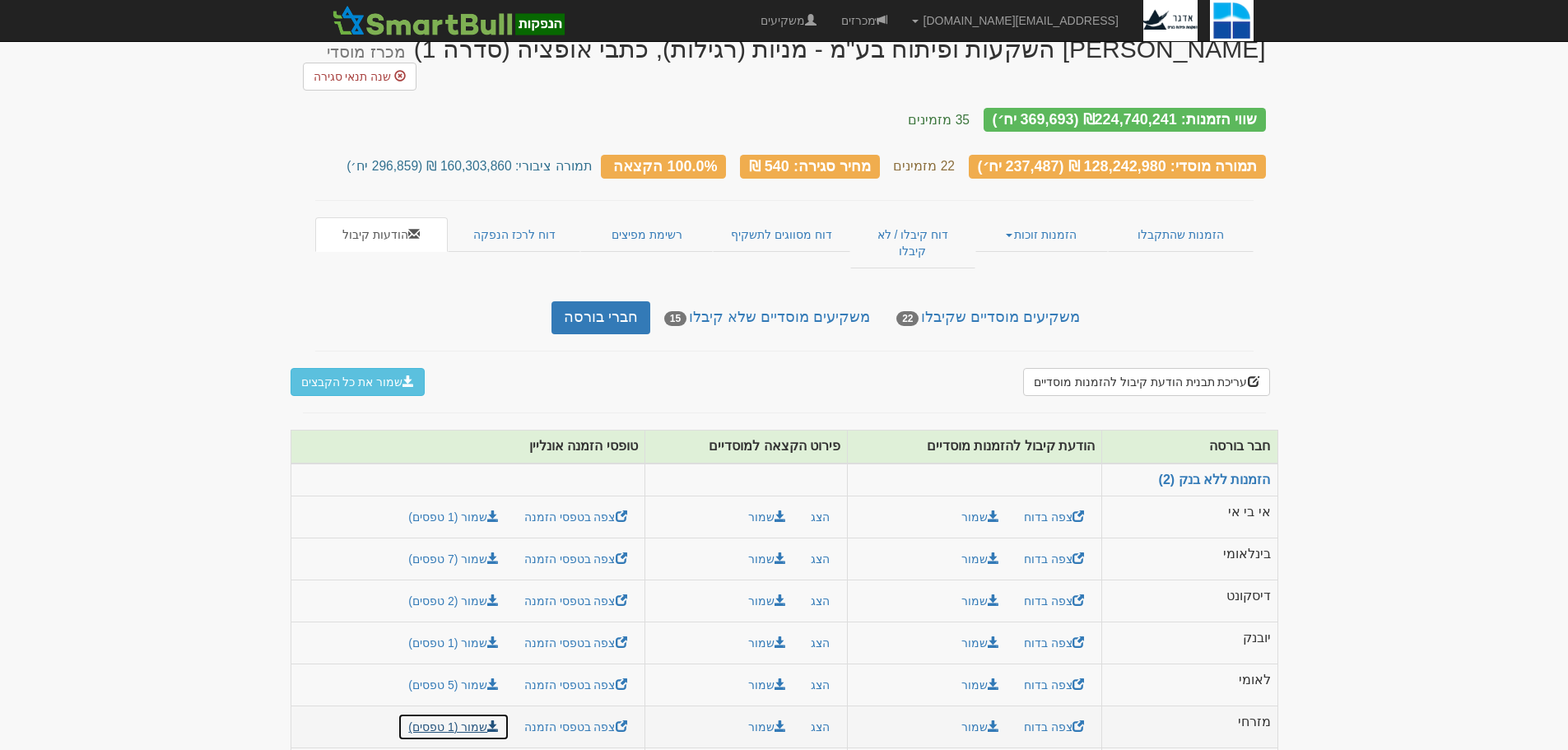
click at [459, 713] on link "שמור (1 טפסים)" at bounding box center [453, 726] width 112 height 28
click at [1043, 218] on link "הזמנות זוכות" at bounding box center [1042, 235] width 133 height 35
click at [1049, 278] on link "אנשי קשר וחשבונות" at bounding box center [1042, 289] width 130 height 22
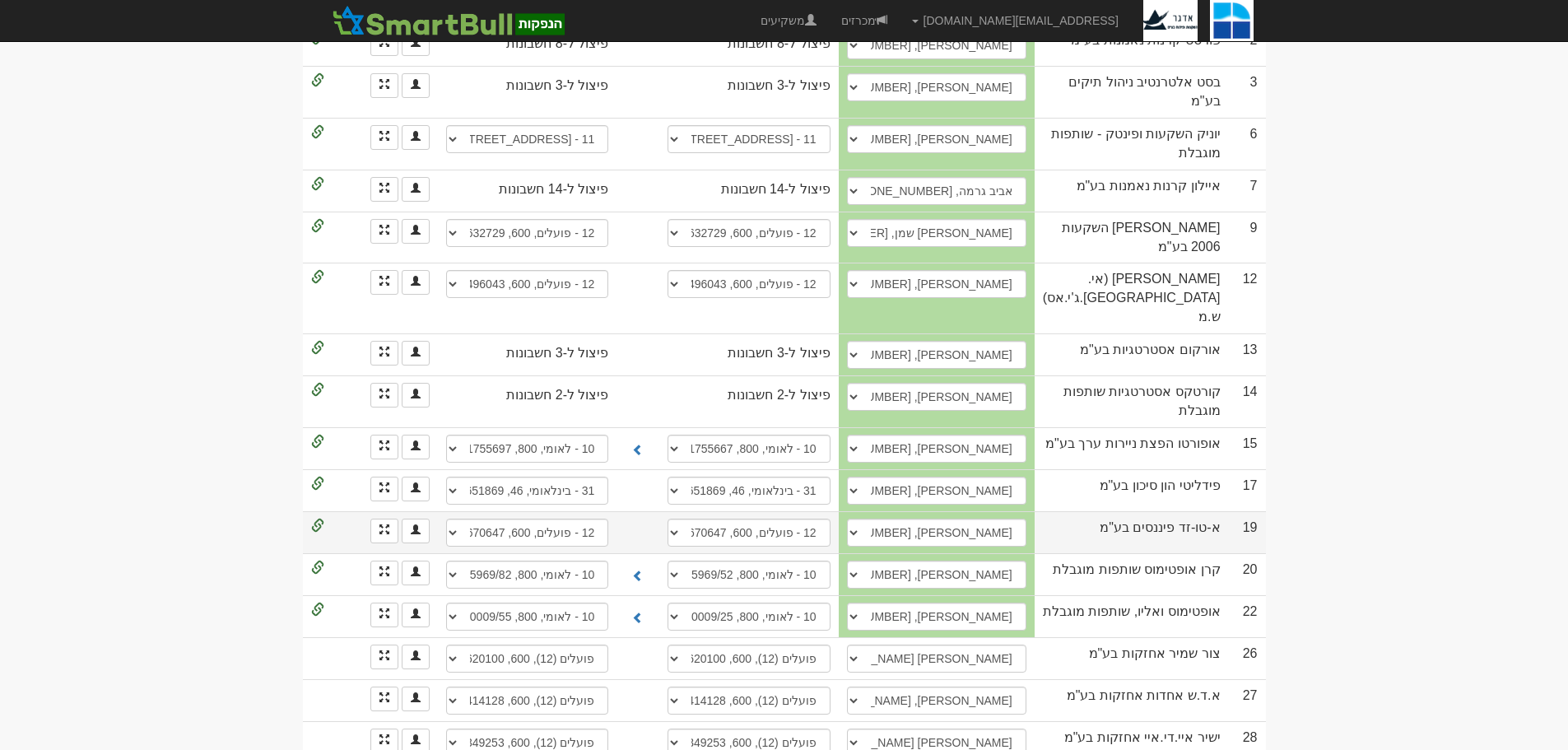
scroll to position [725, 0]
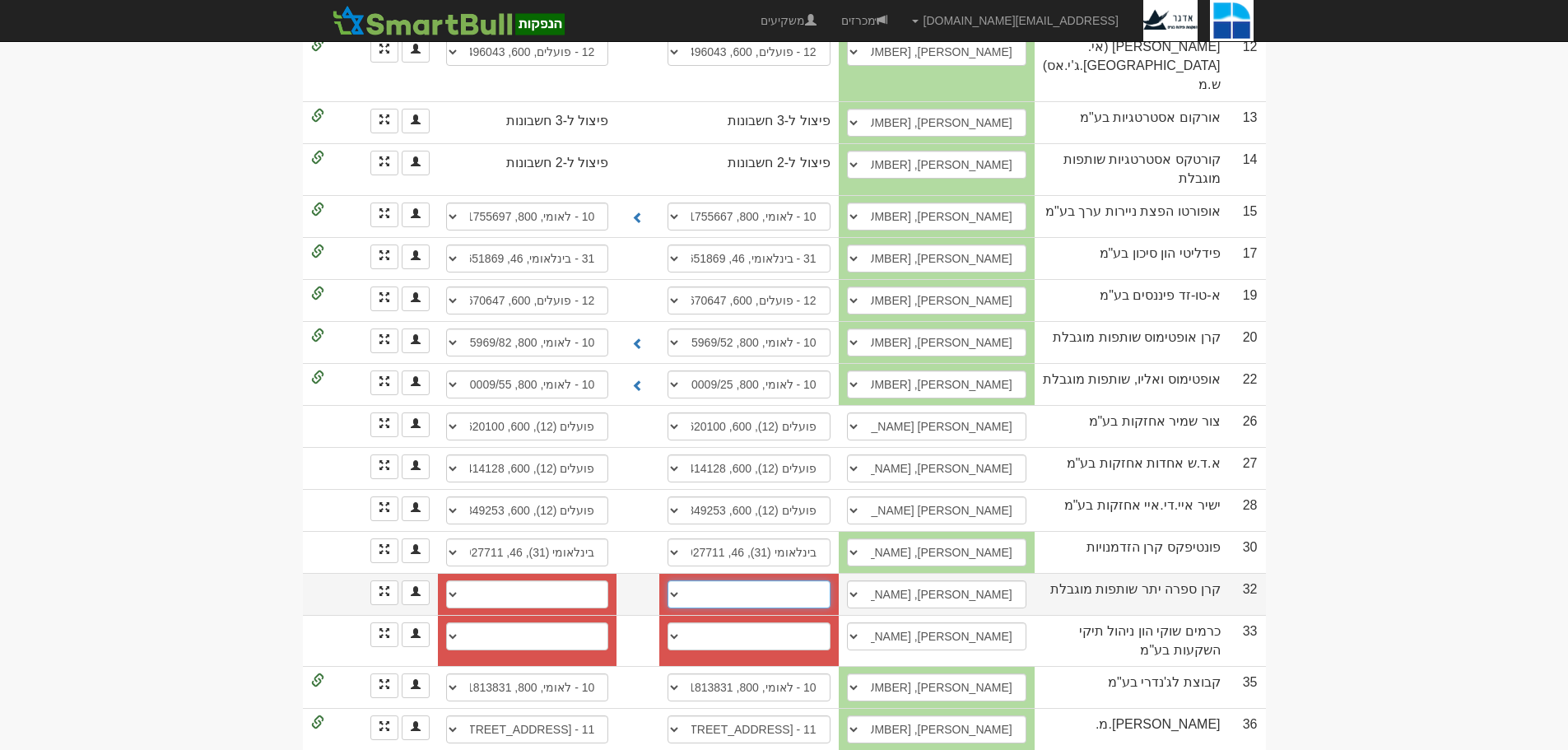
click at [681, 580] on select "חשבון חדש" at bounding box center [748, 593] width 162 height 28
select select "new_billing"
click at [680, 580] on select "חשבון חדש" at bounding box center [748, 593] width 162 height 28
select select
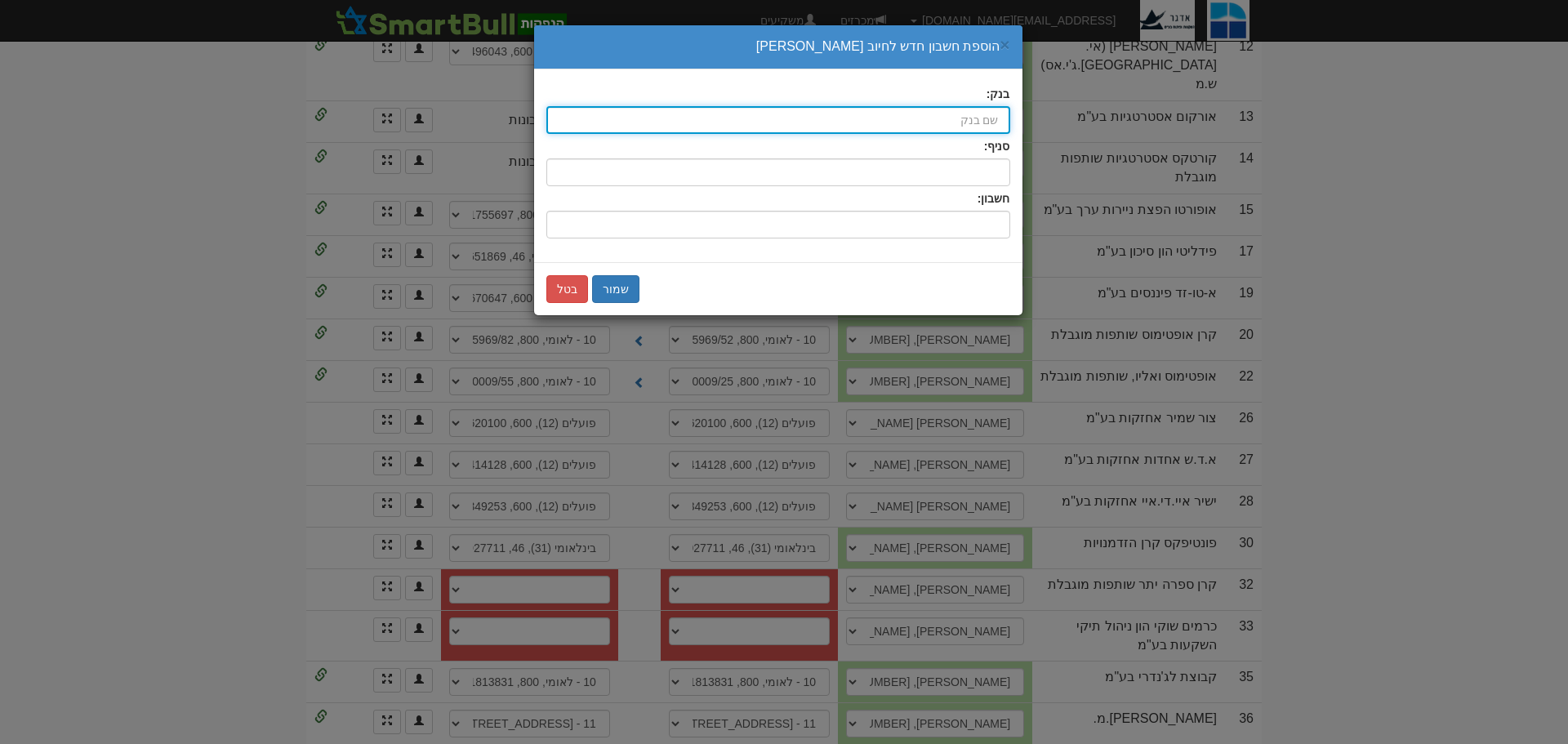
click at [991, 120] on input "בנק:" at bounding box center [779, 120] width 464 height 28
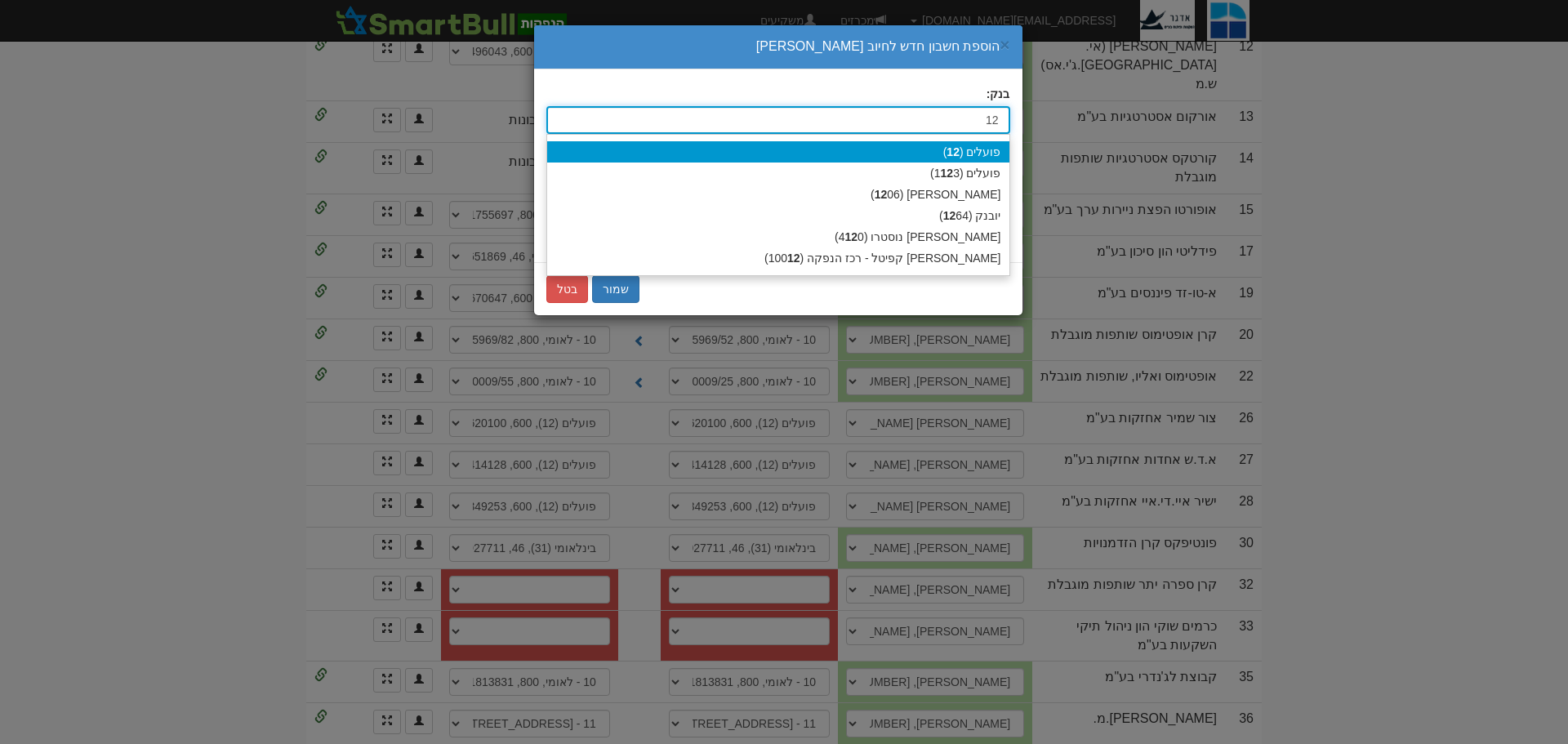
click at [985, 152] on div "פועלים ( 12 )" at bounding box center [779, 152] width 462 height 22
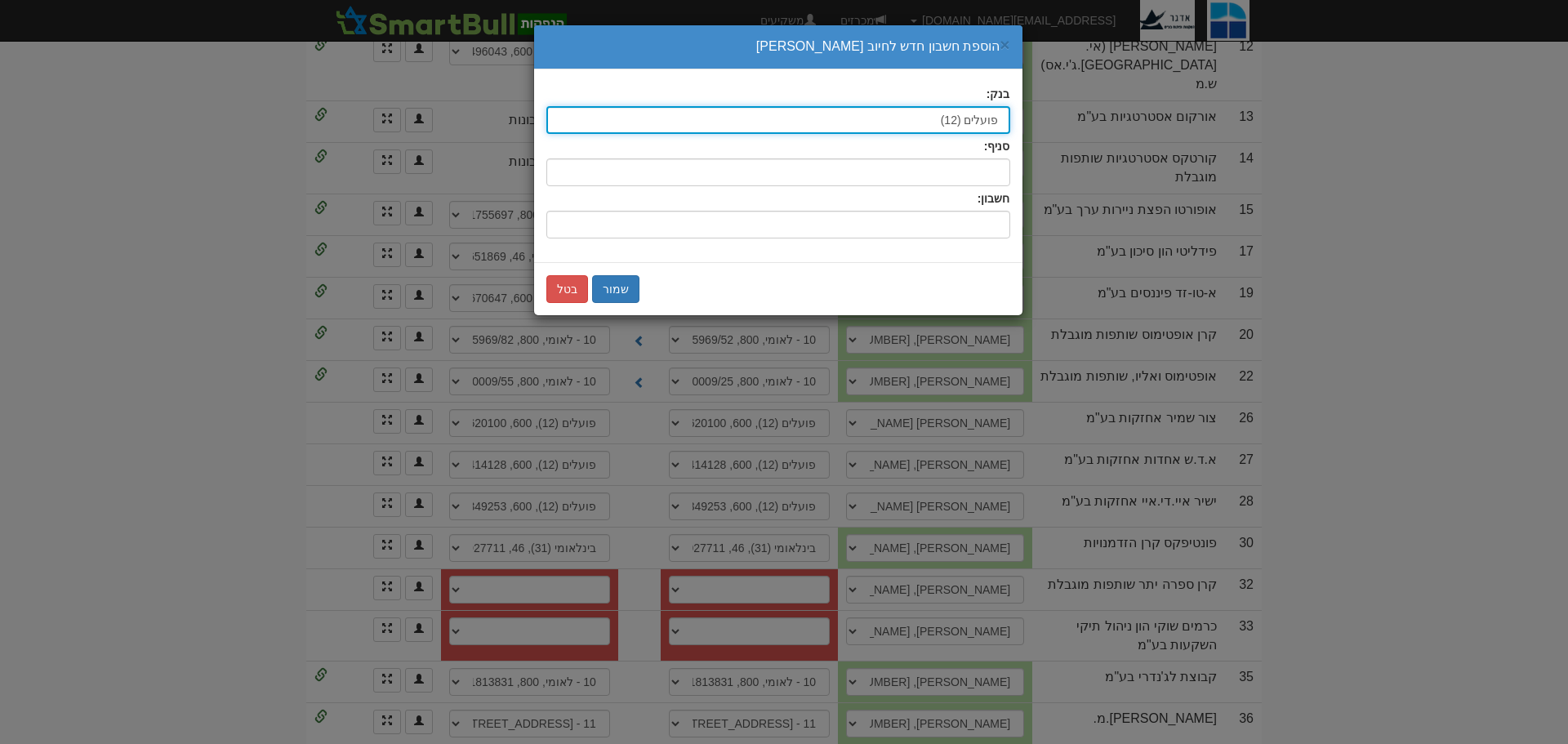
type input "פועלים (12)"
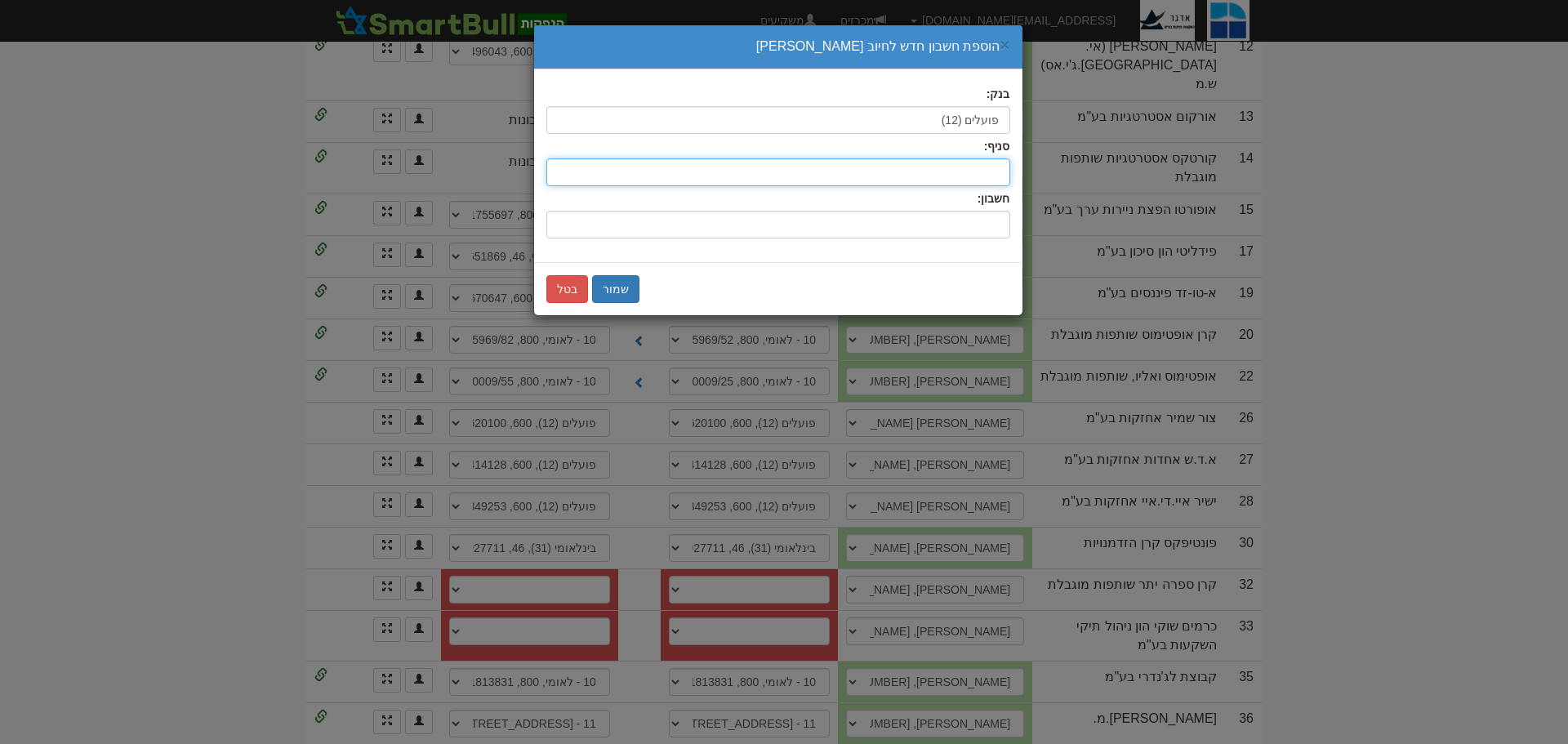
click at [995, 172] on input "סניף:" at bounding box center [779, 172] width 464 height 28
type input "600"
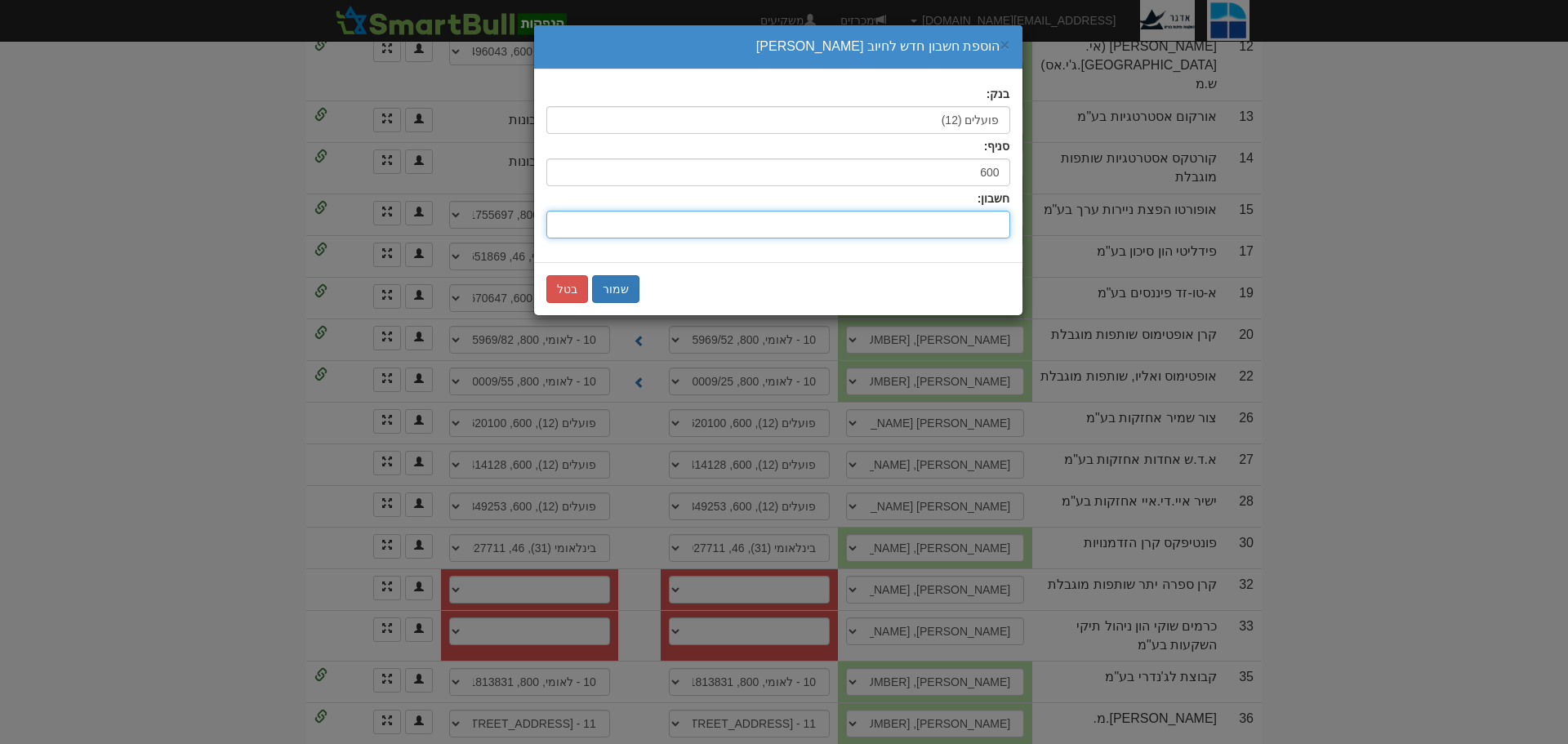
click at [988, 210] on input "חשבון:" at bounding box center [779, 224] width 464 height 28
type input "258398"
click at [623, 283] on button "שמור" at bounding box center [615, 289] width 47 height 28
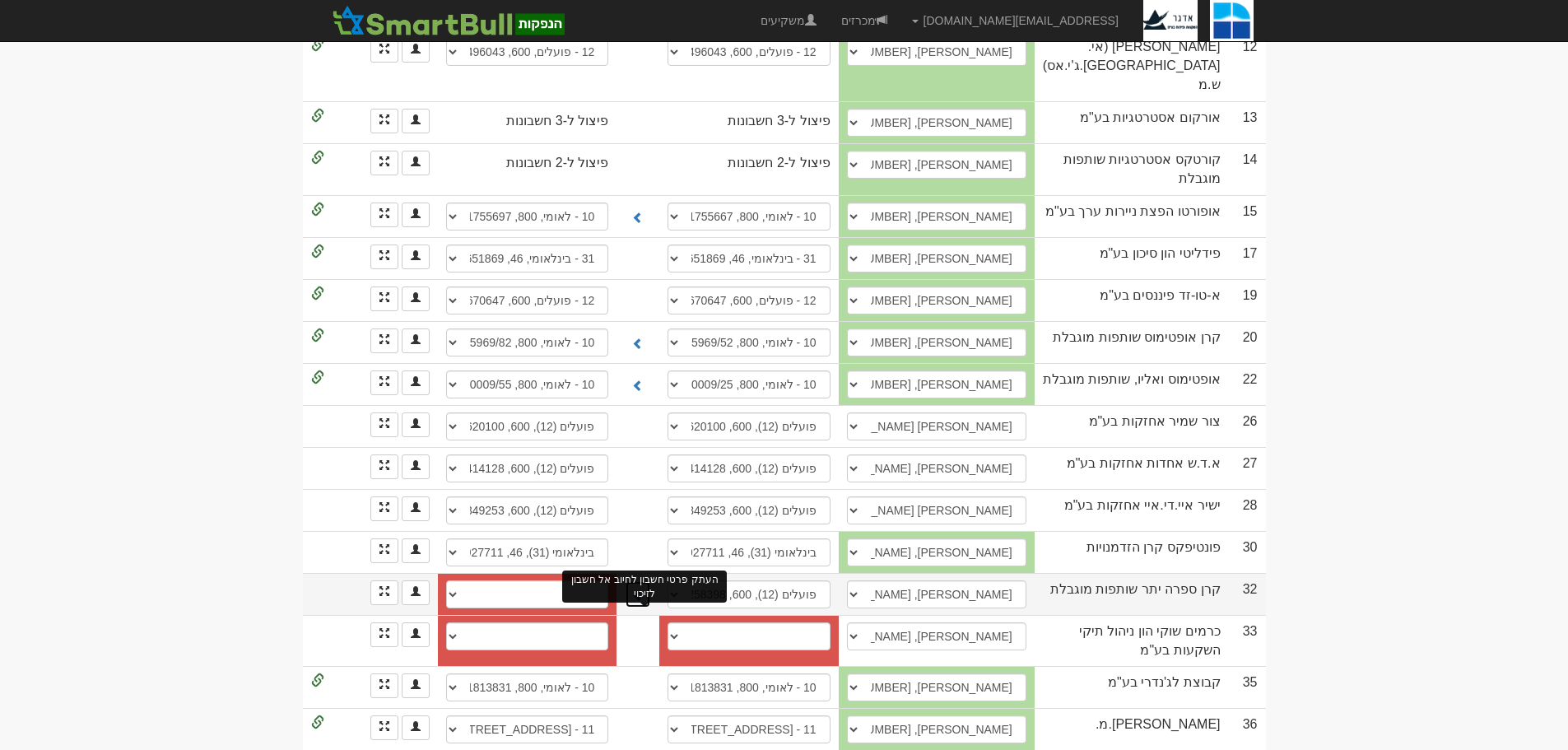
click at [644, 589] on span at bounding box center [637, 594] width 12 height 12
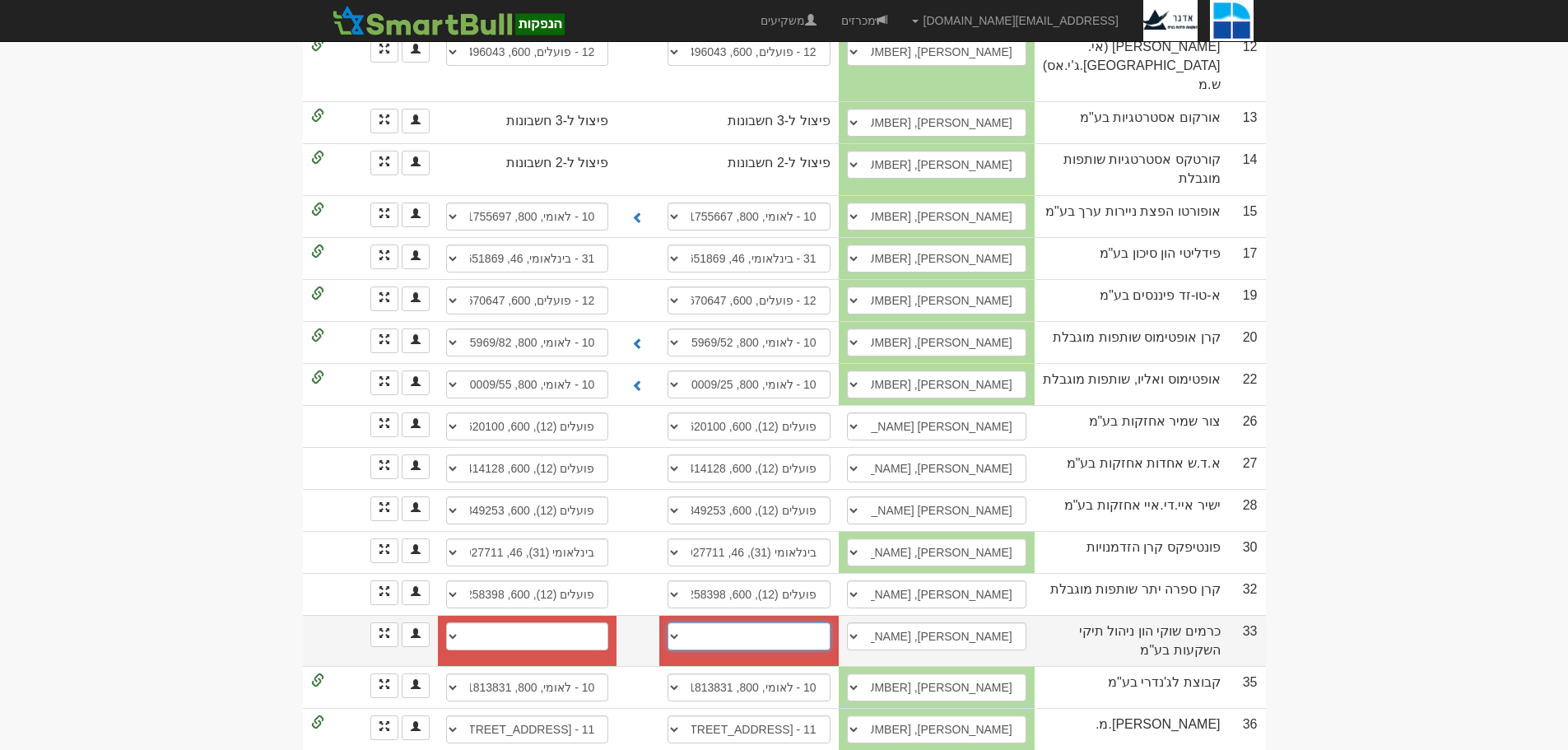
click at [677, 623] on select "חשבון חדש" at bounding box center [748, 636] width 162 height 28
click at [677, 623] on select "חשבון חדש" at bounding box center [748, 636] width 162 height 28
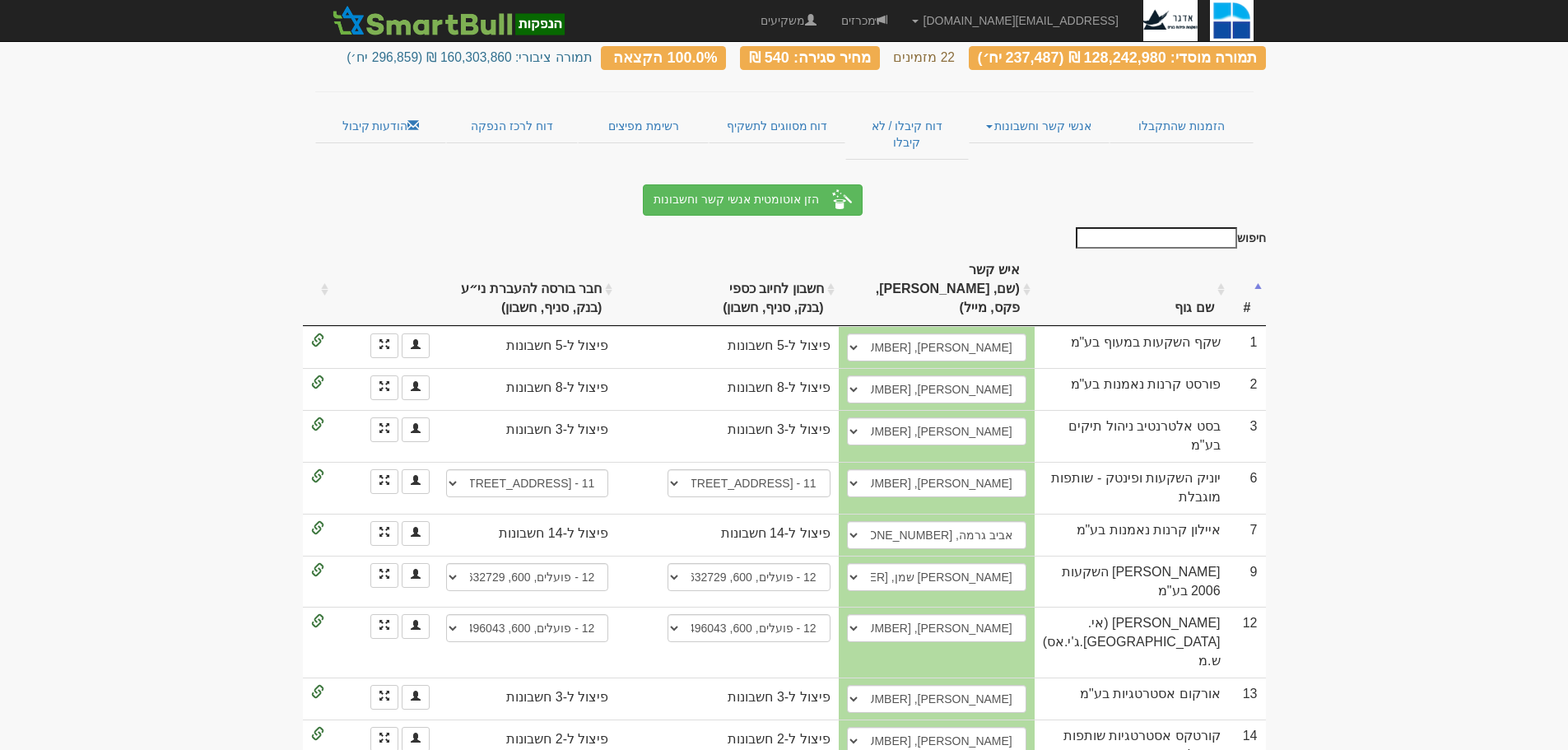
scroll to position [0, 0]
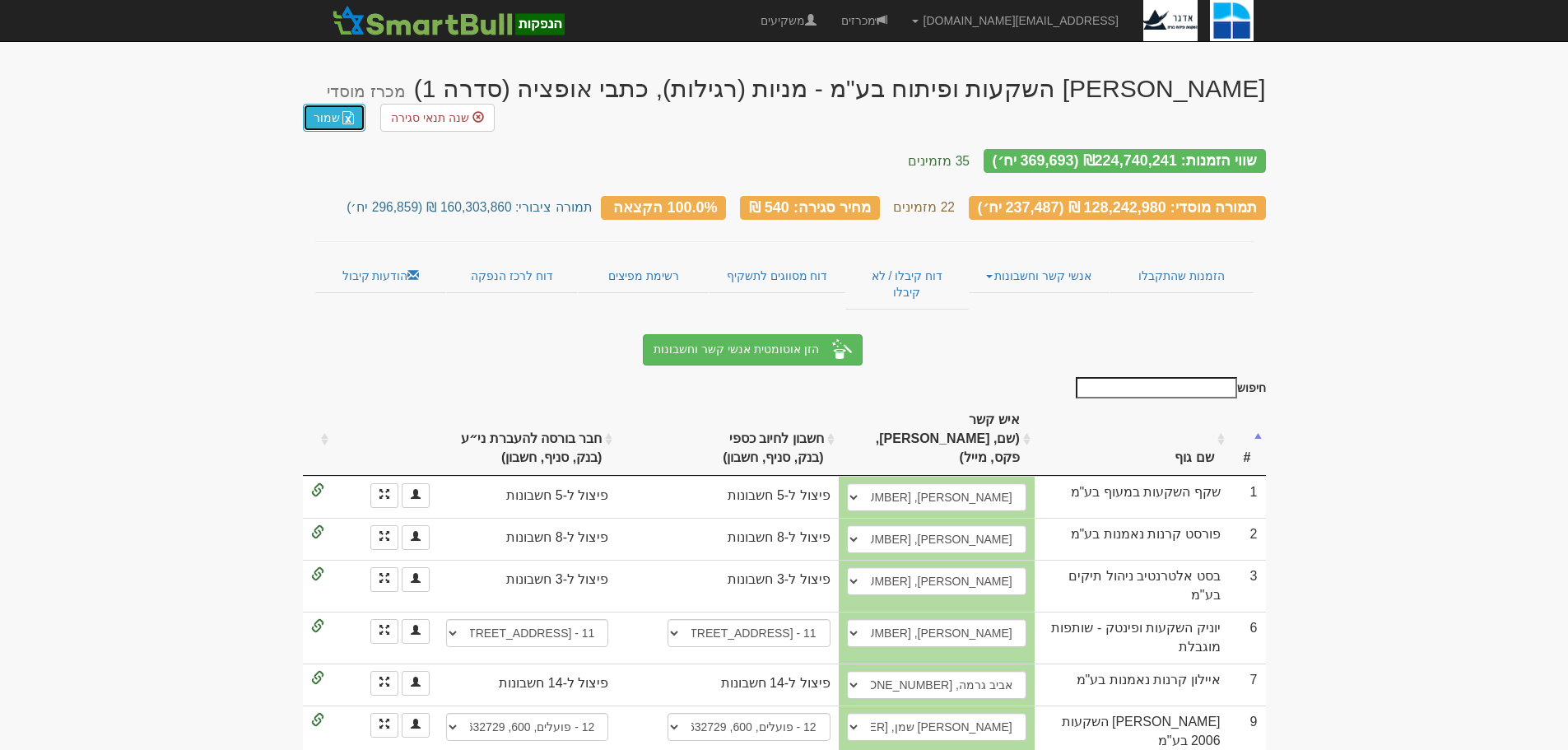
click at [333, 104] on link "שמור" at bounding box center [334, 117] width 63 height 28
click at [801, 258] on link "דוח מסווגים לתשקיף" at bounding box center [777, 276] width 137 height 35
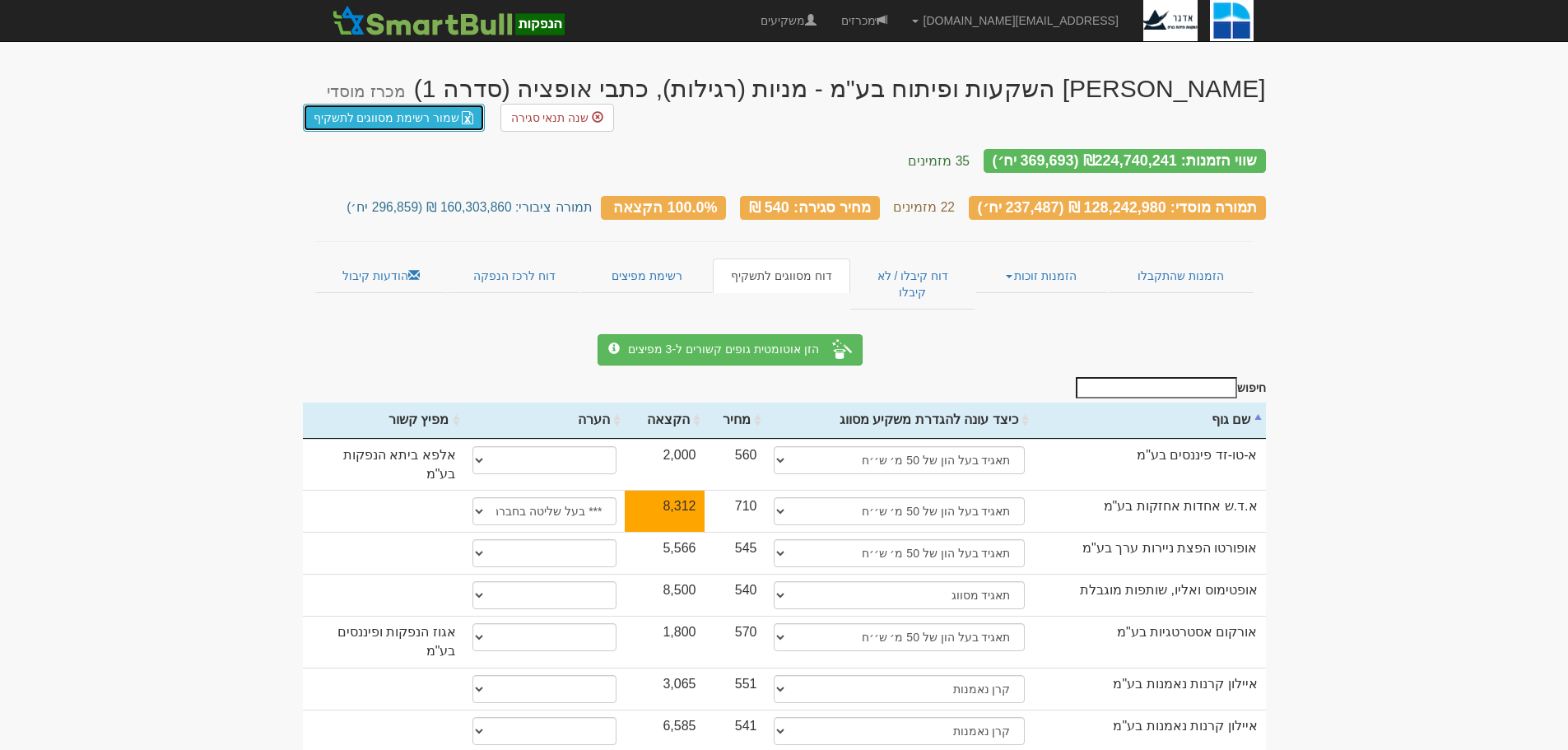
click at [426, 116] on link "שמור רשימת מסווגים לתשקיף" at bounding box center [394, 117] width 183 height 28
click at [1044, 270] on link "הזמנות זוכות" at bounding box center [1042, 276] width 133 height 35
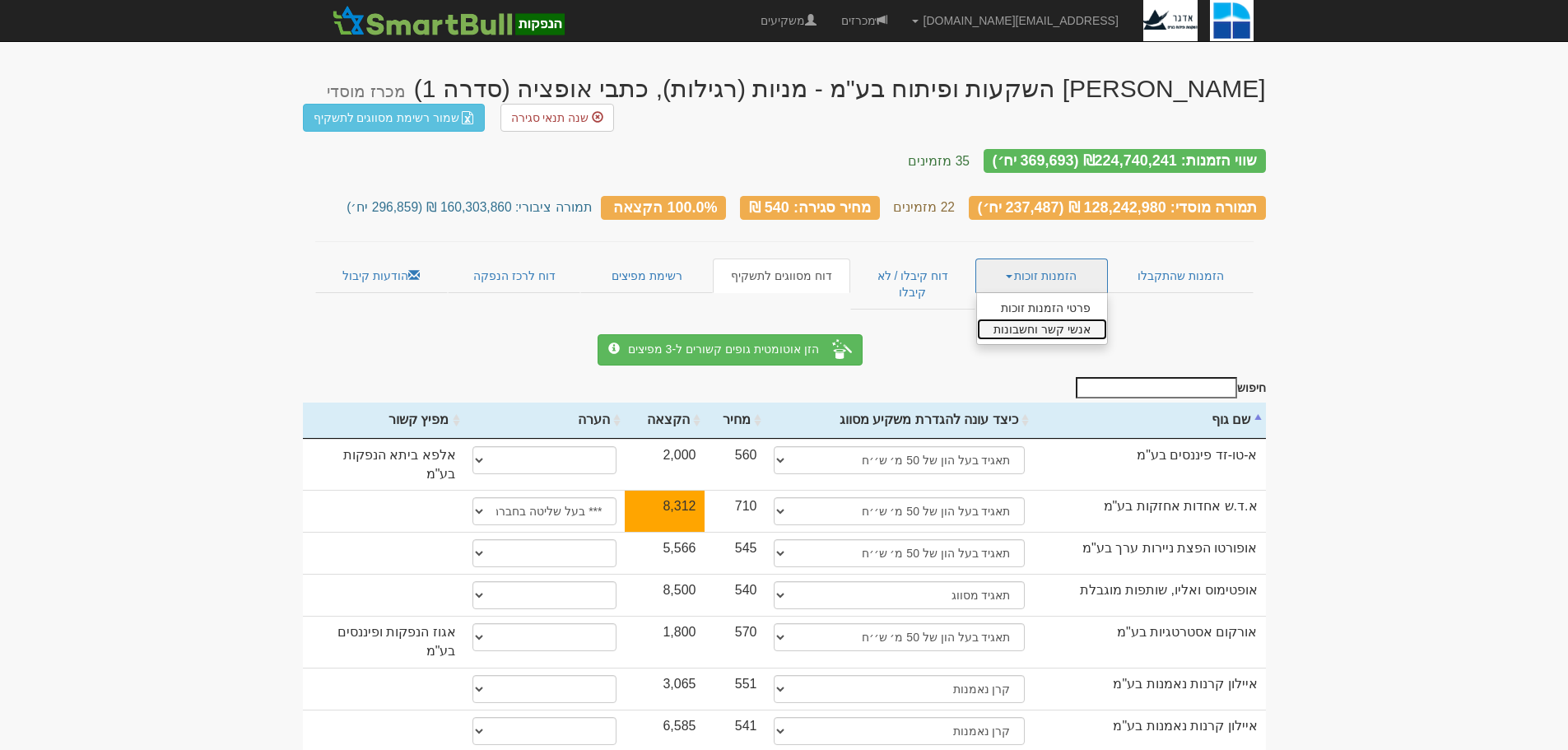
click at [1044, 319] on link "אנשי קשר וחשבונות" at bounding box center [1042, 329] width 130 height 22
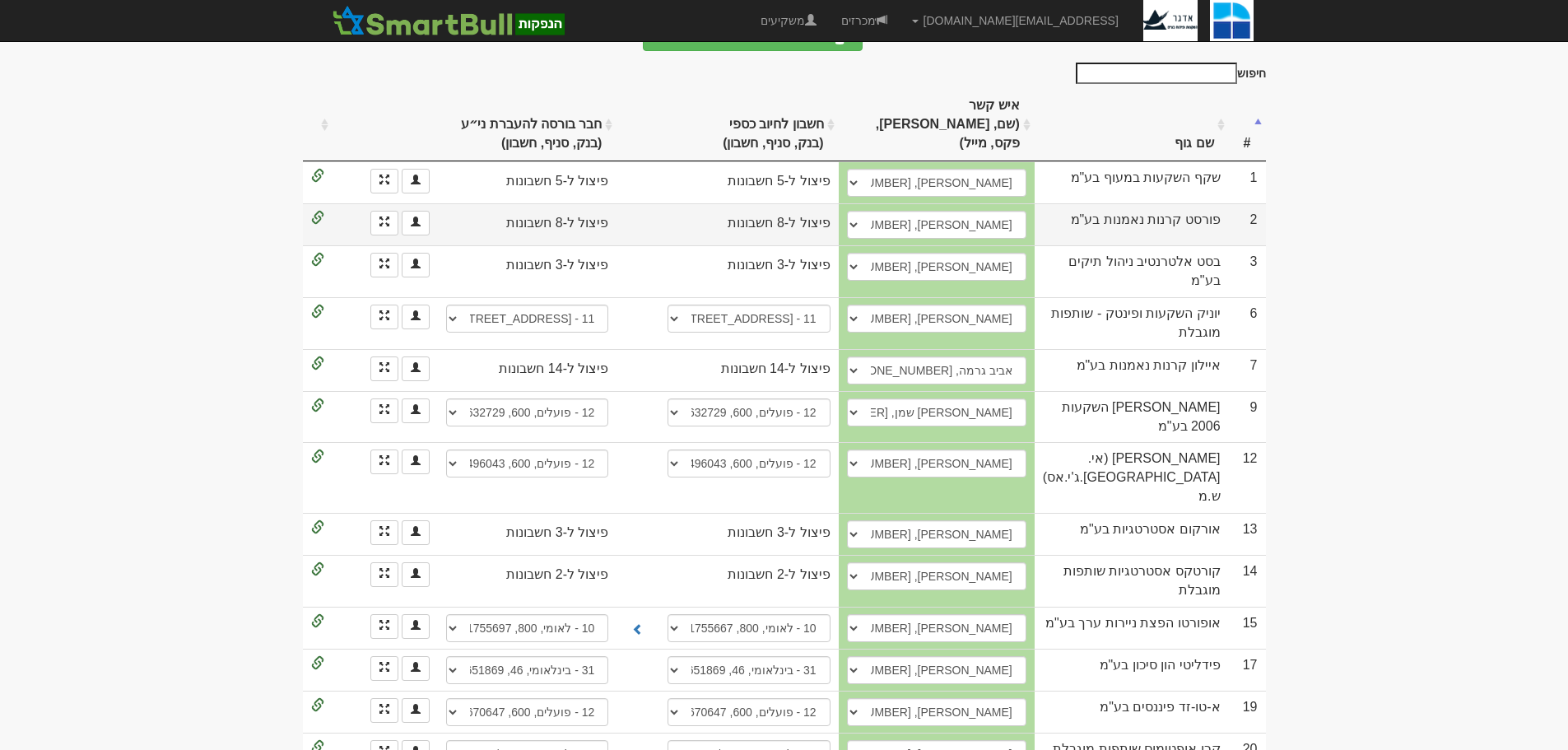
scroll to position [67, 0]
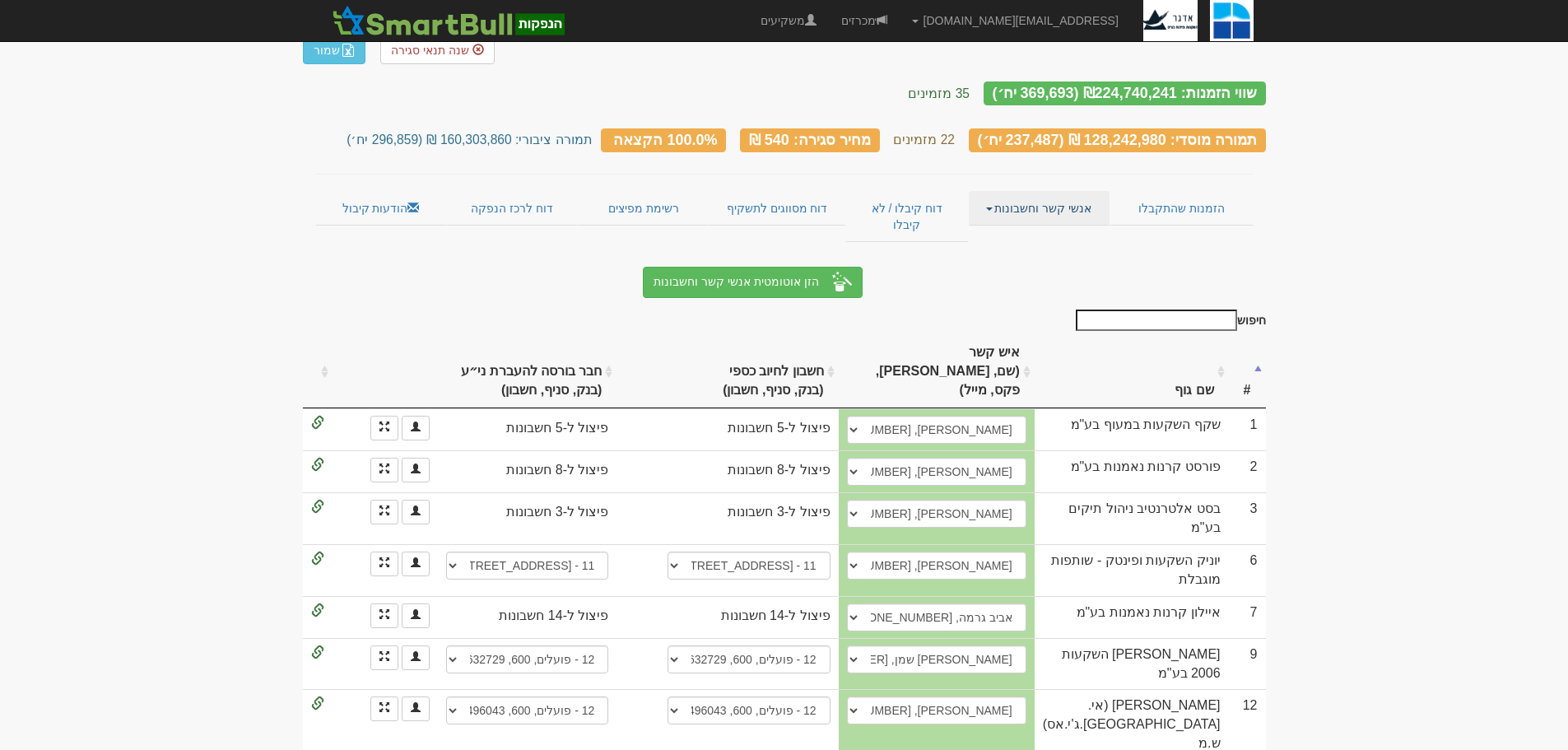
click at [990, 208] on span at bounding box center [989, 209] width 6 height 4
click at [1036, 229] on link "פרטי הזמנות זוכות" at bounding box center [1044, 240] width 130 height 22
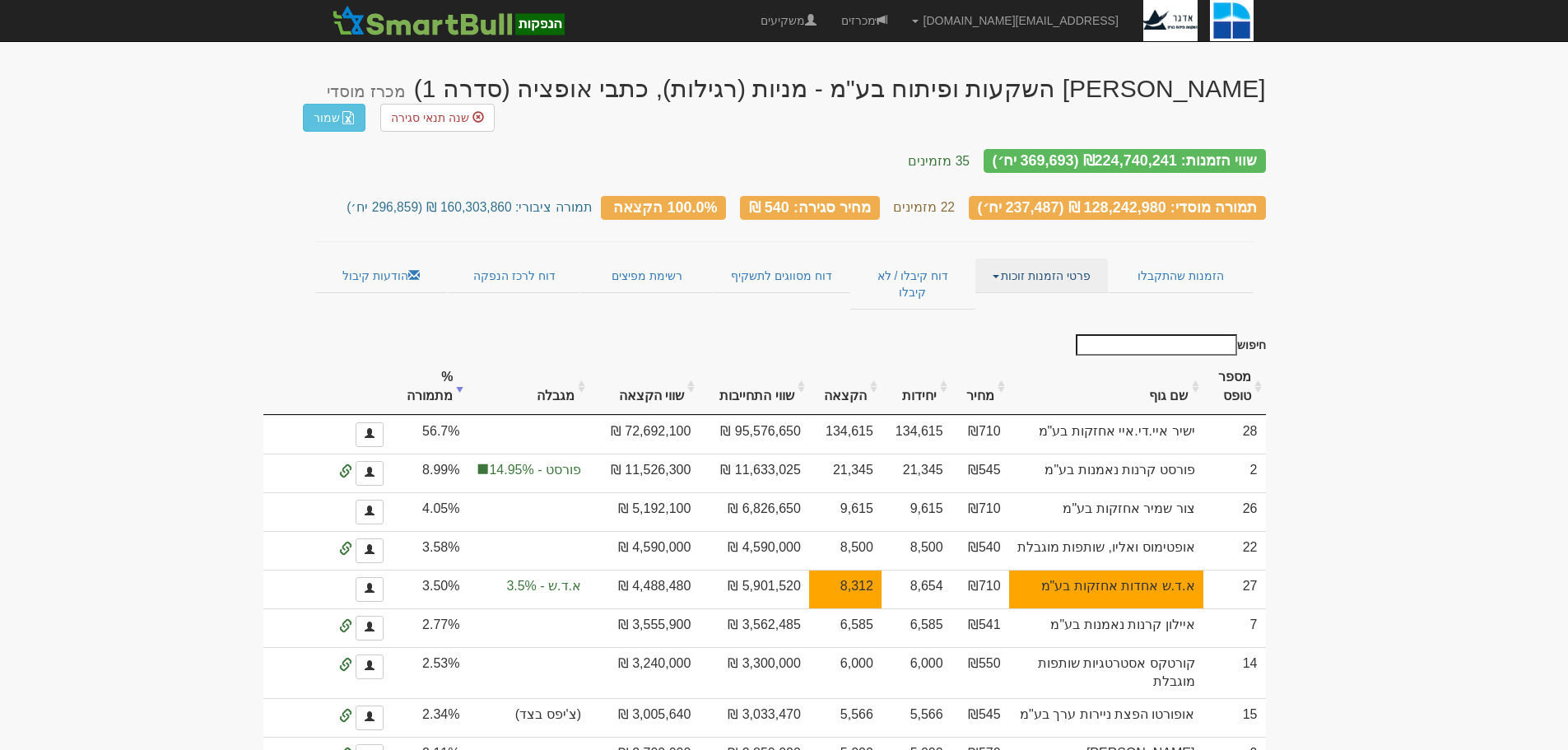
click at [1003, 258] on link "פרטי הזמנות זוכות" at bounding box center [1042, 276] width 133 height 35
click at [1045, 297] on link "אנשי קשר וחשבונות" at bounding box center [1042, 308] width 130 height 22
click at [1000, 275] on span at bounding box center [995, 277] width 6 height 4
click at [1083, 297] on link "אנשי קשר וחשבונות" at bounding box center [1042, 308] width 130 height 22
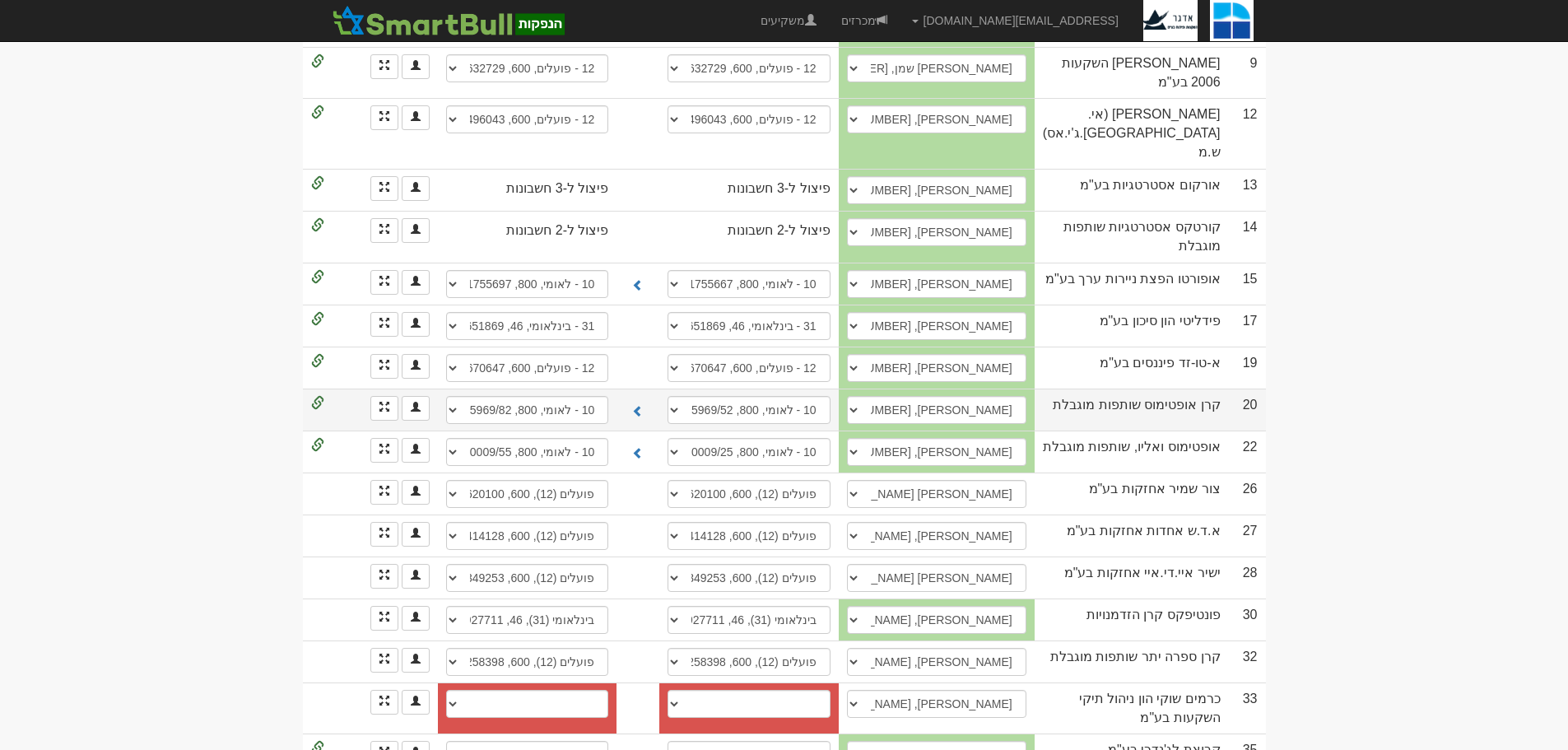
scroll to position [725, 0]
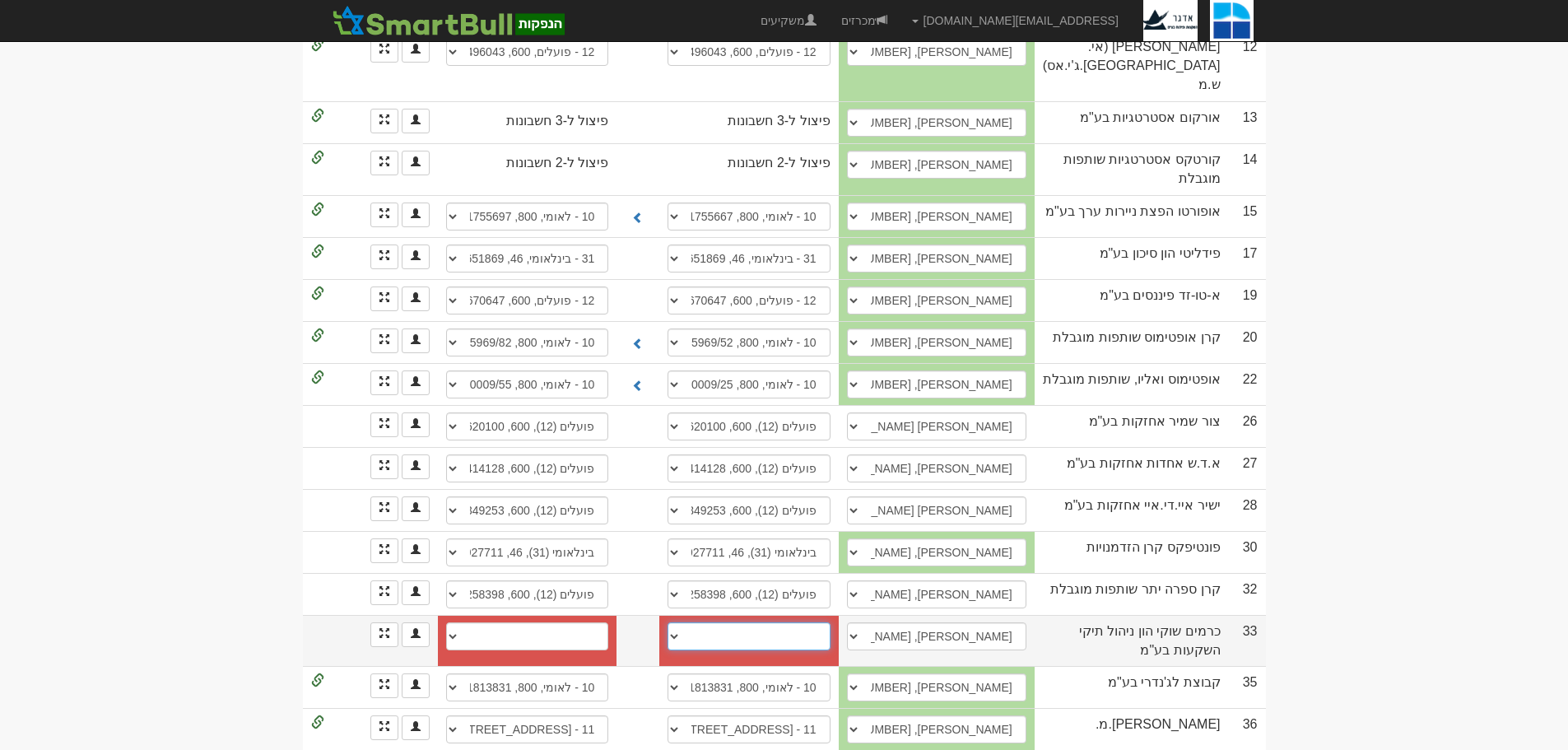
click at [682, 623] on select "חשבון חדש" at bounding box center [748, 636] width 162 height 28
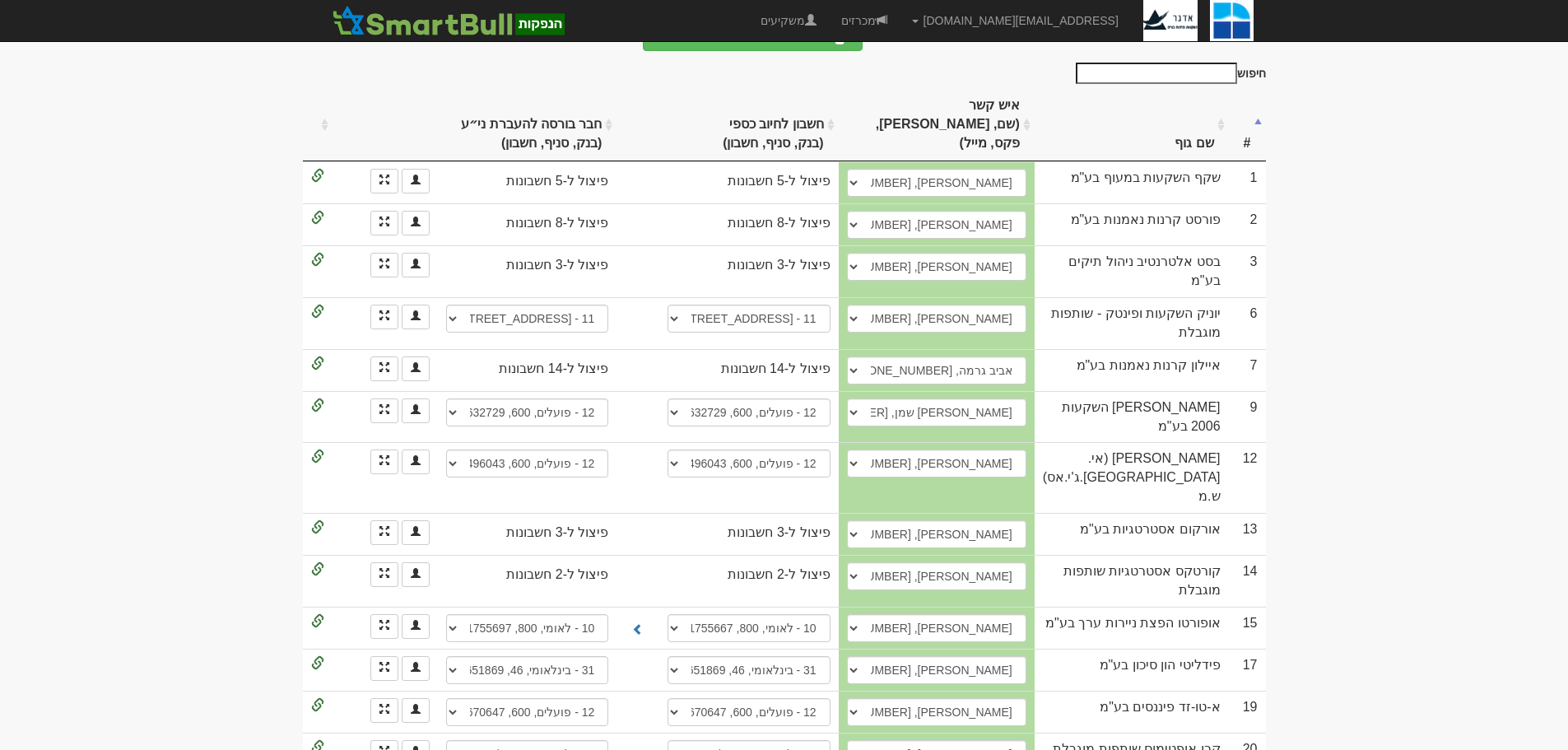
scroll to position [0, 0]
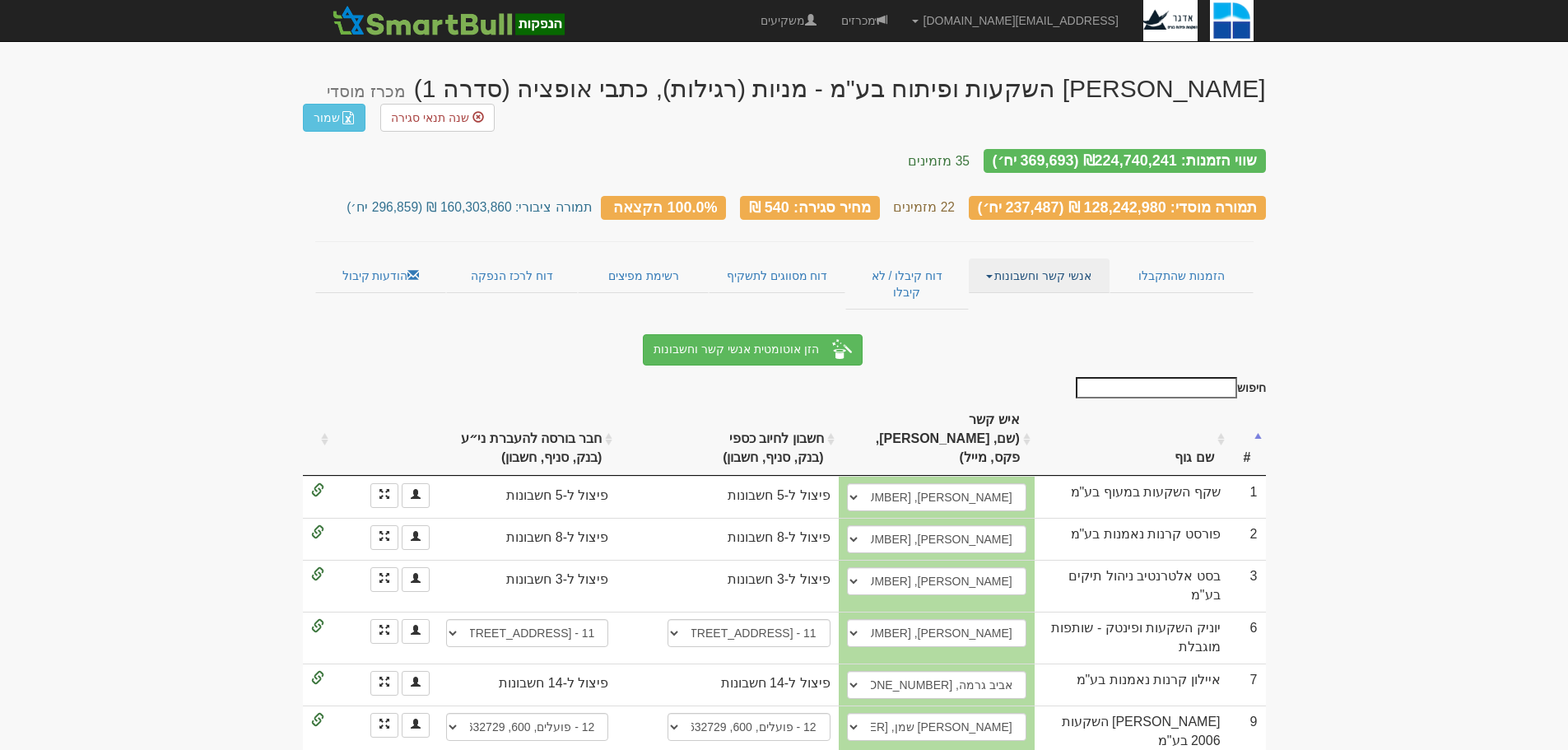
click at [999, 258] on link "אנשי קשר וחשבונות" at bounding box center [1039, 276] width 141 height 35
click at [1041, 297] on link "פרטי הזמנות זוכות" at bounding box center [1044, 308] width 130 height 22
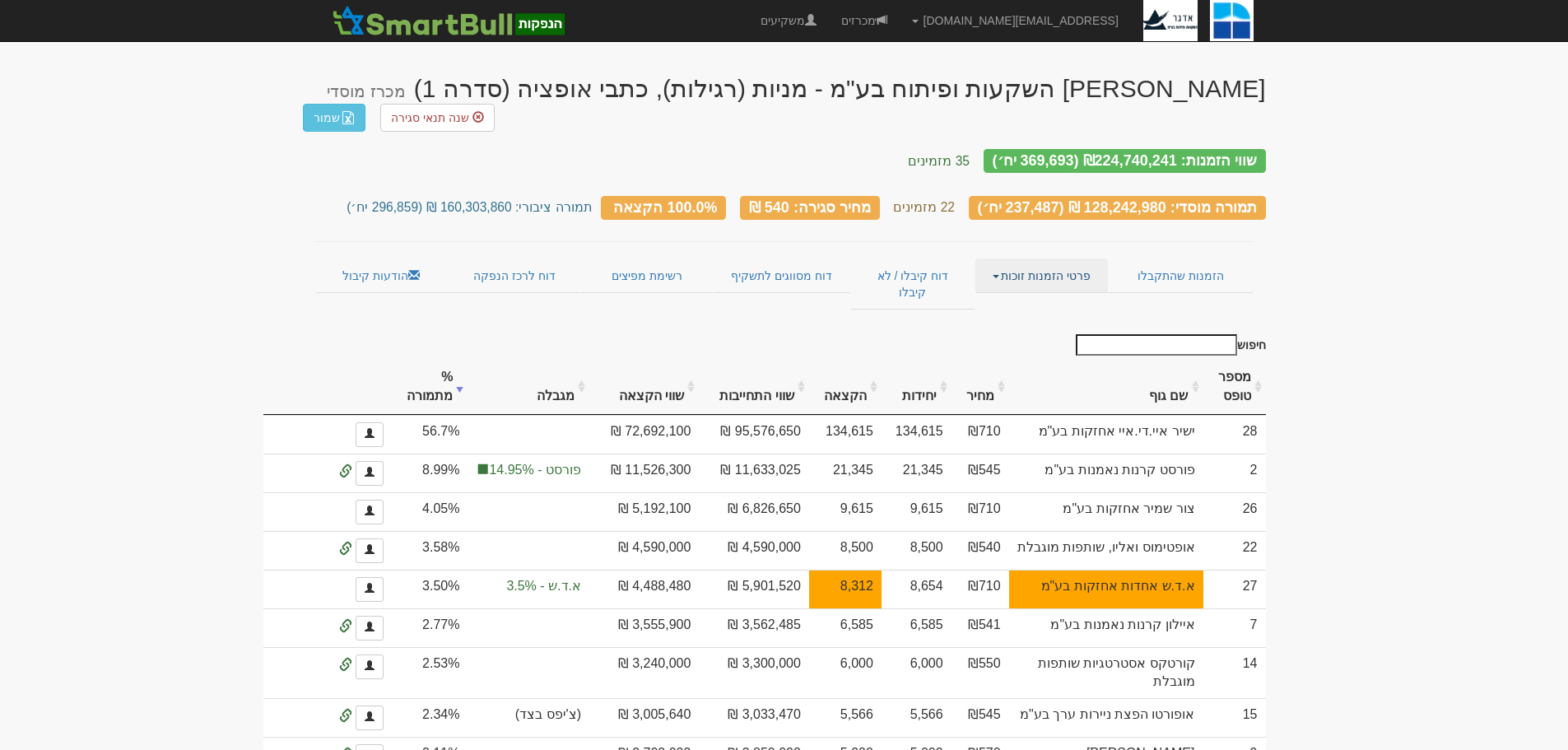
click at [995, 275] on span at bounding box center [995, 277] width 6 height 4
click at [1023, 297] on link "אנשי קשר וחשבונות" at bounding box center [1042, 308] width 130 height 22
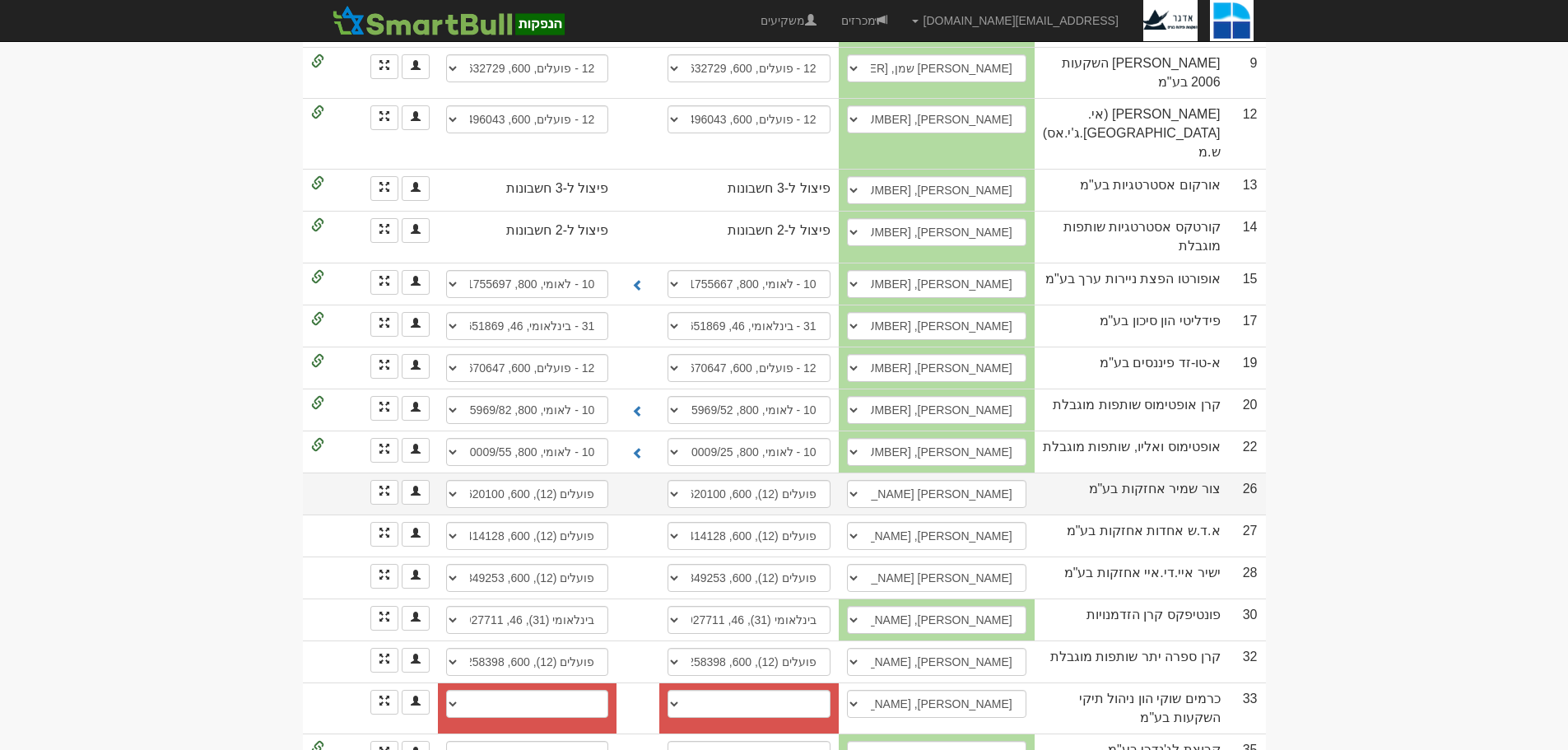
scroll to position [725, 0]
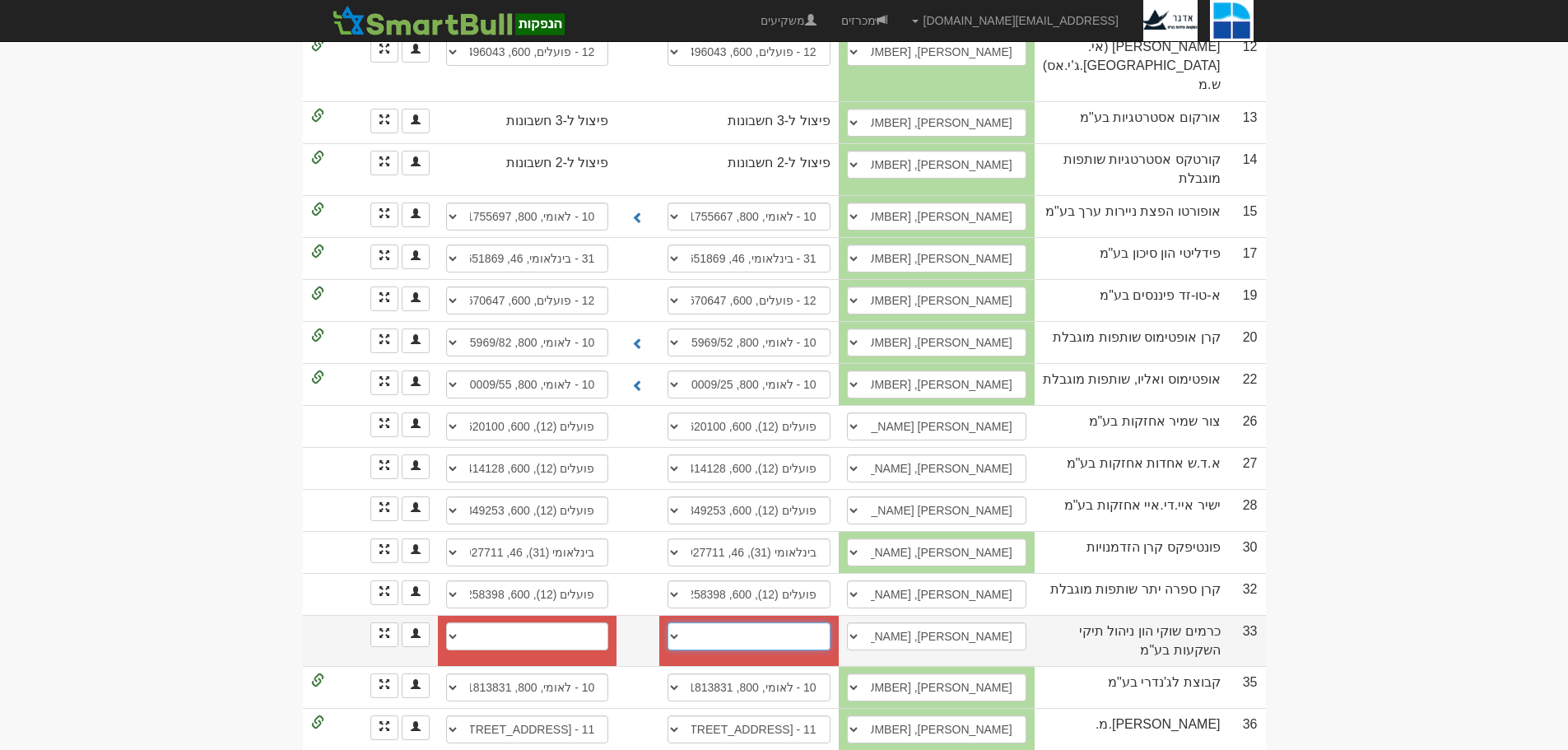
click select "חשבון חדש"
select select "new_billing"
click select "חשבון חדש"
select select
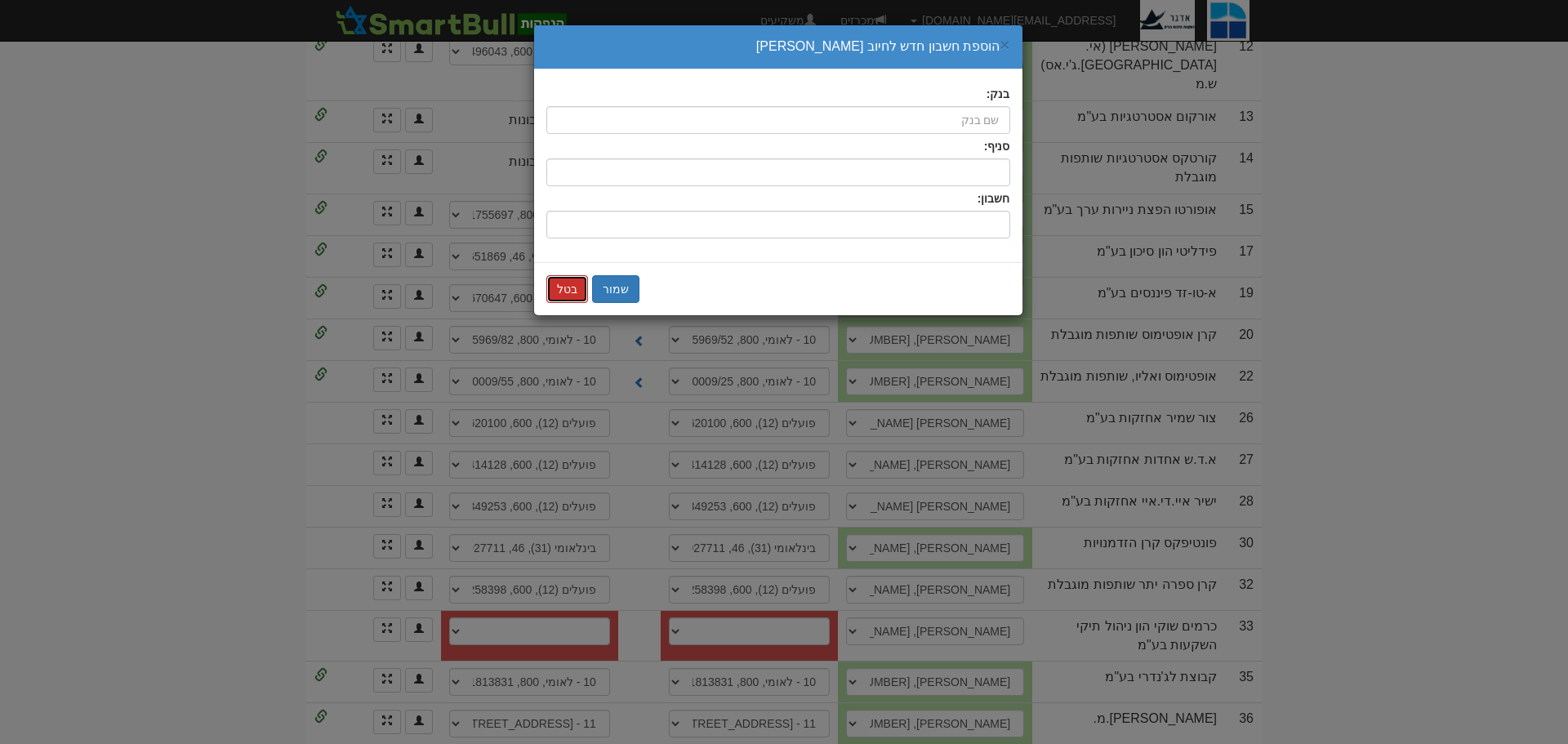
click button "בטל"
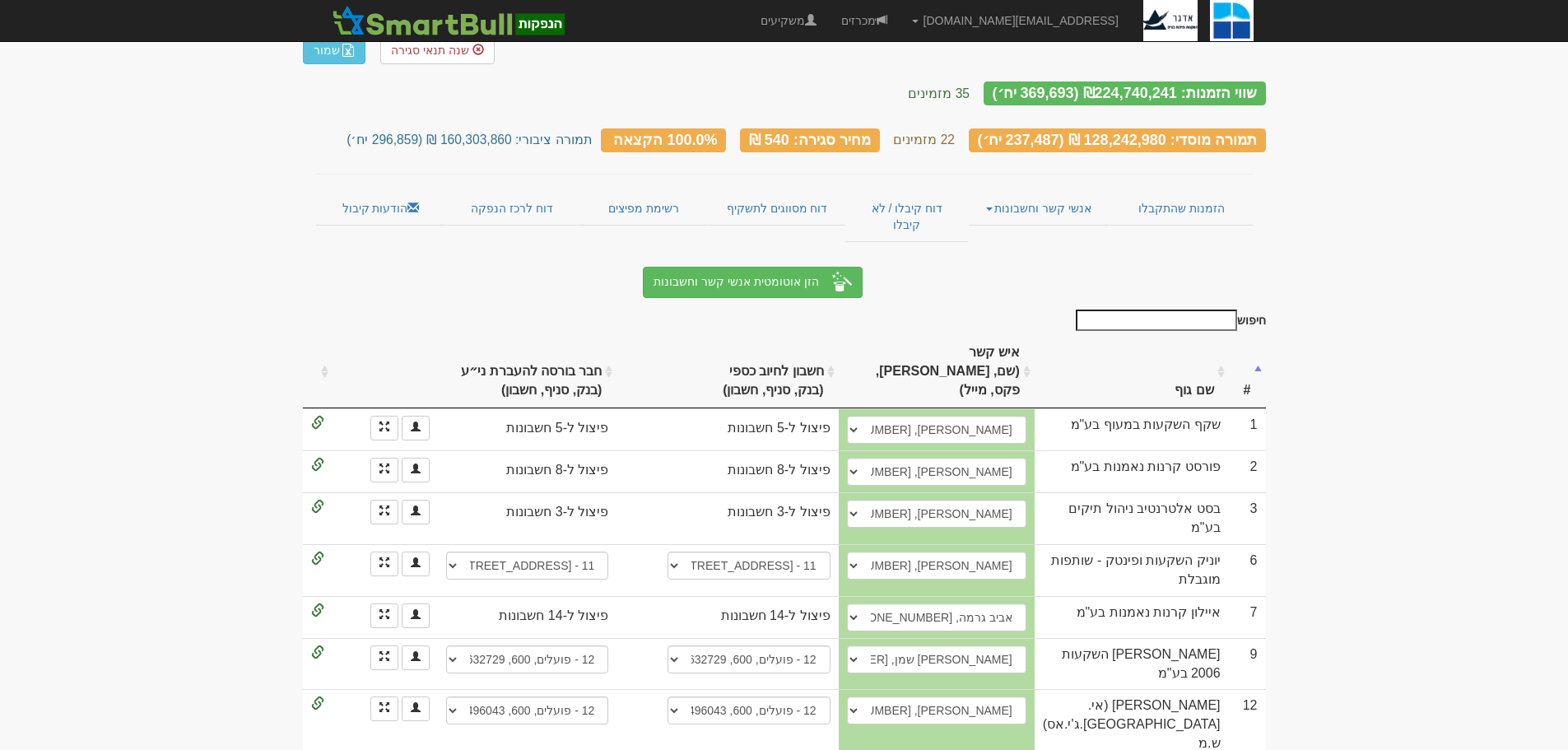
scroll to position [0, 0]
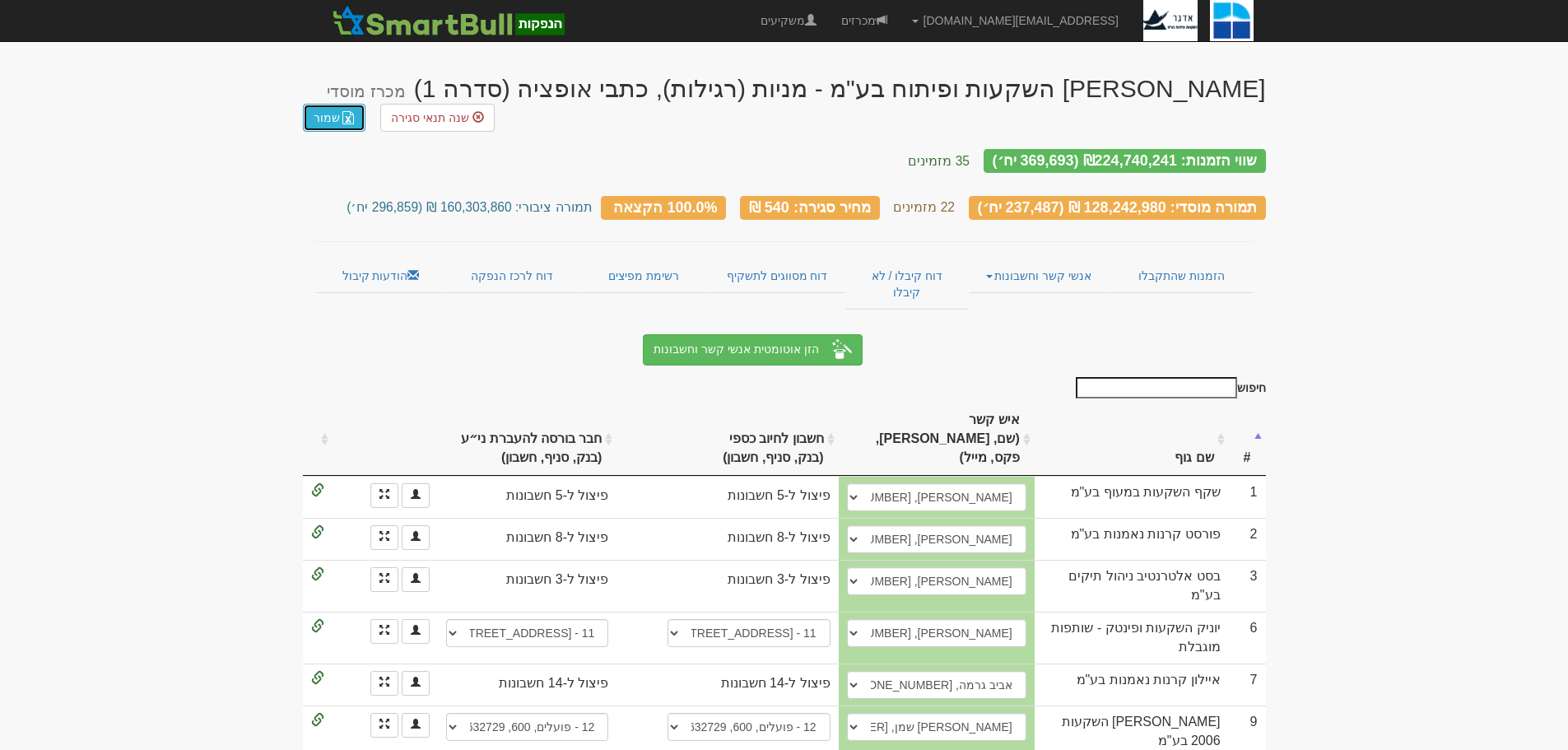
click link "שמור"
